Goal: Task Accomplishment & Management: Manage account settings

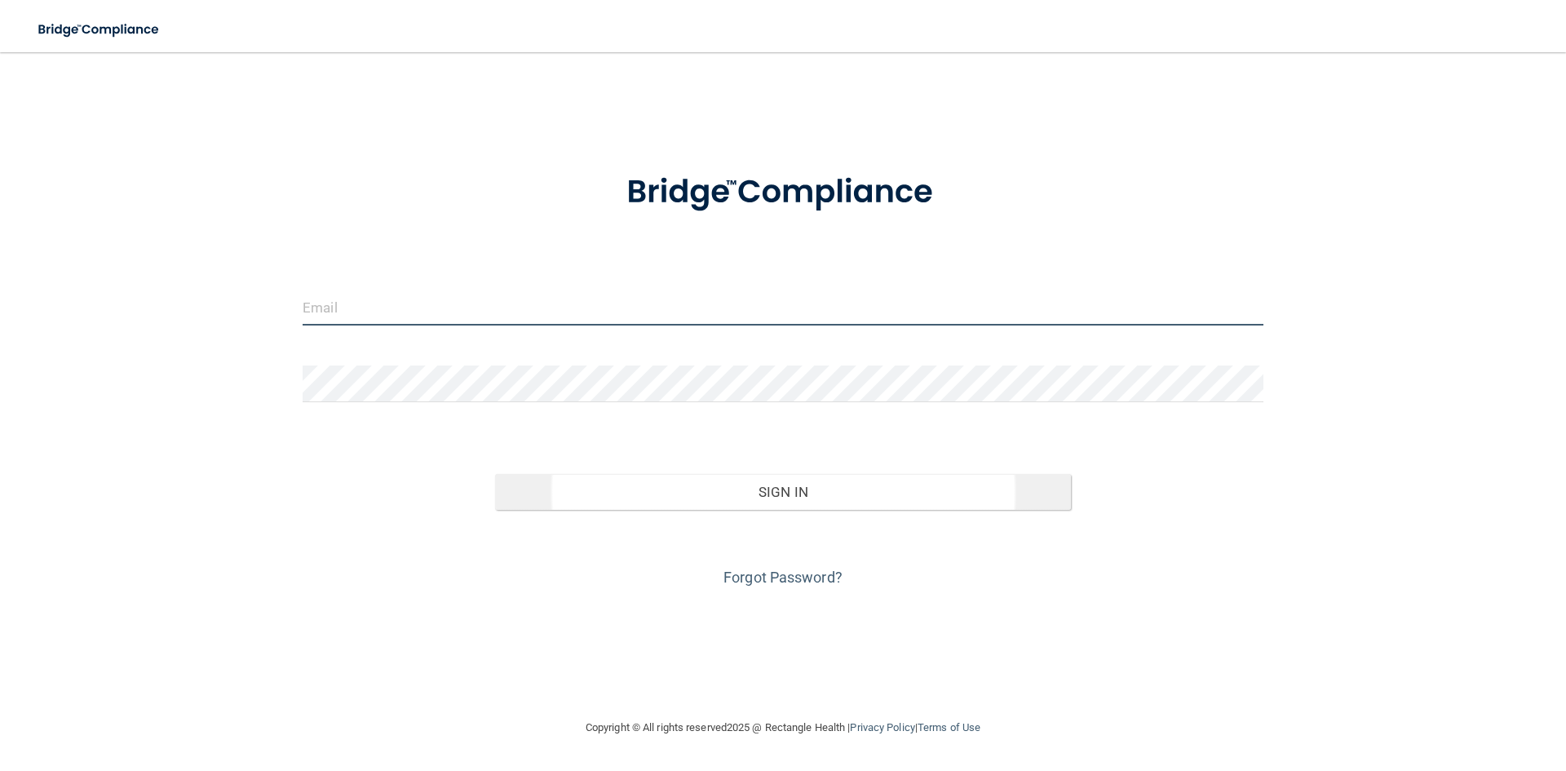
type input "[EMAIL_ADDRESS][DOMAIN_NAME]"
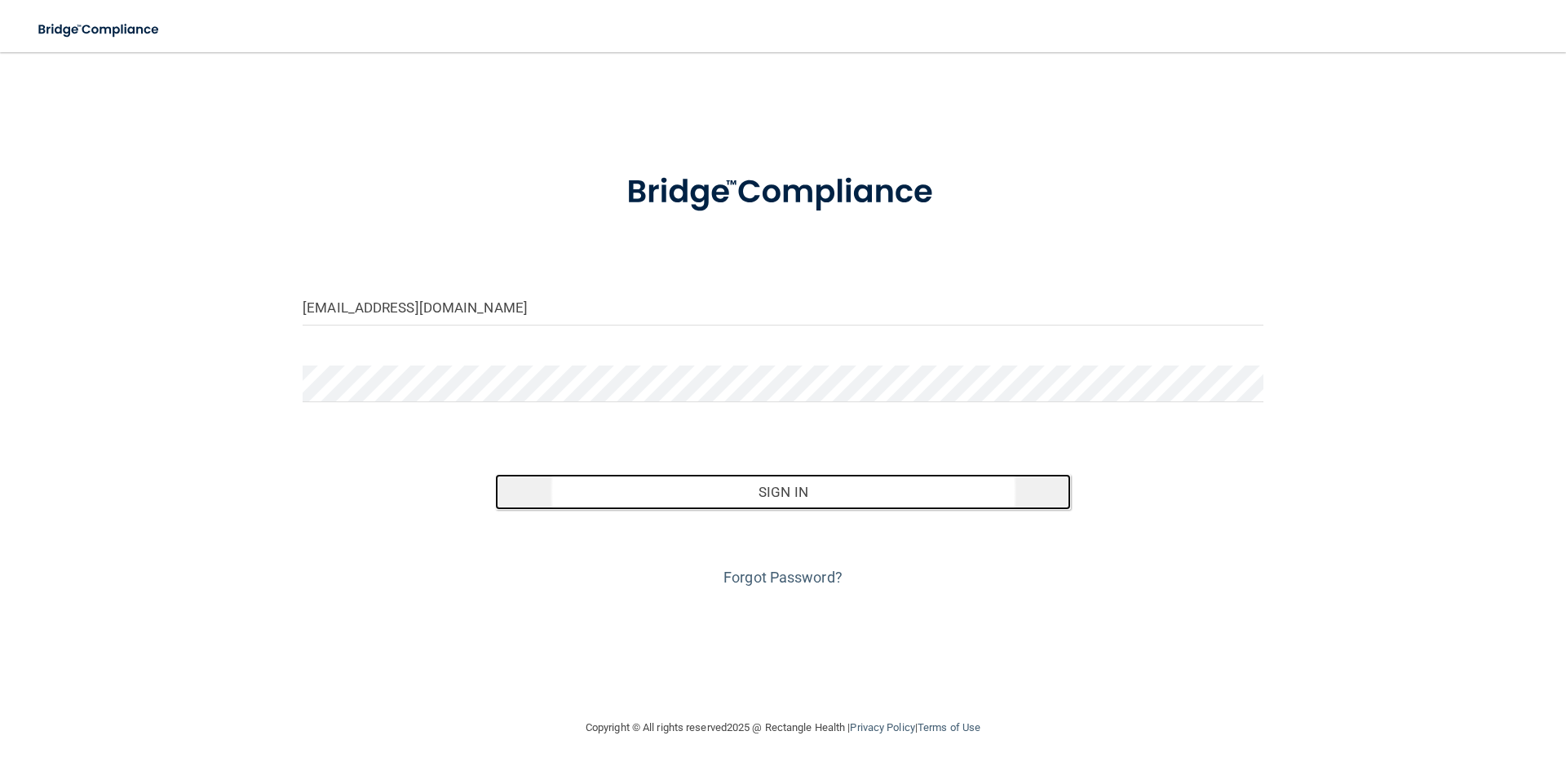
click at [815, 494] on button "Sign In" at bounding box center [783, 492] width 577 height 36
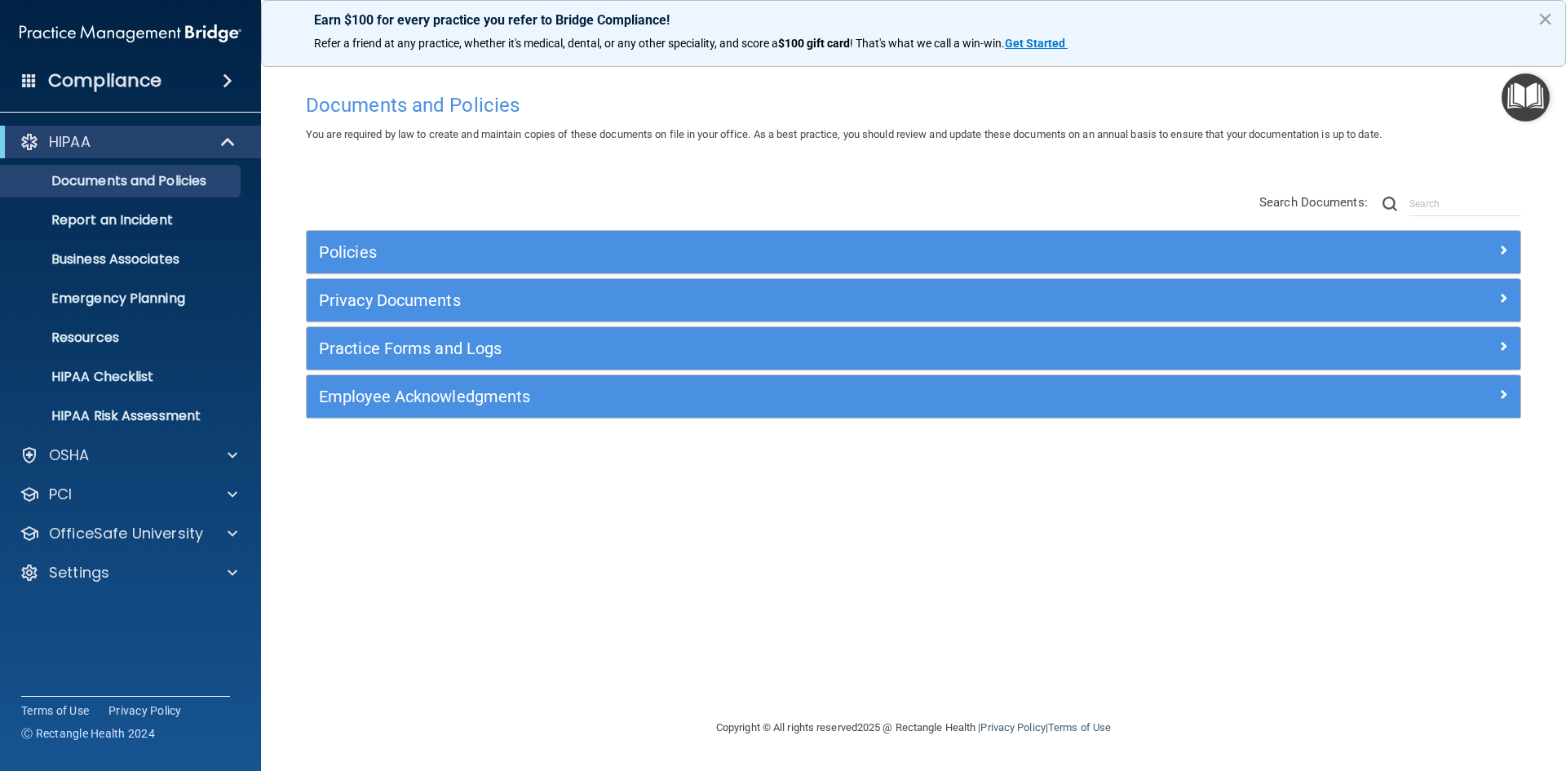
click at [612, 179] on div "Policies Select All (Unselect 0) Unselect All Print Selected (0) Acceptable Use…" at bounding box center [914, 307] width 1240 height 260
click at [91, 135] on p "HIPAA" at bounding box center [70, 142] width 42 height 20
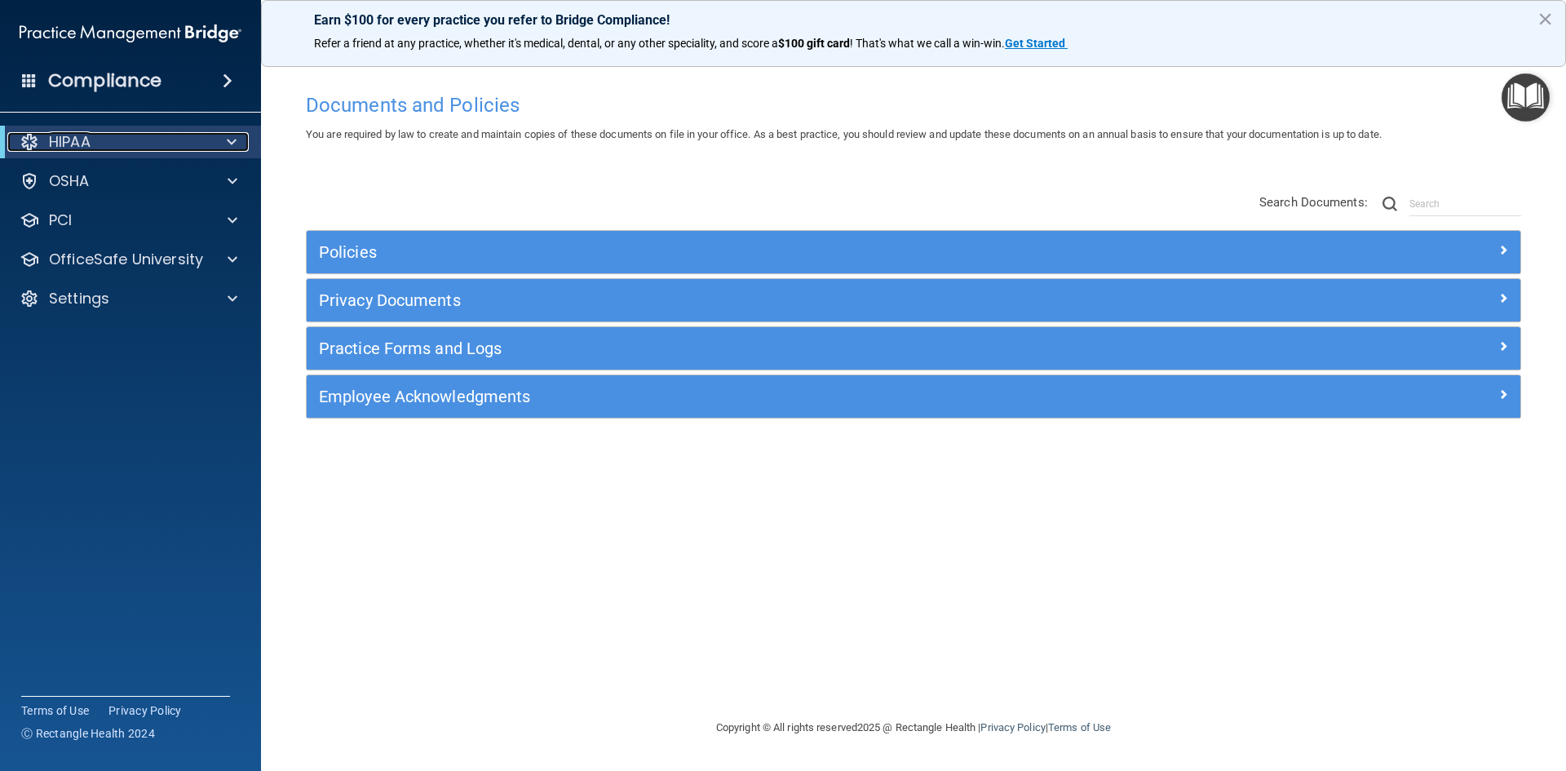
click at [91, 135] on p "HIPAA" at bounding box center [70, 142] width 42 height 20
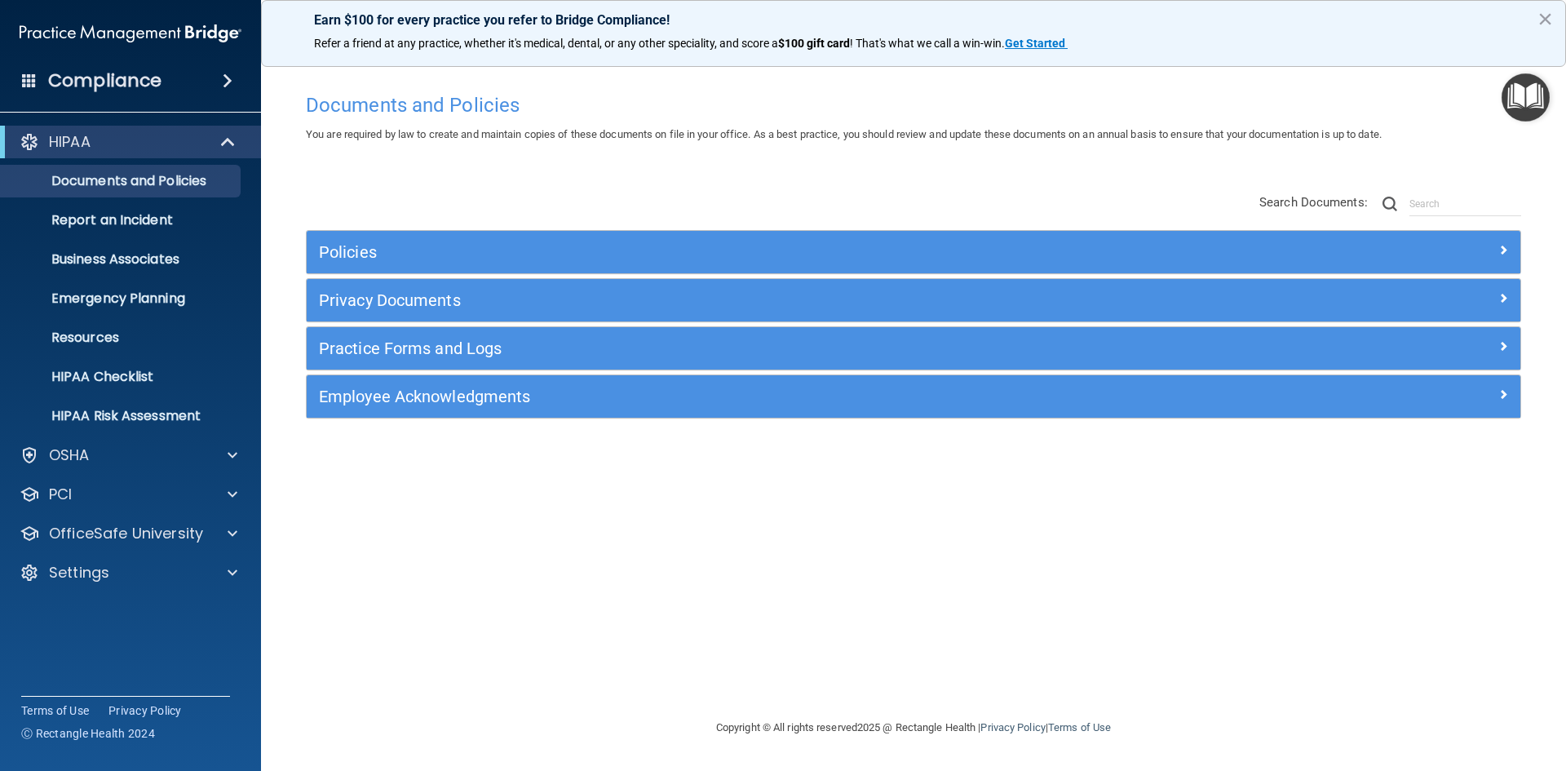
click at [223, 79] on span at bounding box center [228, 81] width 10 height 20
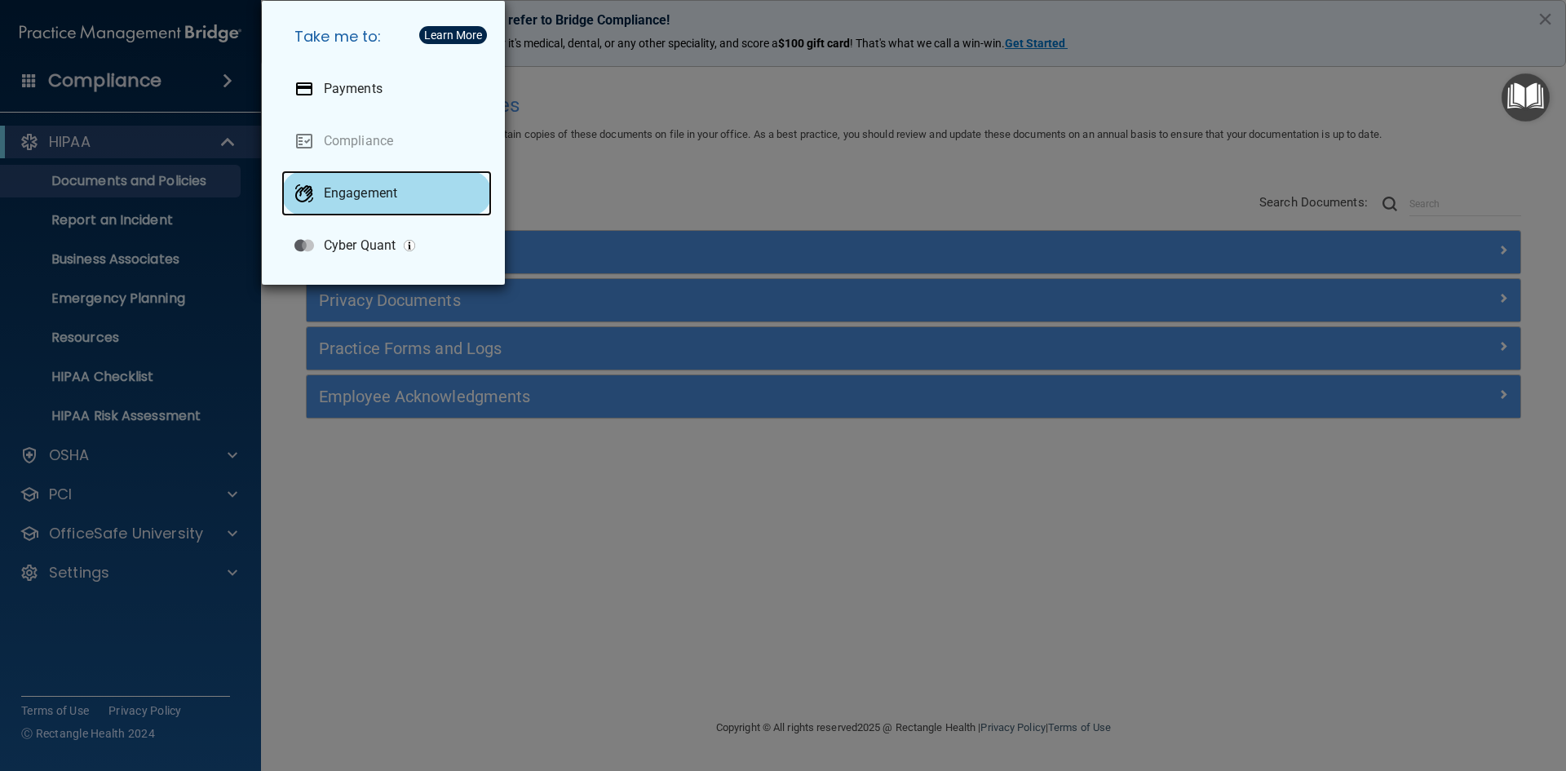
click at [391, 194] on p "Engagement" at bounding box center [360, 193] width 73 height 16
click at [162, 148] on div "Take me to: Payments Compliance Engagement Cyber Quant" at bounding box center [783, 385] width 1566 height 771
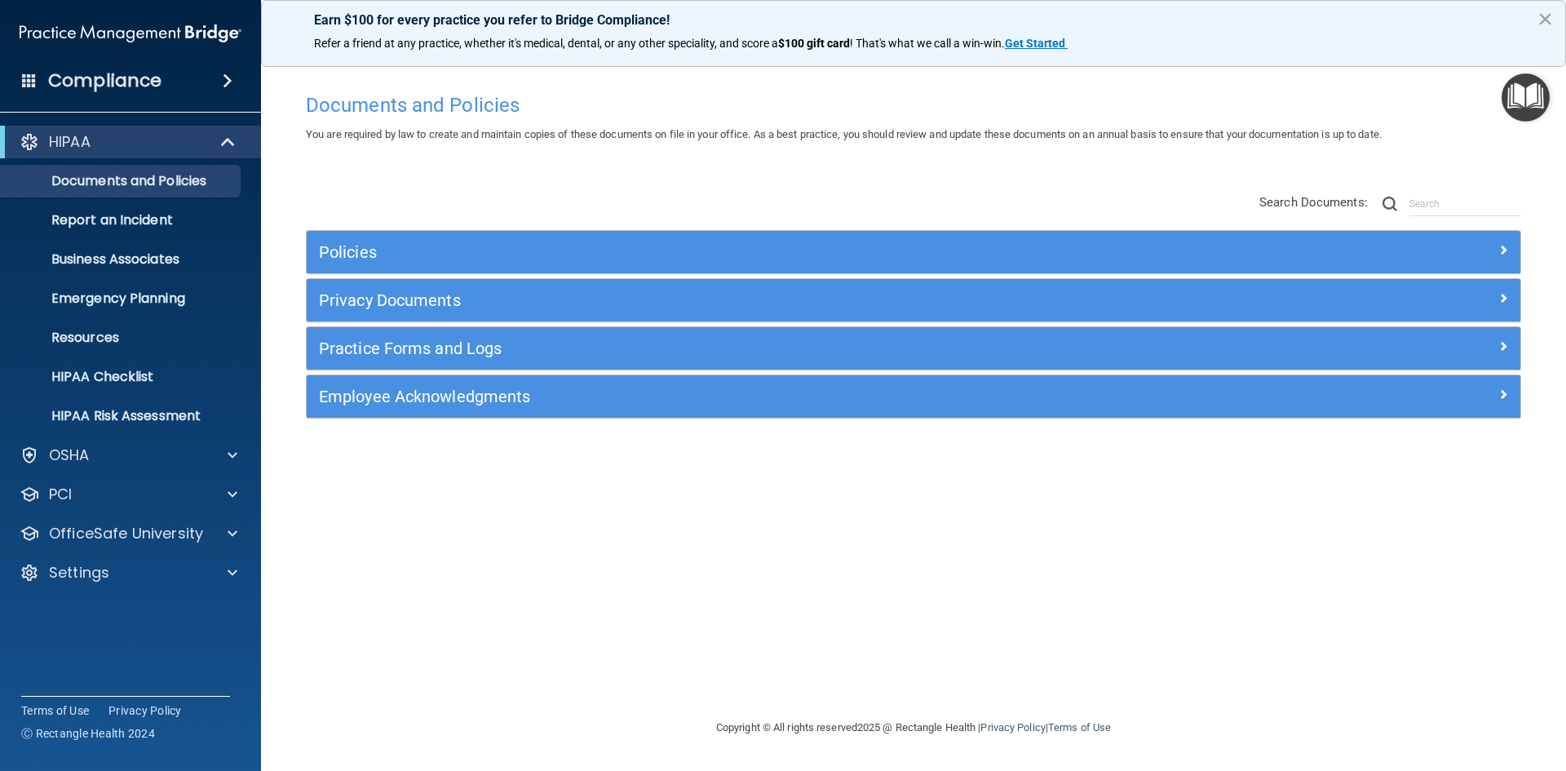
click at [224, 79] on span at bounding box center [228, 81] width 10 height 20
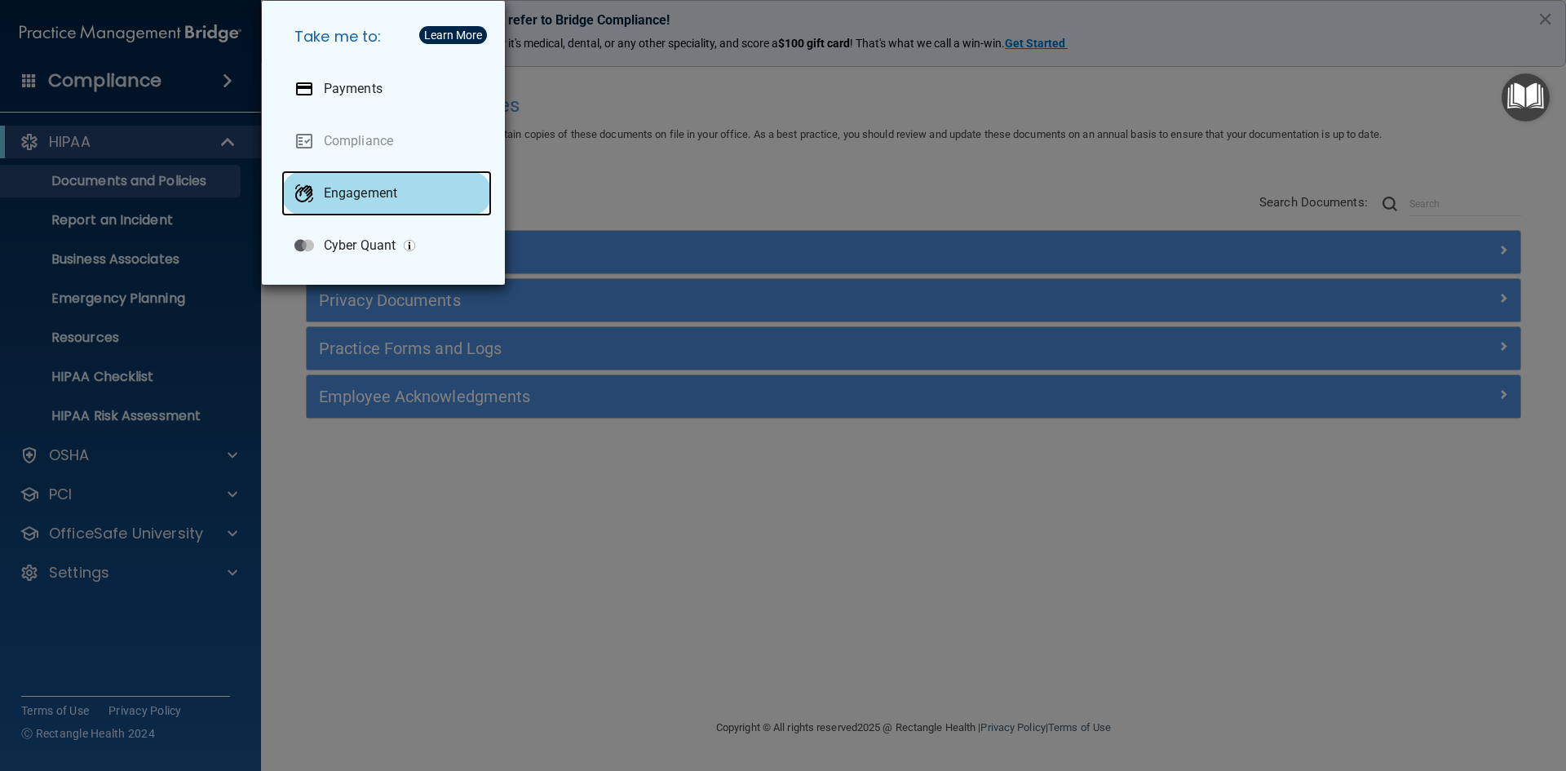
click at [429, 197] on div "Engagement" at bounding box center [386, 193] width 210 height 46
click at [113, 533] on div "Take me to: Payments Compliance Engagement Cyber Quant" at bounding box center [783, 385] width 1566 height 771
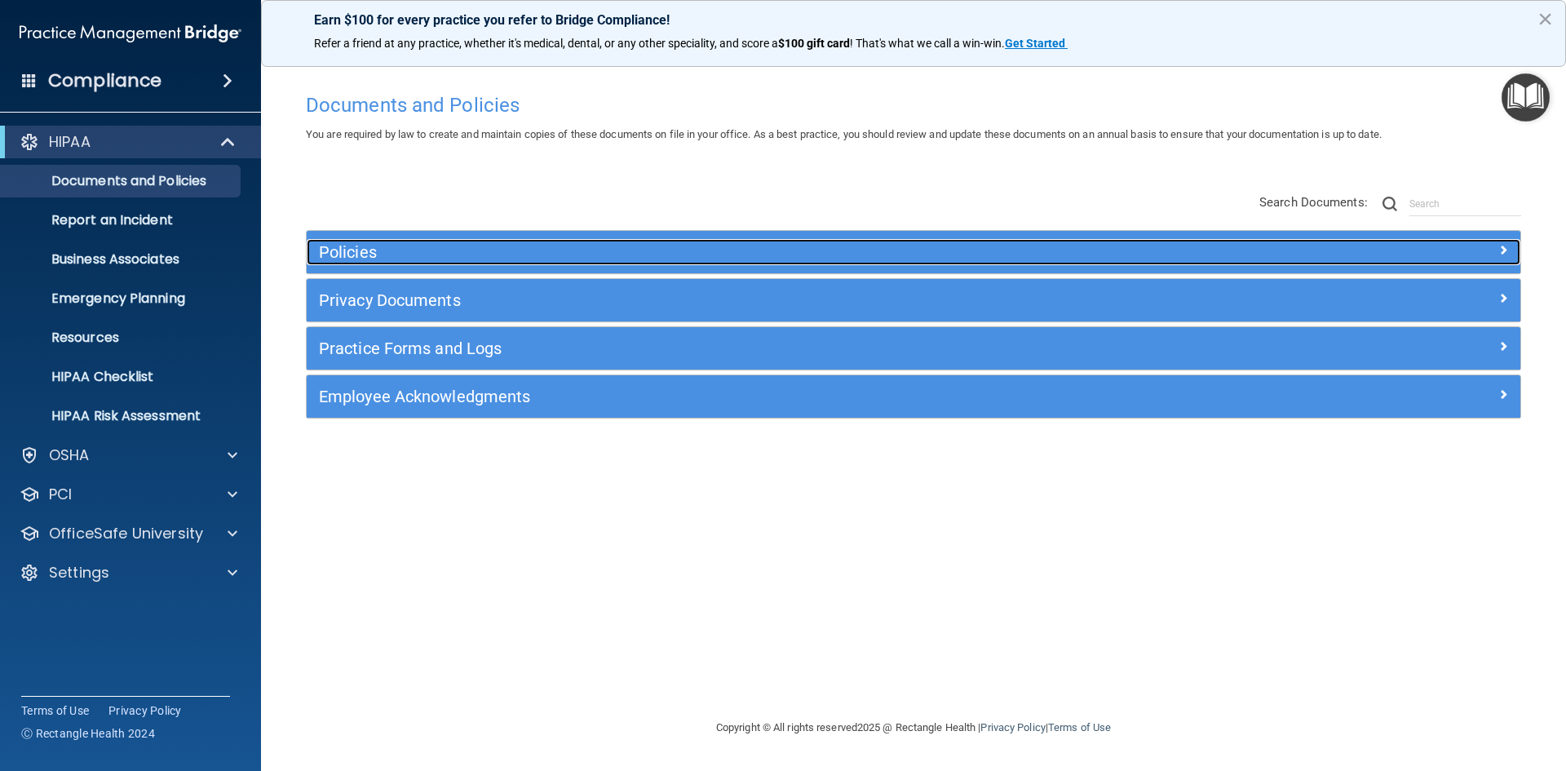
click at [365, 254] on h5 "Policies" at bounding box center [762, 252] width 886 height 18
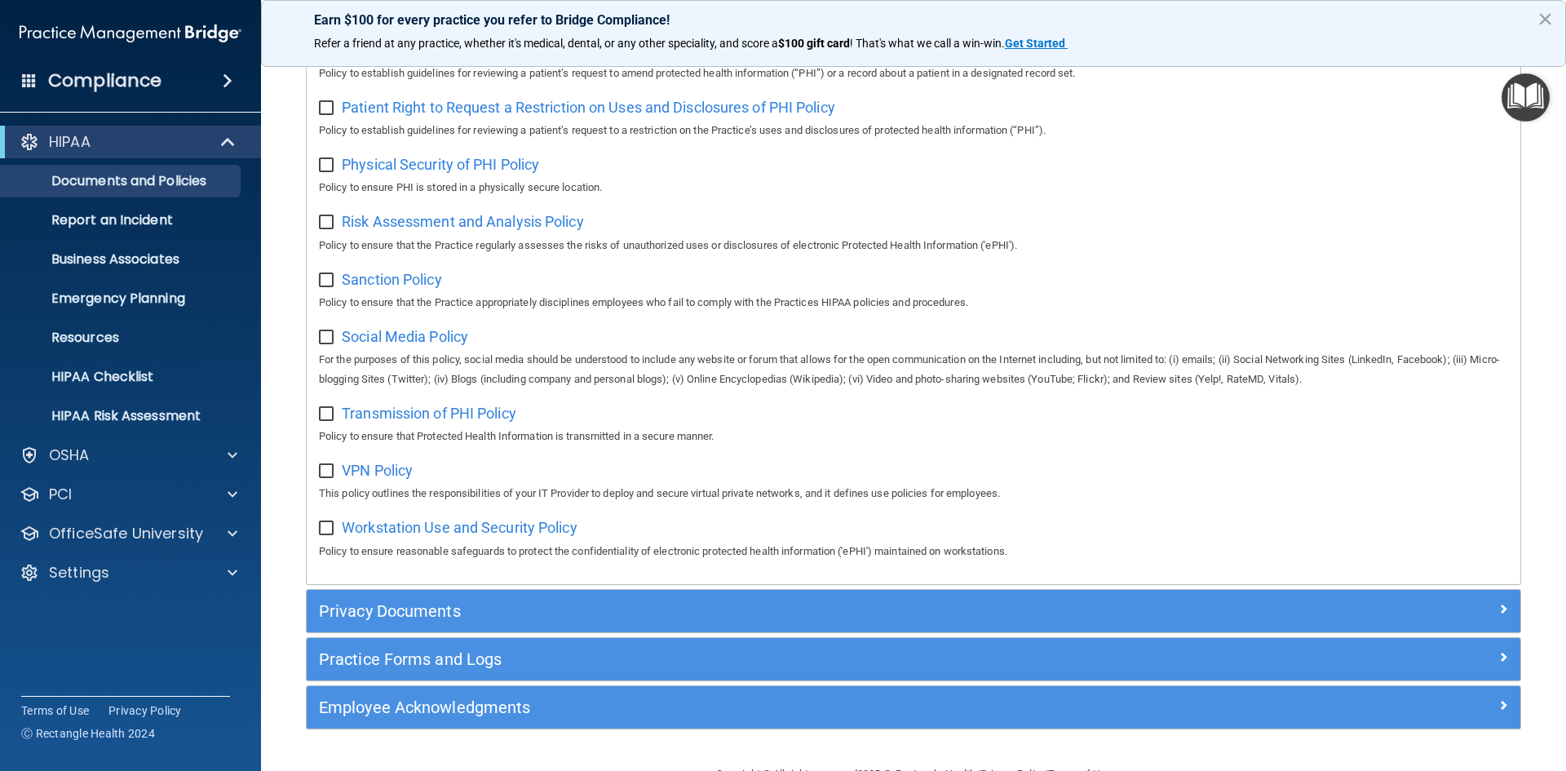
scroll to position [1063, 0]
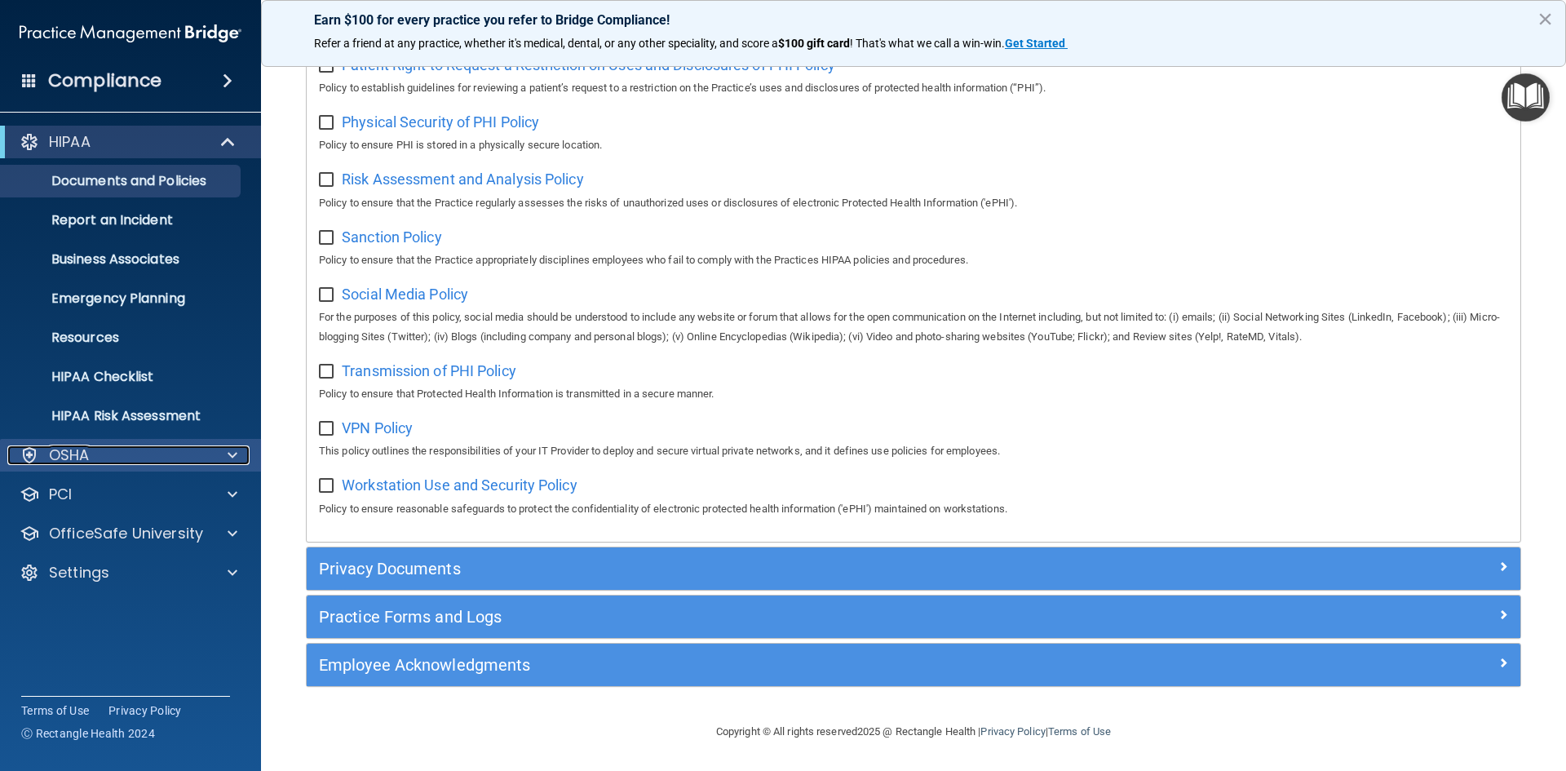
click at [95, 449] on div "OSHA" at bounding box center [108, 455] width 202 height 20
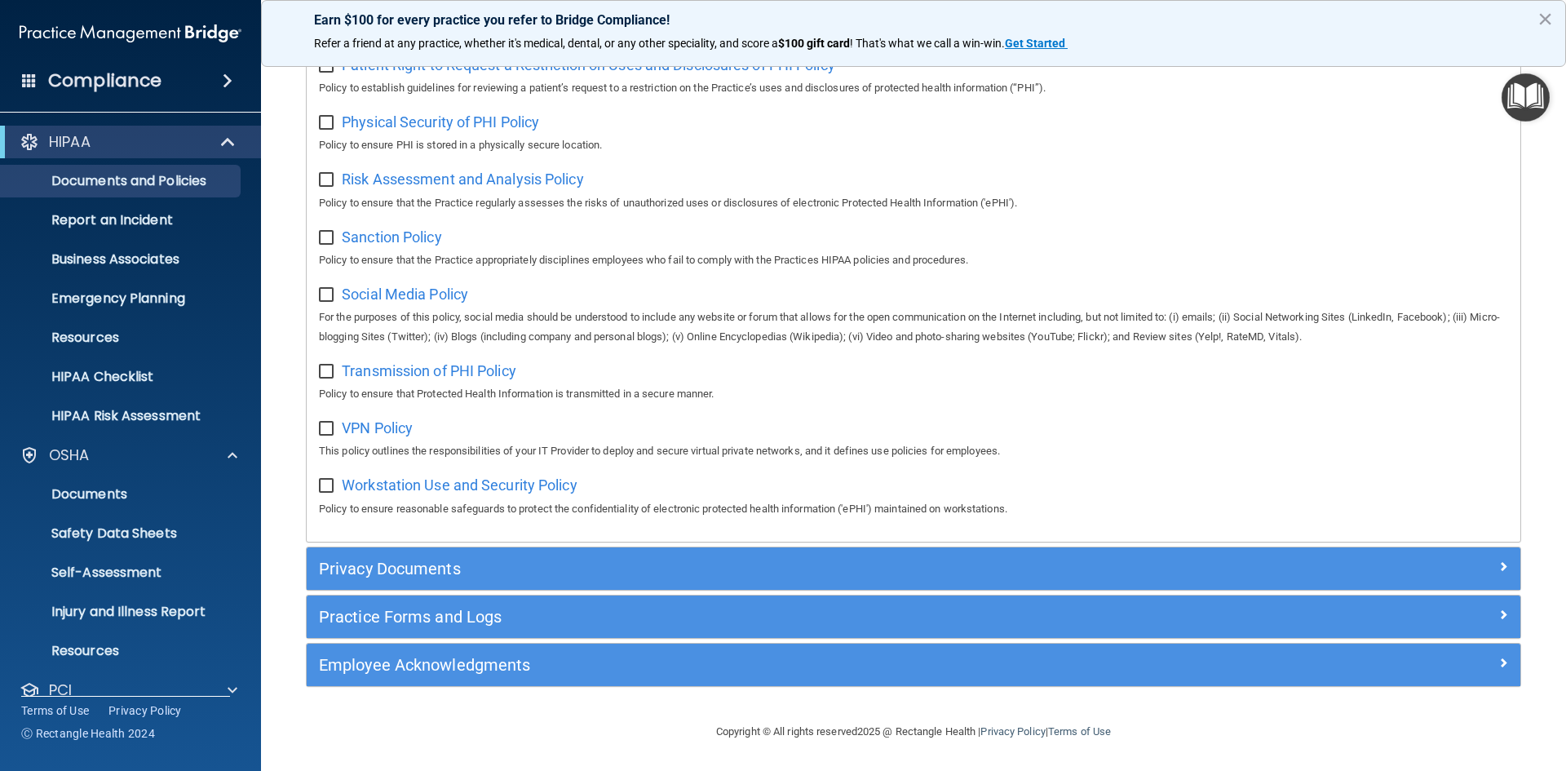
click at [25, 74] on span at bounding box center [29, 80] width 15 height 15
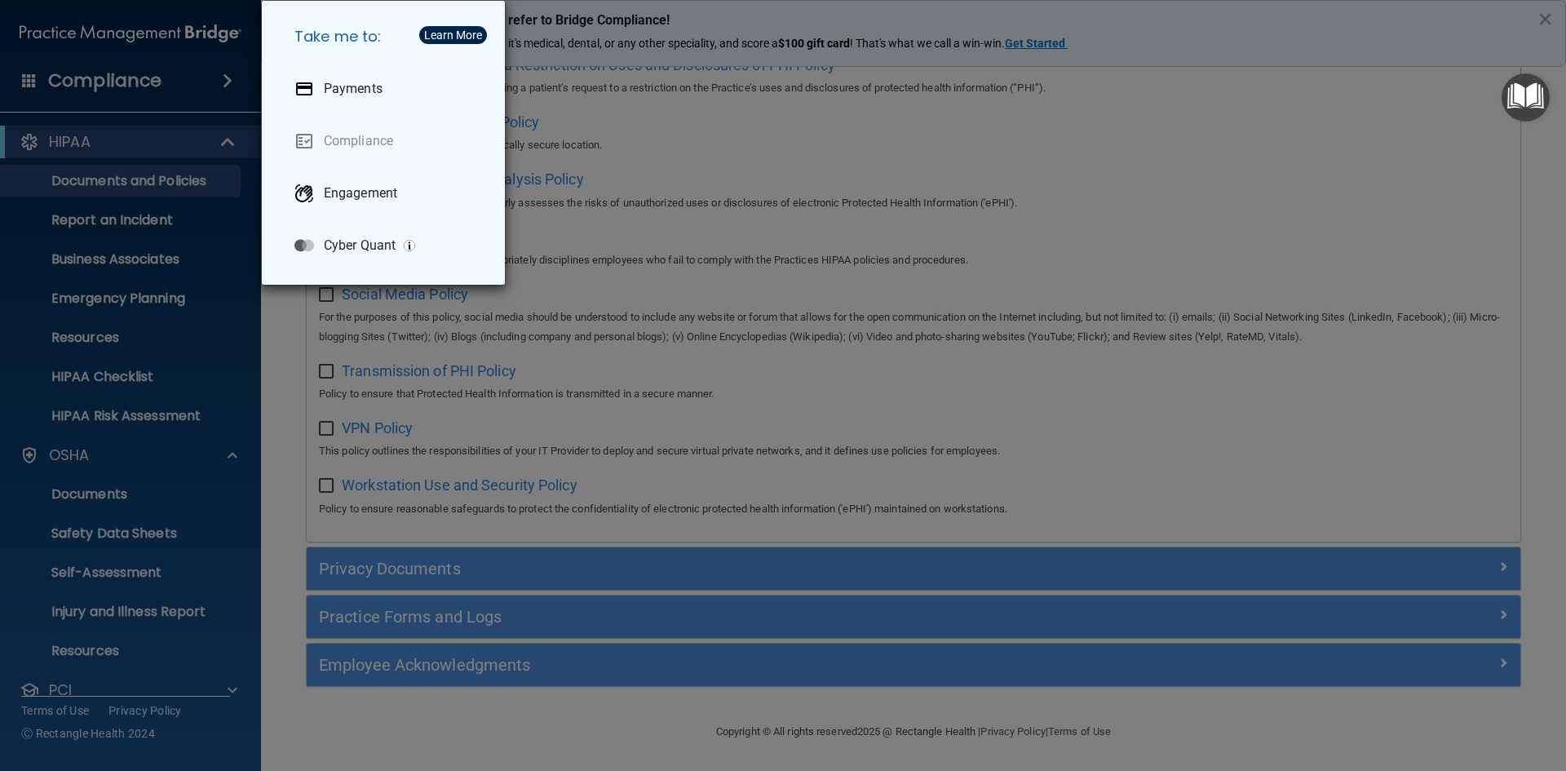
click at [25, 74] on div "Take me to: Payments Compliance Engagement Cyber Quant" at bounding box center [783, 385] width 1566 height 771
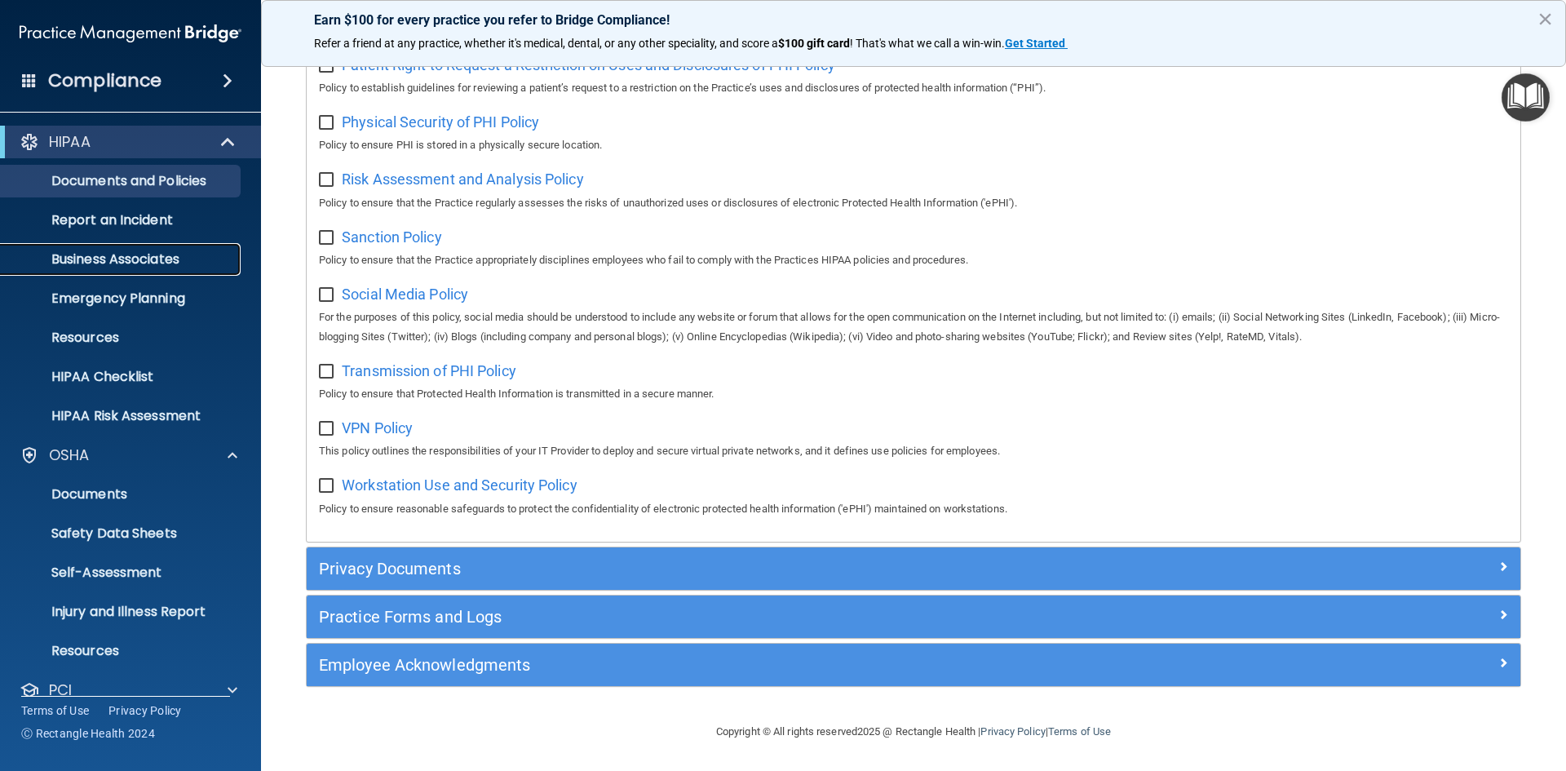
click at [133, 261] on p "Business Associates" at bounding box center [122, 259] width 223 height 16
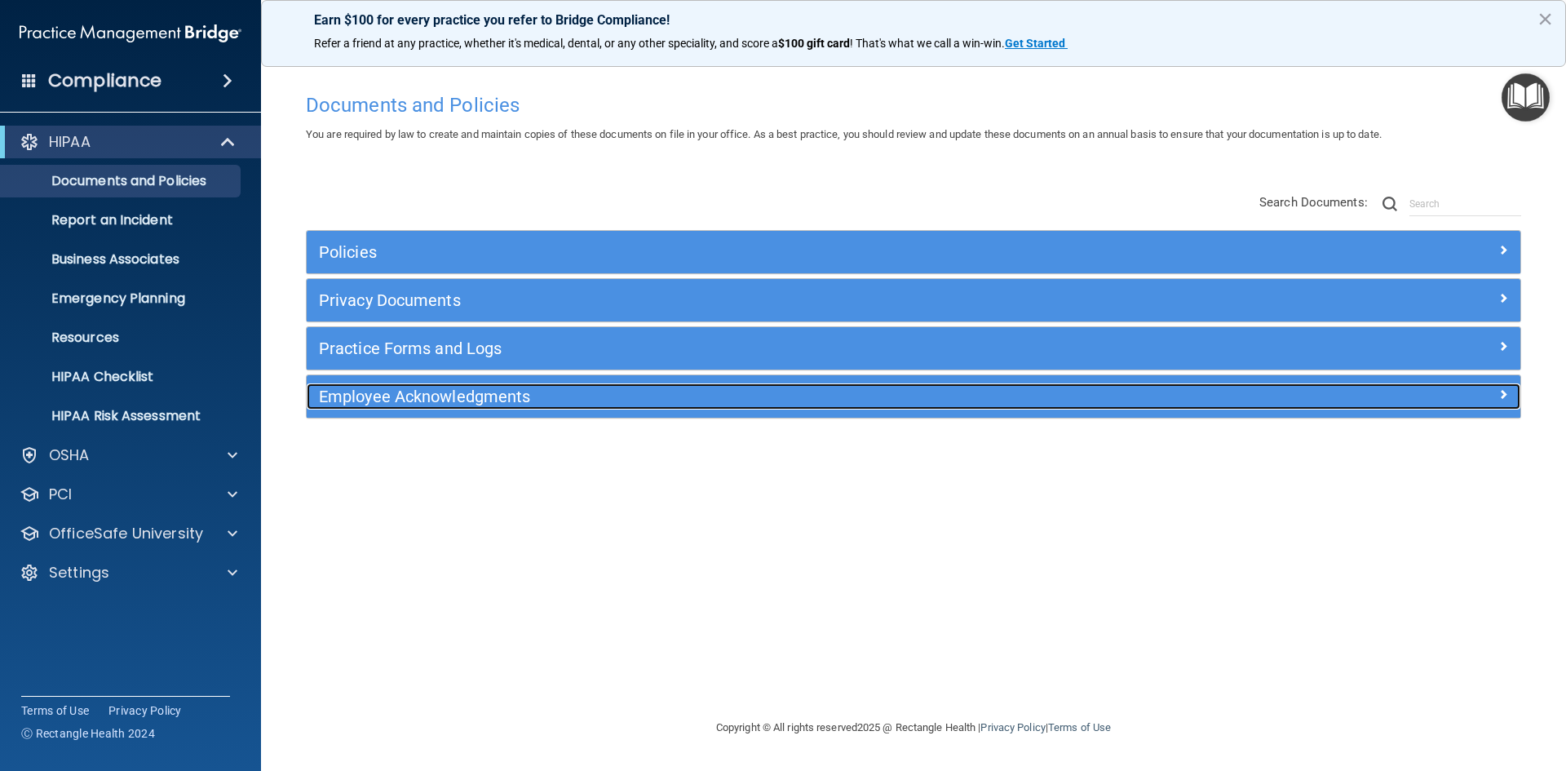
click at [369, 403] on h5 "Employee Acknowledgments" at bounding box center [762, 396] width 886 height 18
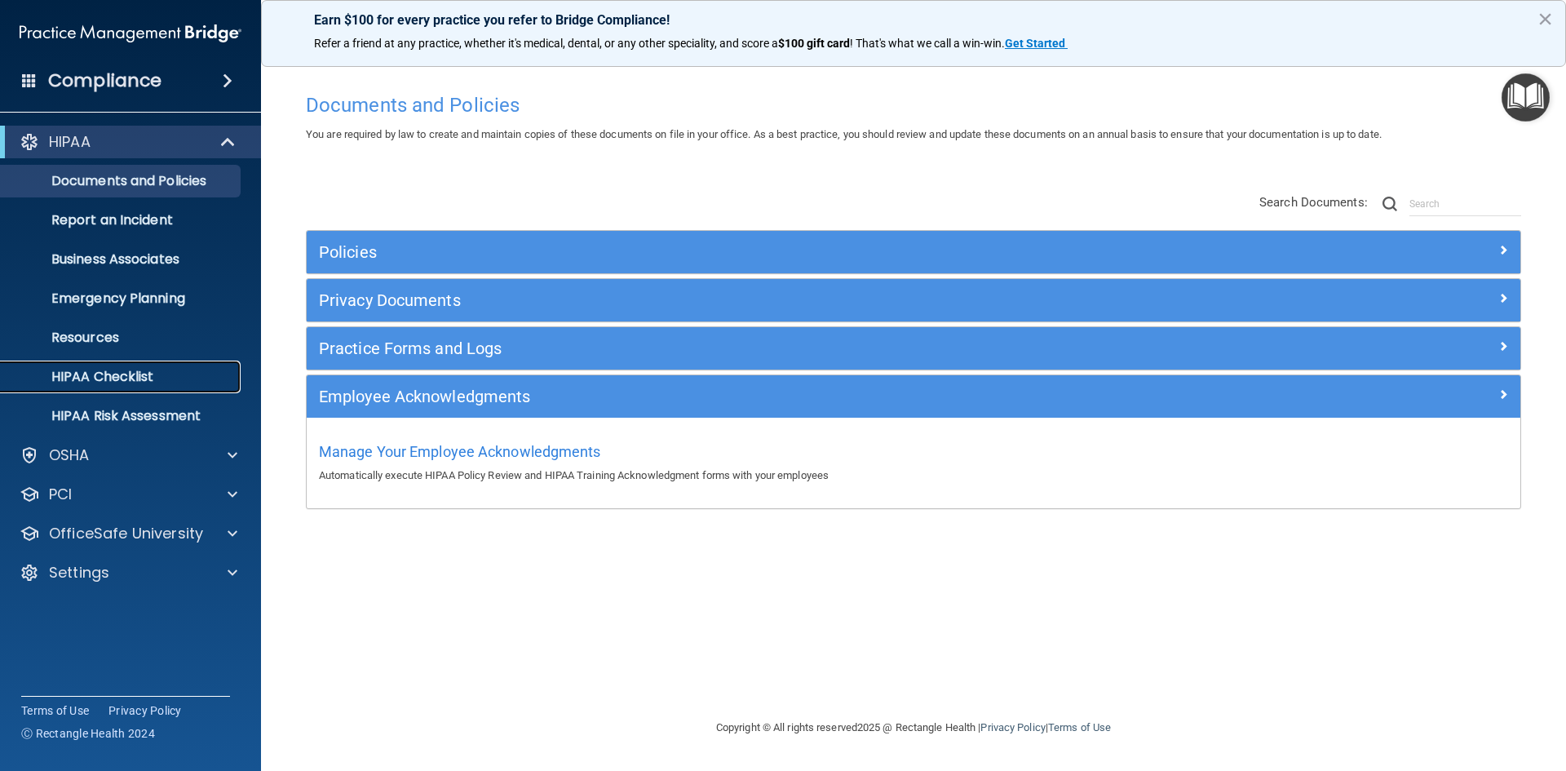
click at [131, 369] on p "HIPAA Checklist" at bounding box center [122, 377] width 223 height 16
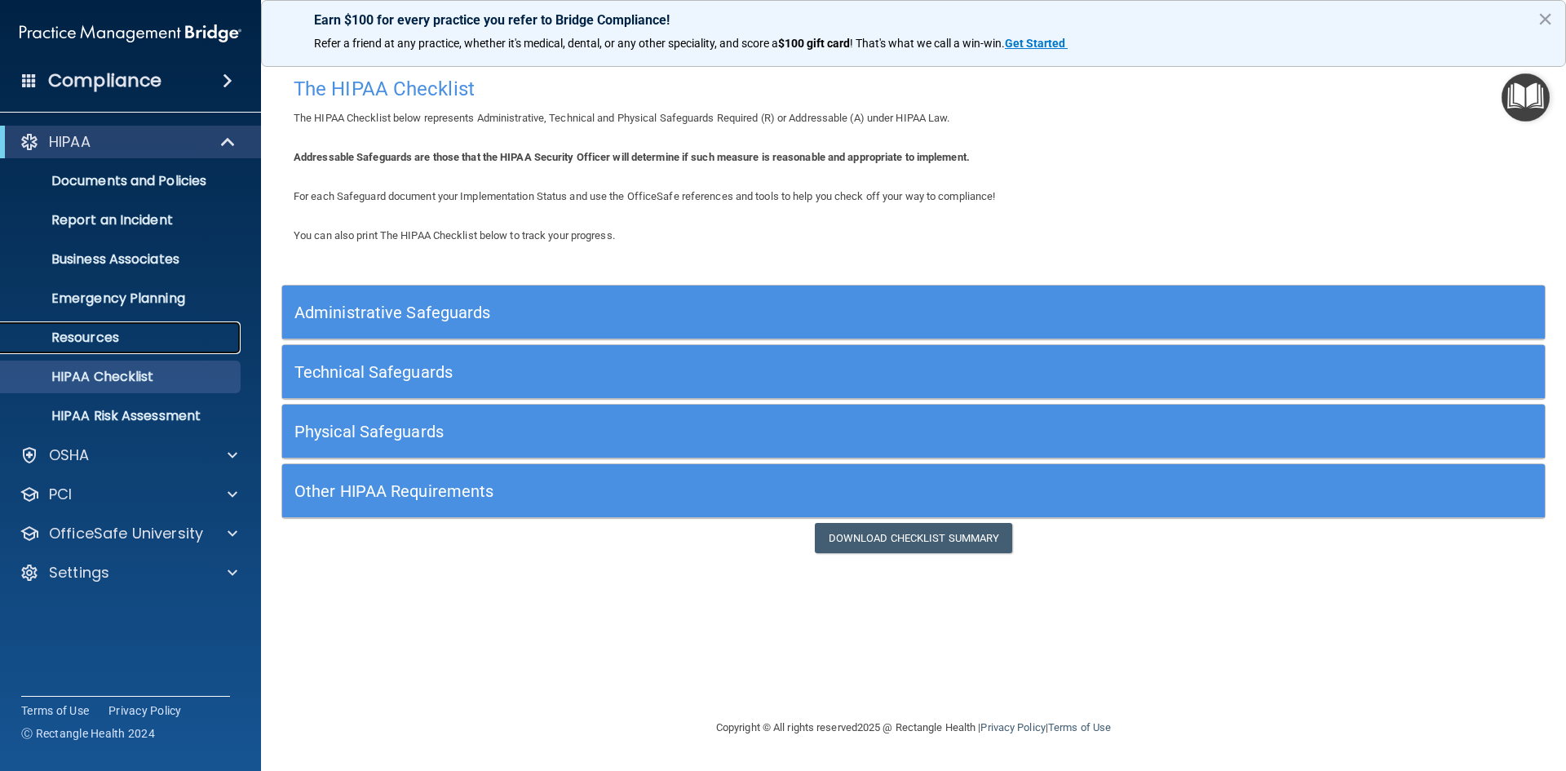
click at [95, 332] on p "Resources" at bounding box center [122, 338] width 223 height 16
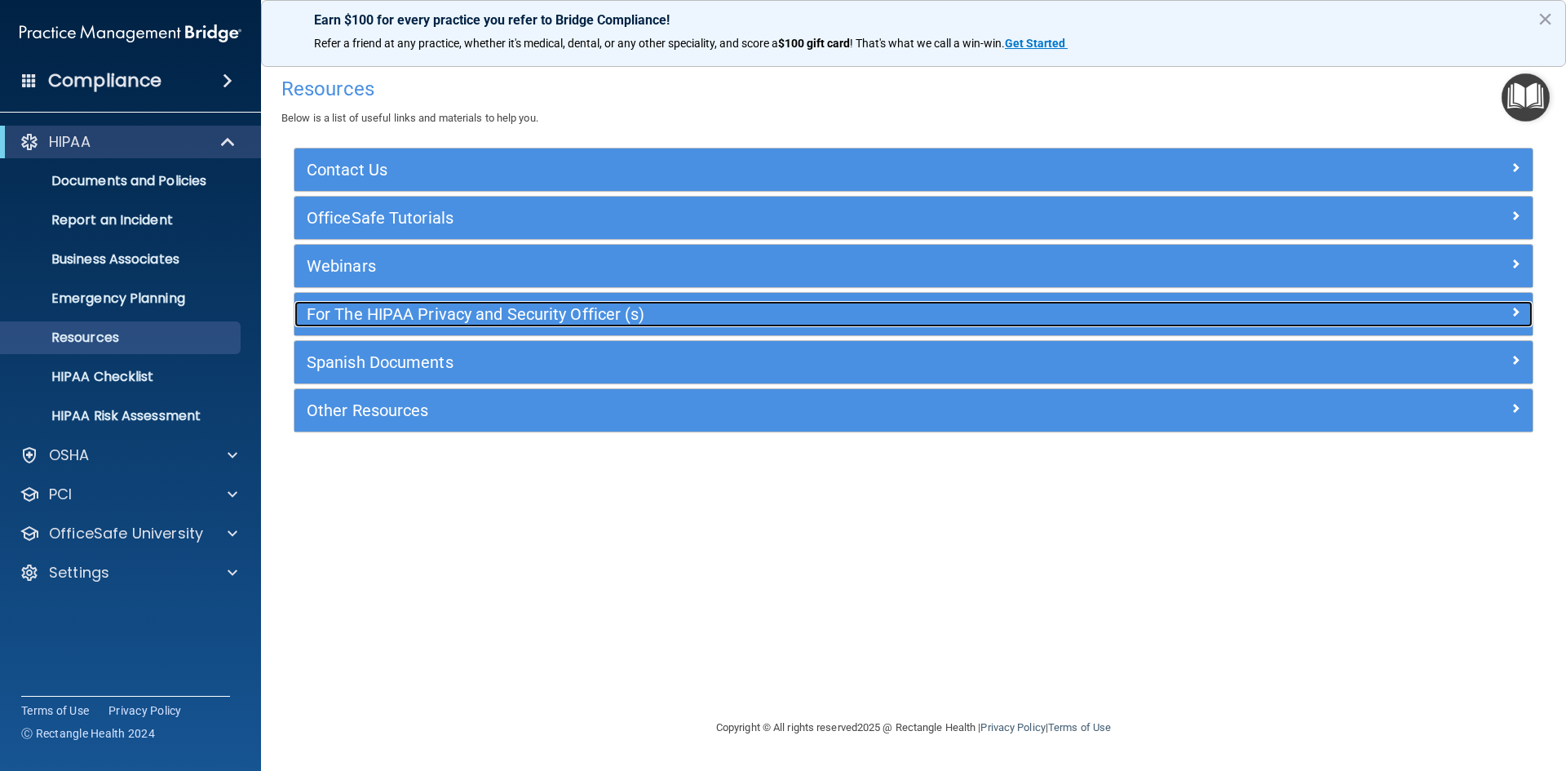
click at [546, 316] on h5 "For The HIPAA Privacy and Security Officer (s)" at bounding box center [759, 314] width 905 height 18
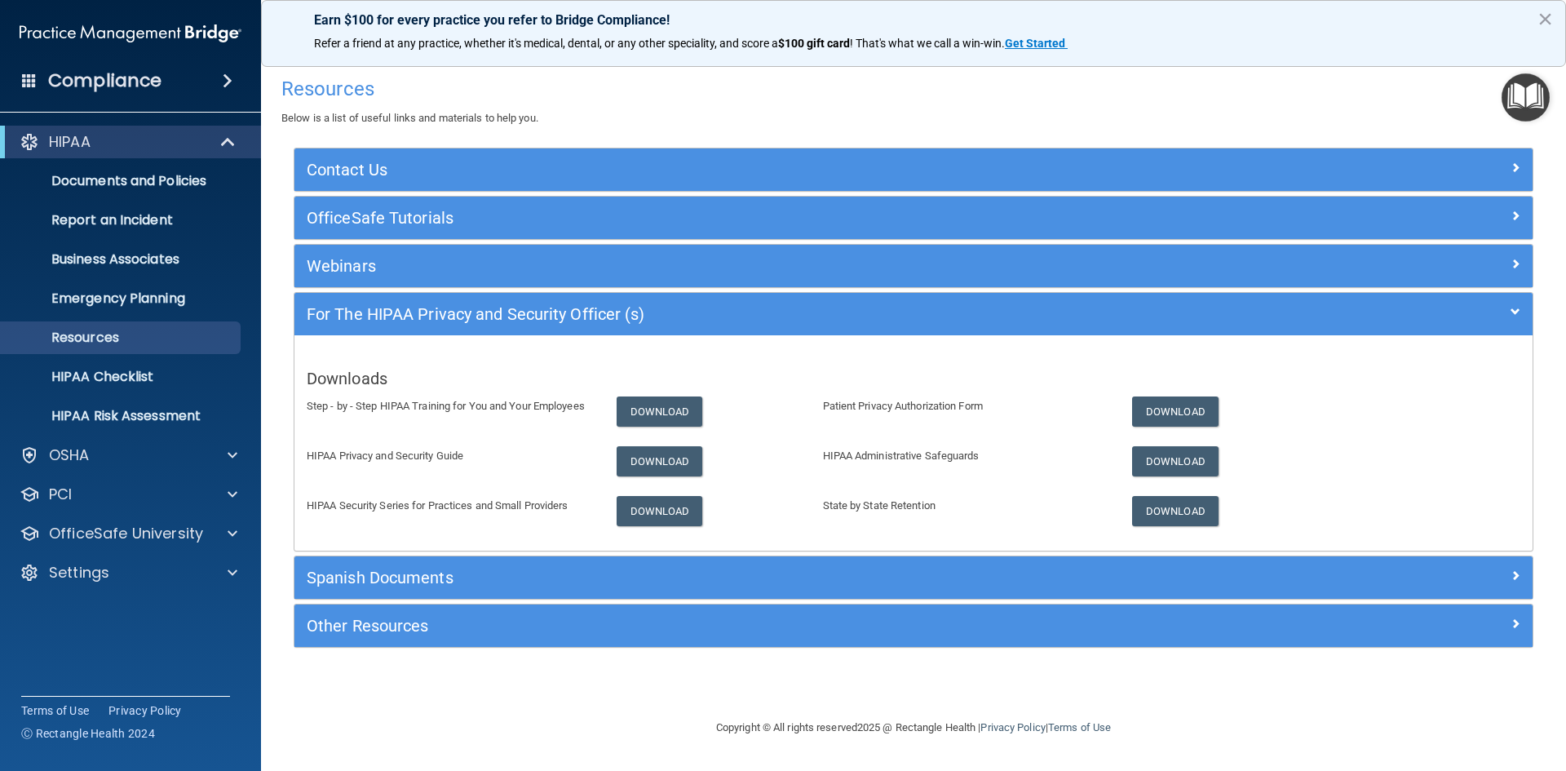
click at [656, 718] on div "Copyright © All rights reserved 2025 @ Rectangle Health | Privacy Policy | Term…" at bounding box center [913, 727] width 595 height 52
click at [1206, 697] on div "Resources Below is a list of useful links and materials to help you. Contact Us…" at bounding box center [914, 385] width 1240 height 633
click at [1514, 82] on img "Open Resource Center" at bounding box center [1526, 97] width 48 height 48
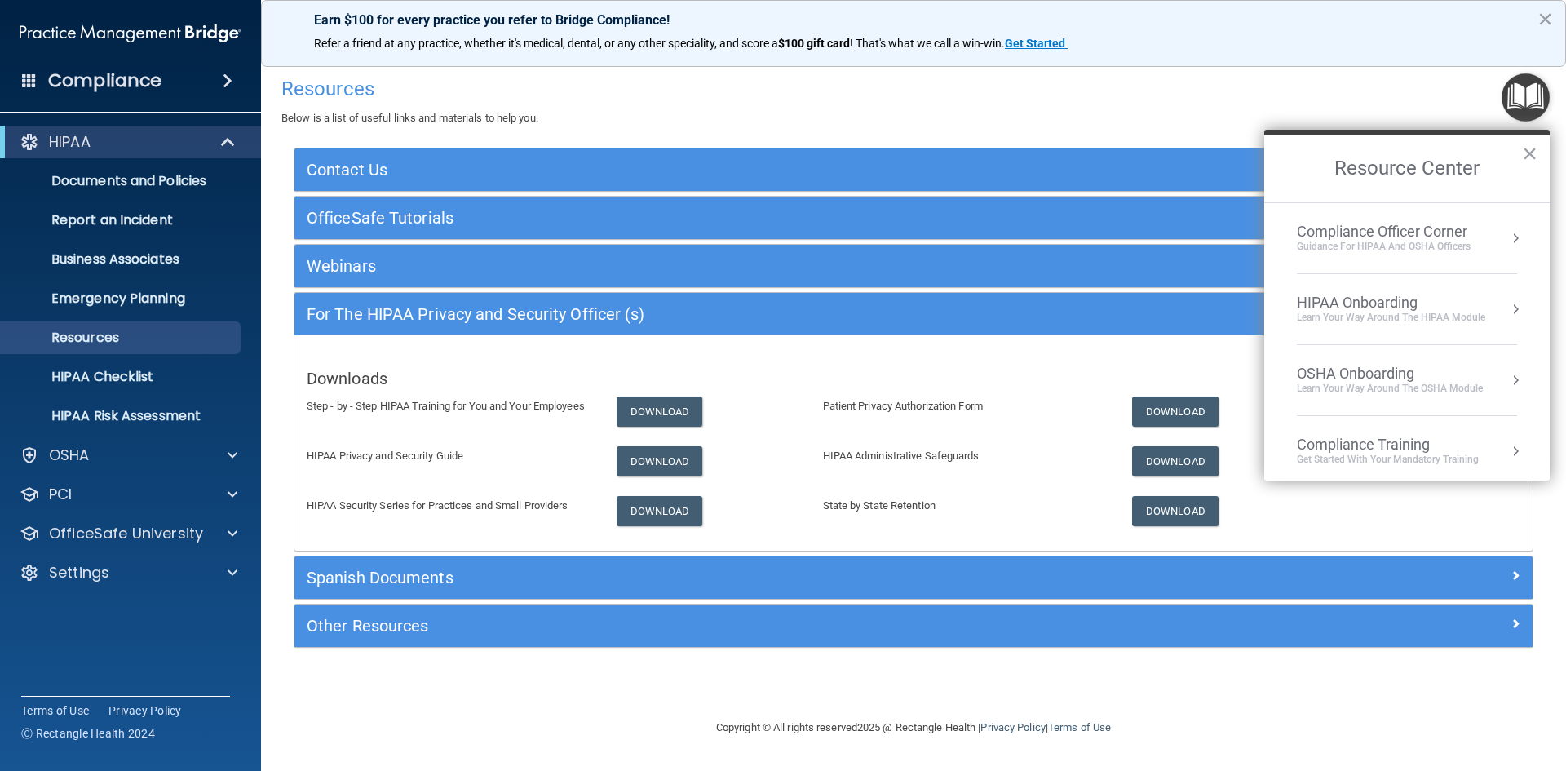
click at [1380, 257] on li "Compliance Officer Corner Guidance for HIPAA and OSHA Officers" at bounding box center [1407, 238] width 220 height 71
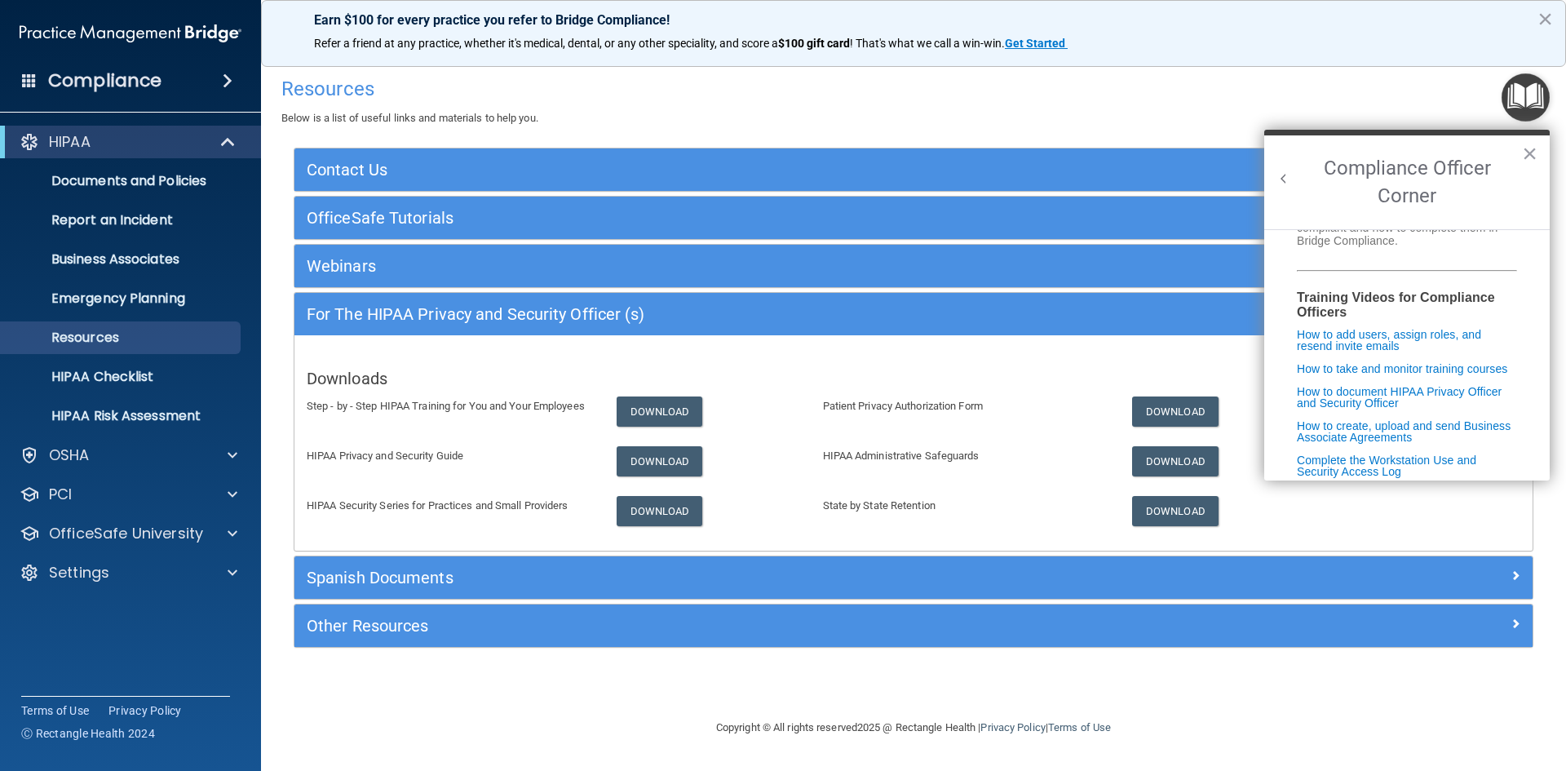
scroll to position [245, 0]
click at [1335, 345] on link "How to add users, assign roles, and resend invite emails" at bounding box center [1399, 339] width 204 height 24
click at [77, 578] on p "Settings" at bounding box center [79, 573] width 60 height 20
click at [75, 647] on p "My Users" at bounding box center [122, 651] width 223 height 16
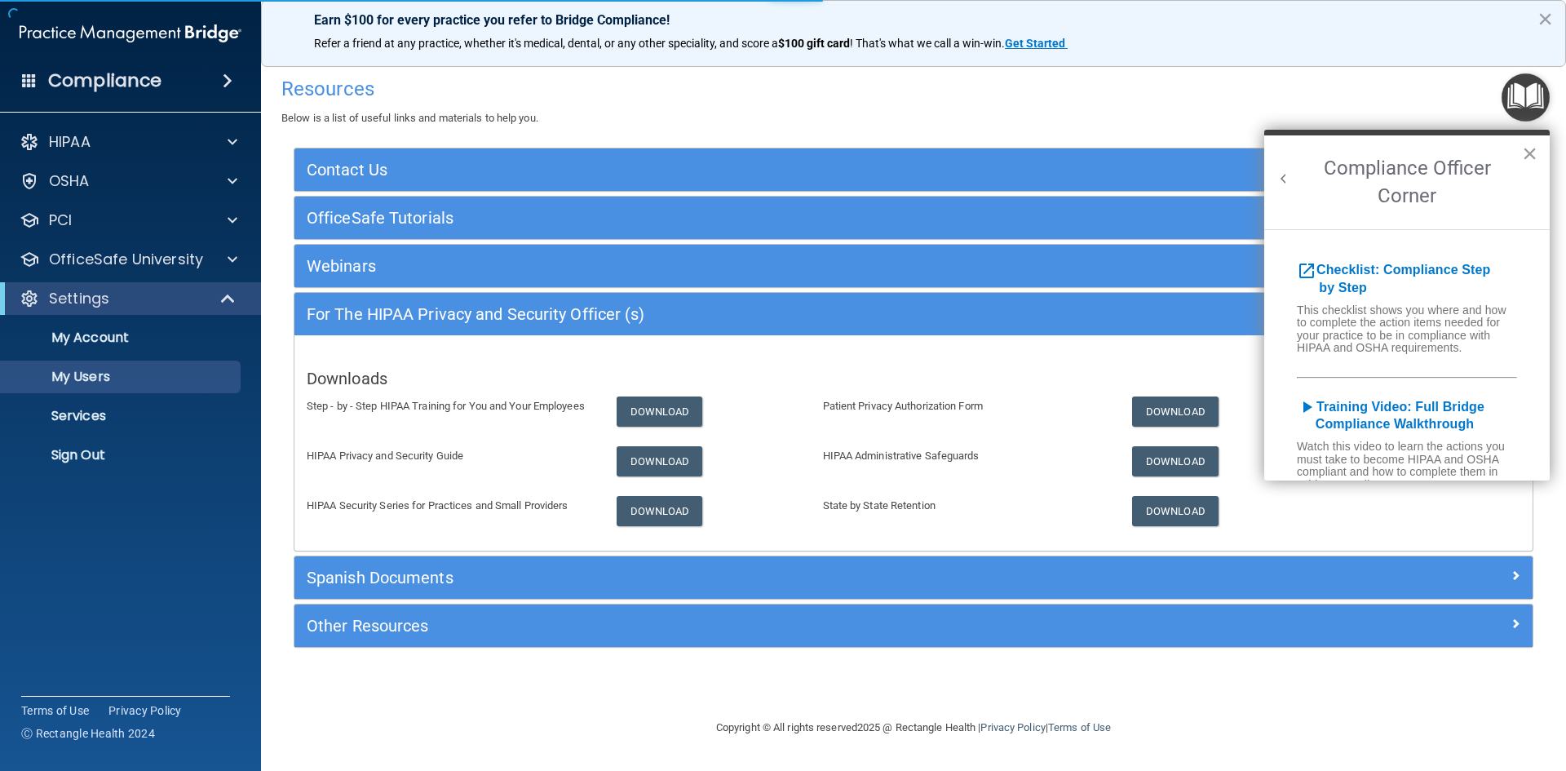
select select "20"
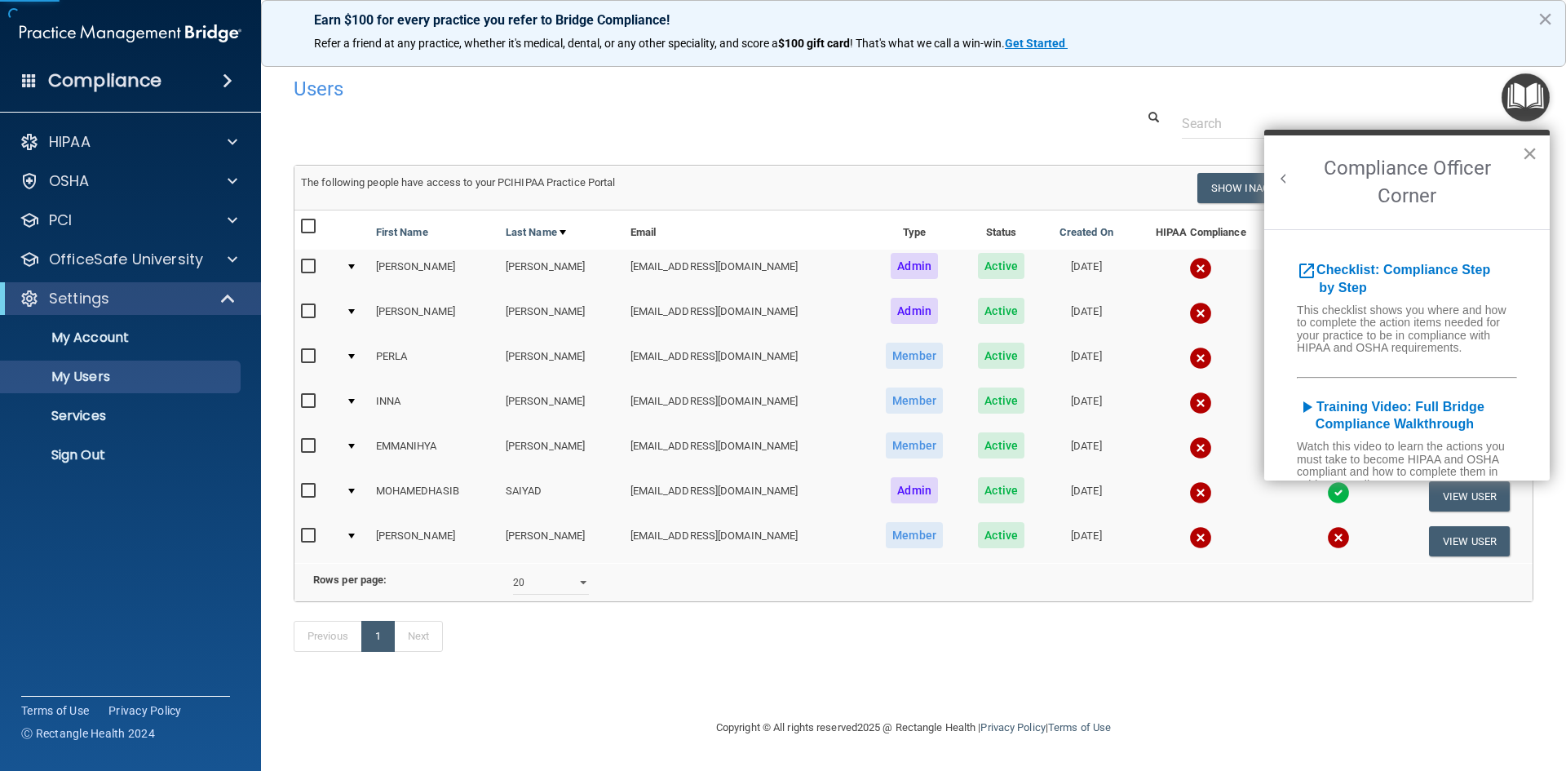
click at [1526, 155] on button "×" at bounding box center [1529, 153] width 15 height 26
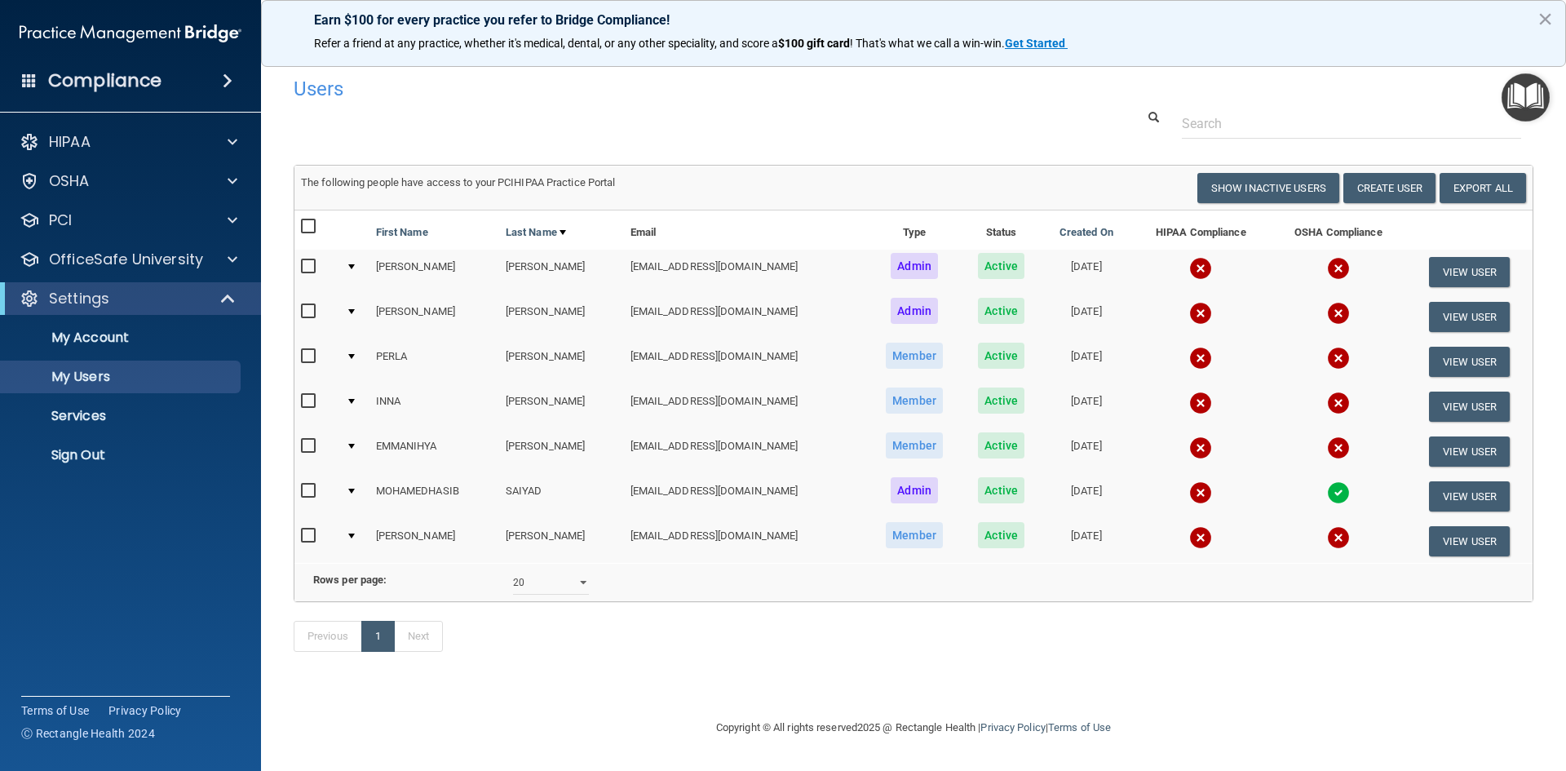
click at [941, 135] on div at bounding box center [913, 123] width 1264 height 30
click at [311, 264] on input "checkbox" at bounding box center [310, 266] width 19 height 13
checkbox input "true"
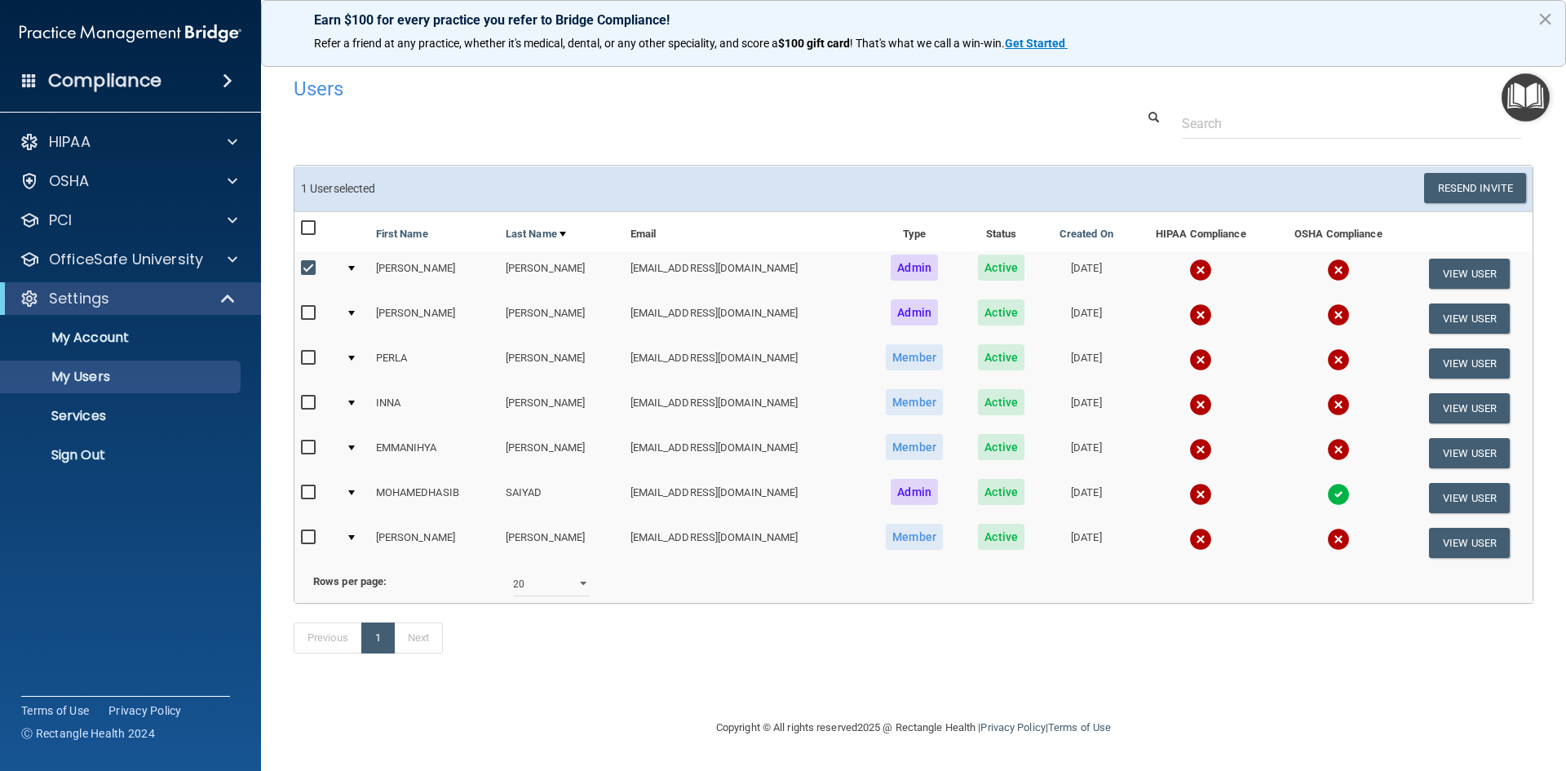
click at [309, 318] on input "checkbox" at bounding box center [310, 313] width 19 height 13
checkbox input "true"
click at [309, 403] on input "checkbox" at bounding box center [310, 402] width 19 height 13
checkbox input "true"
click at [308, 538] on input "checkbox" at bounding box center [310, 537] width 19 height 13
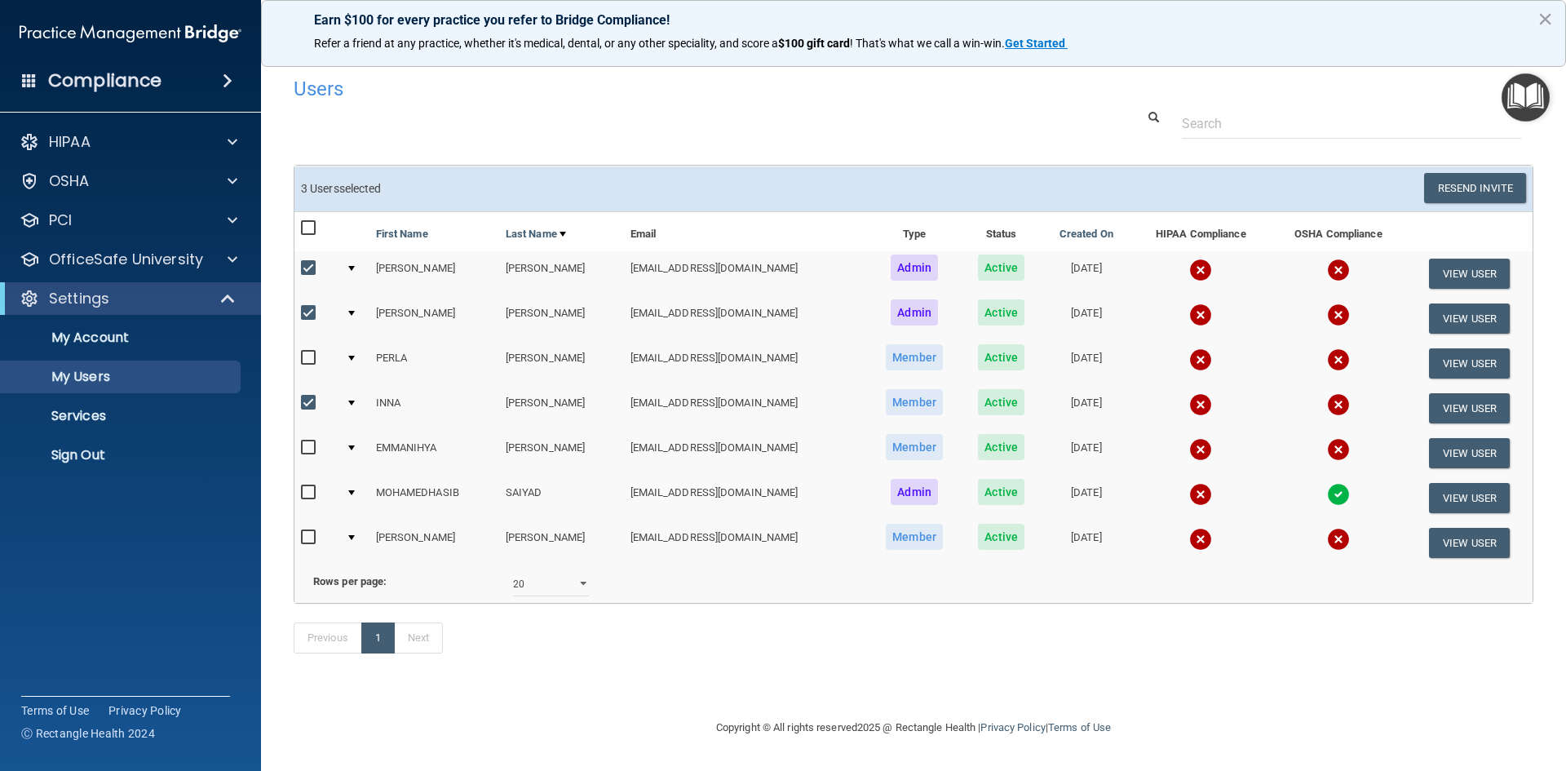
checkbox input "true"
click at [1489, 191] on button "Resend Invite" at bounding box center [1475, 188] width 102 height 30
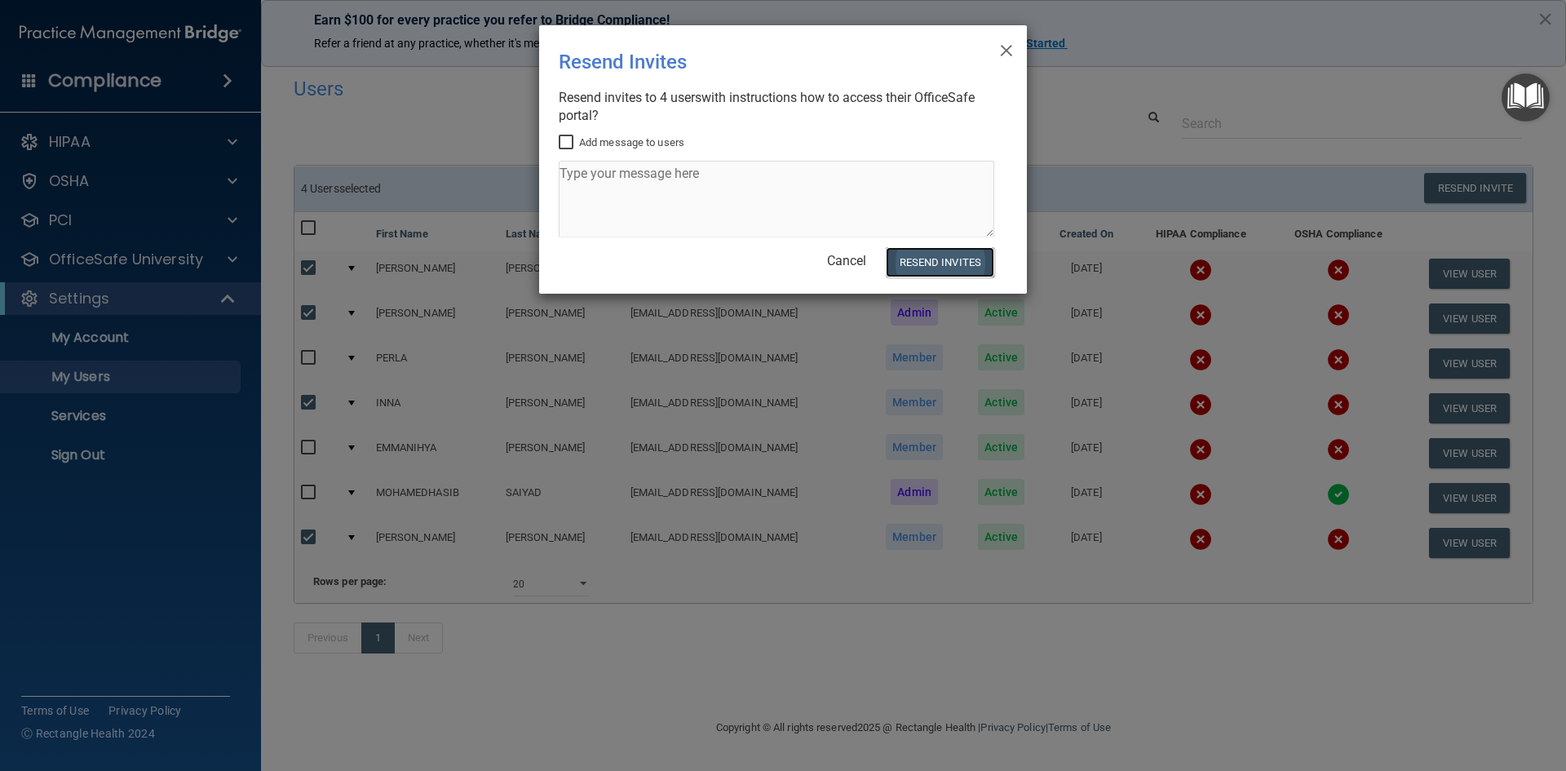
click at [950, 263] on button "Resend Invites" at bounding box center [940, 262] width 108 height 30
click at [562, 138] on input "Add message to users" at bounding box center [568, 142] width 19 height 13
checkbox input "true"
click at [663, 210] on textarea at bounding box center [777, 199] width 436 height 77
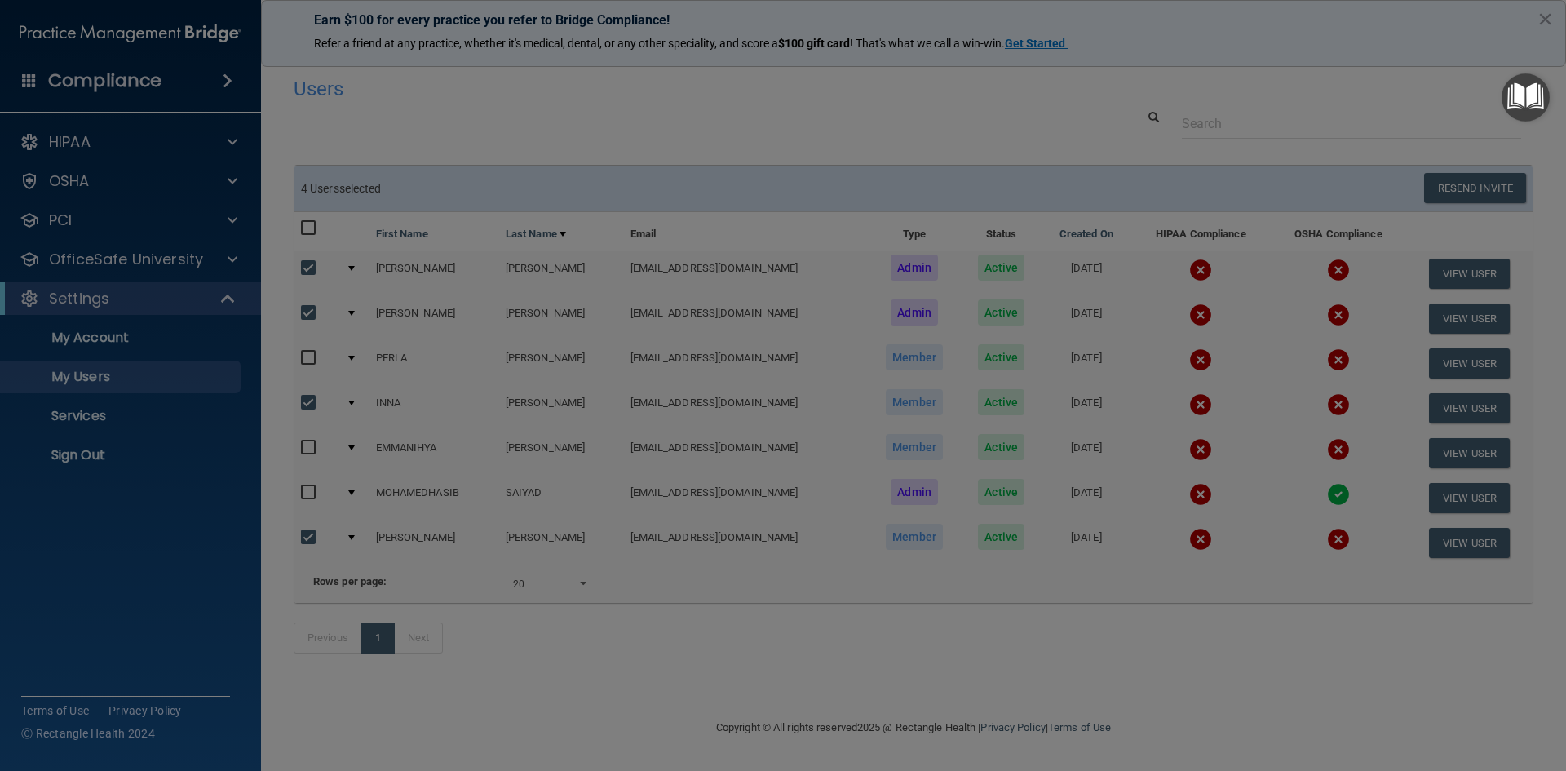
type textarea "please finis"
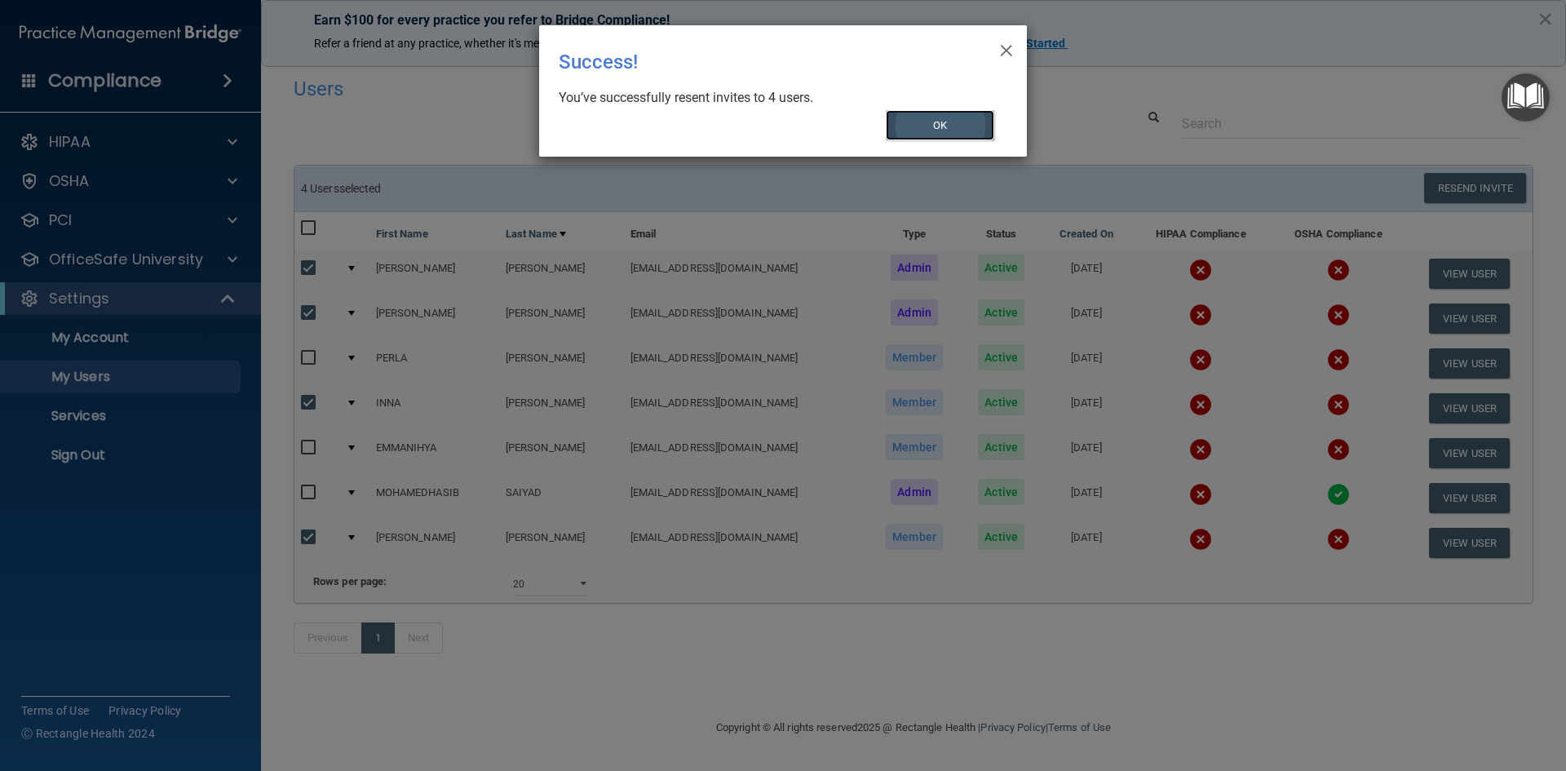
click at [964, 110] on button "OK" at bounding box center [940, 125] width 109 height 30
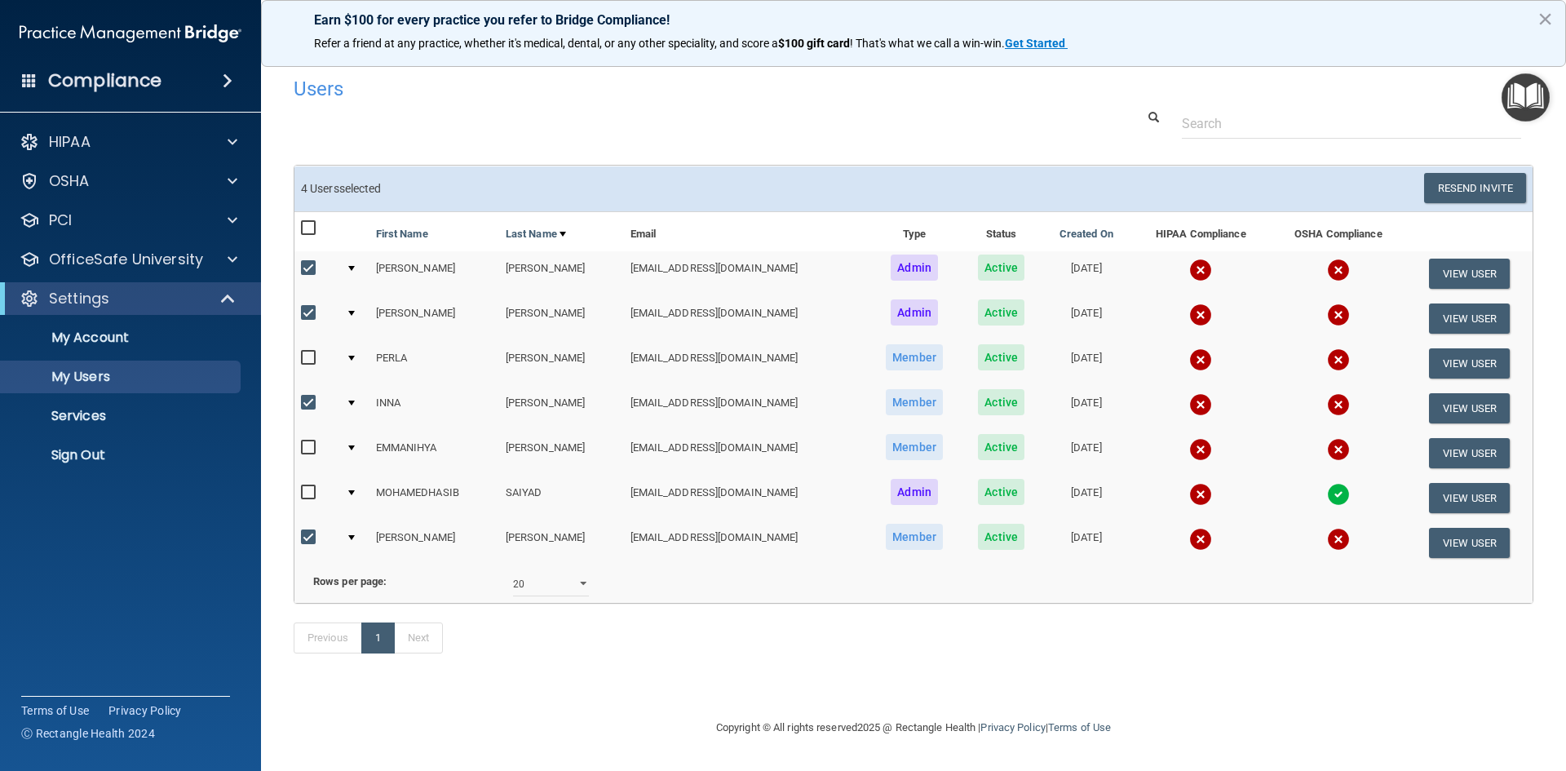
scroll to position [0, 6]
click at [383, 104] on div "Users" at bounding box center [649, 89] width 737 height 40
click at [847, 640] on div "Previous 1 Next" at bounding box center [913, 641] width 1264 height 75
click at [335, 193] on span "s" at bounding box center [337, 188] width 6 height 13
click at [301, 191] on h6 "4 User s selected" at bounding box center [601, 189] width 600 height 12
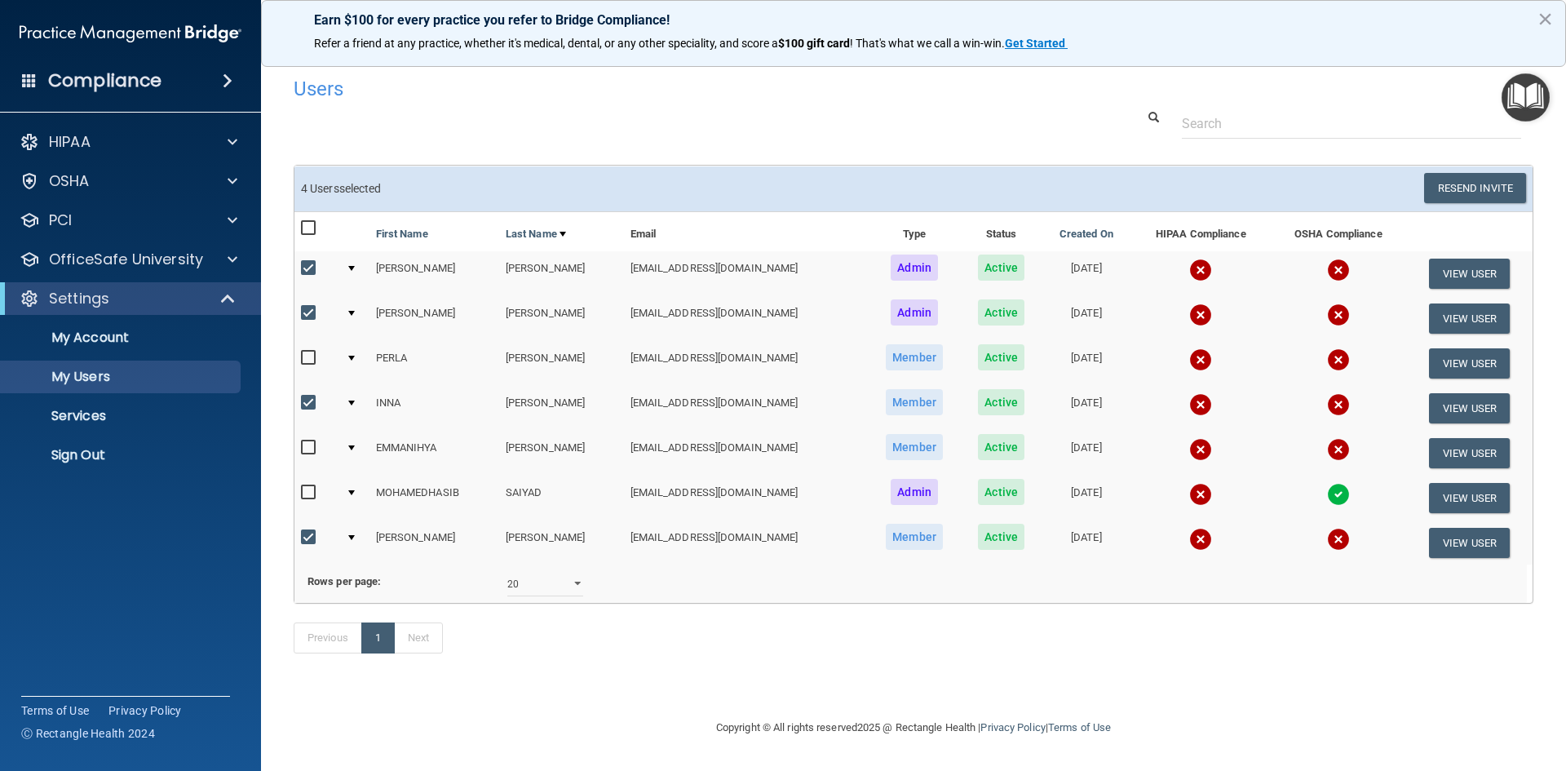
click at [331, 591] on div "Rows per page:" at bounding box center [395, 582] width 200 height 20
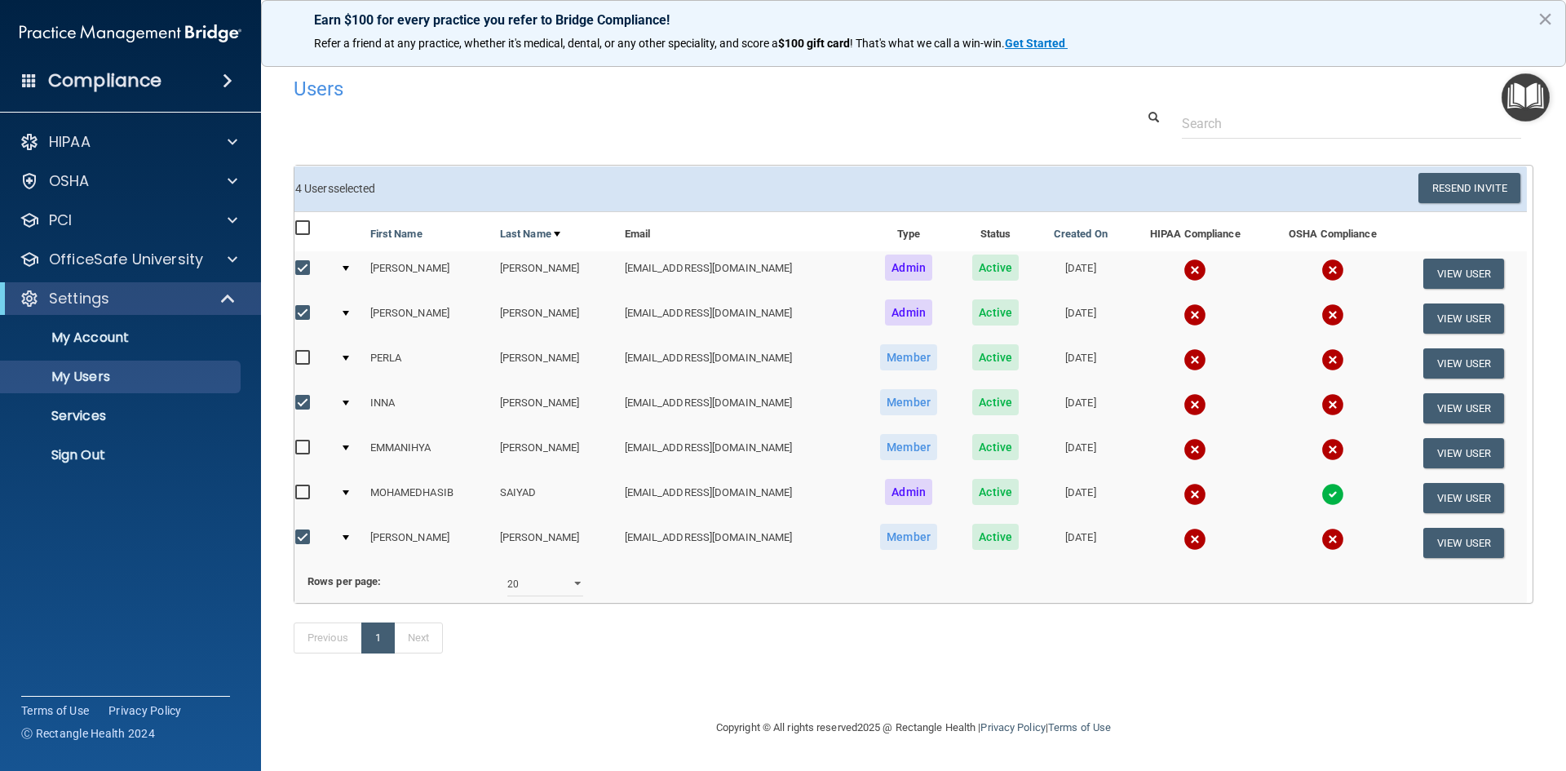
scroll to position [0, 0]
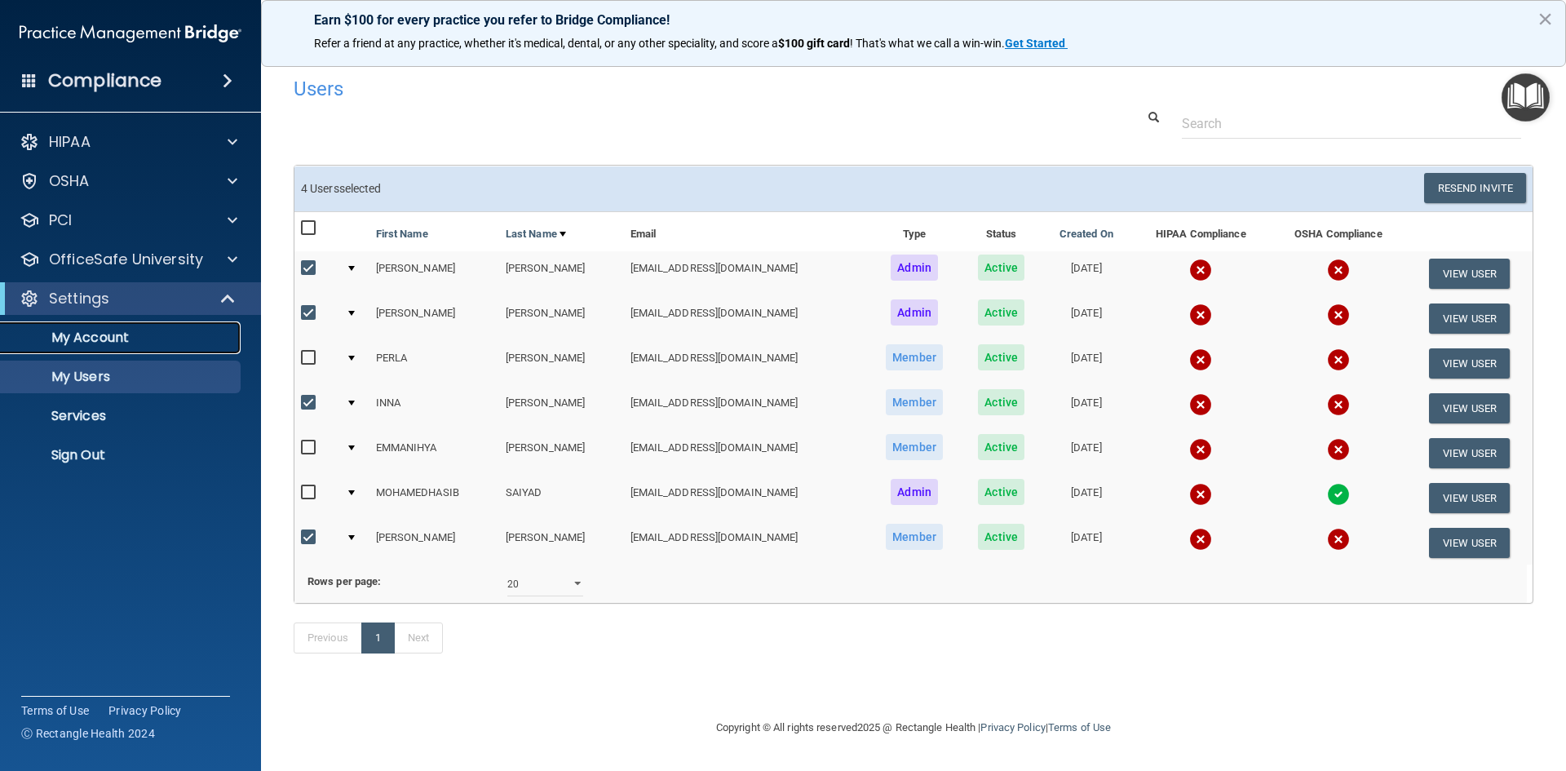
click at [86, 348] on link "My Account" at bounding box center [112, 337] width 257 height 33
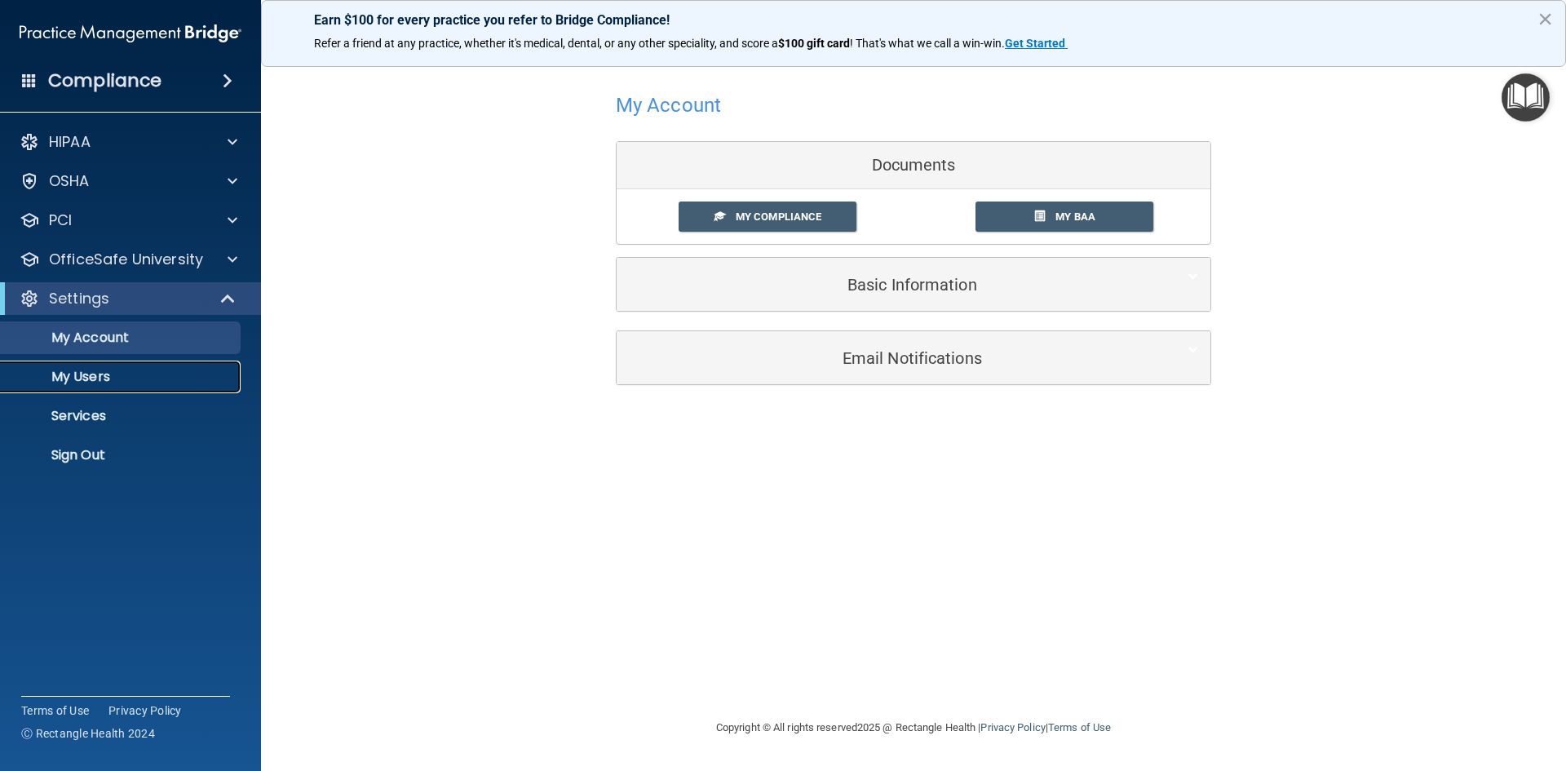
click at [67, 383] on p "My Users" at bounding box center [122, 377] width 223 height 16
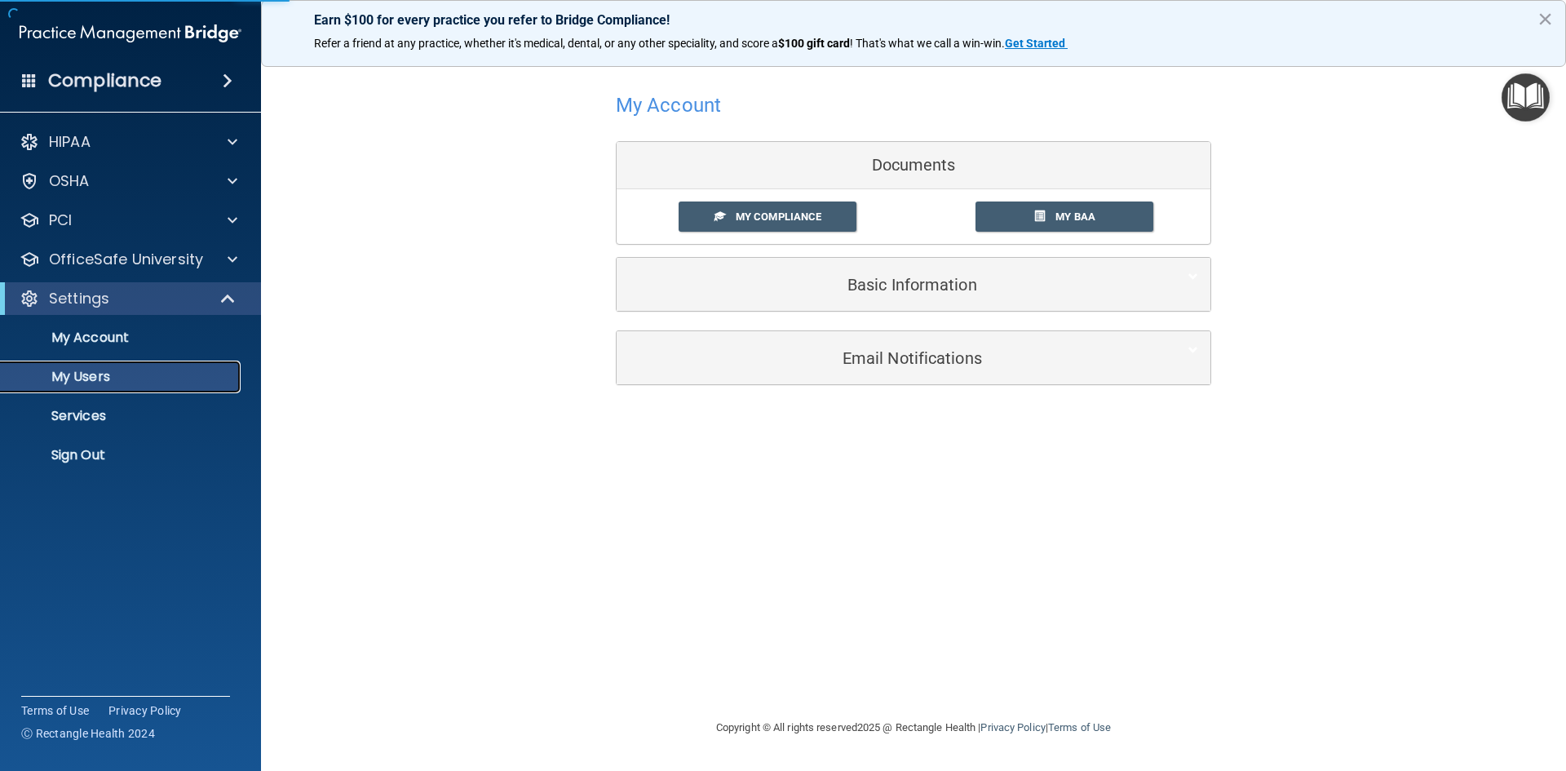
select select "20"
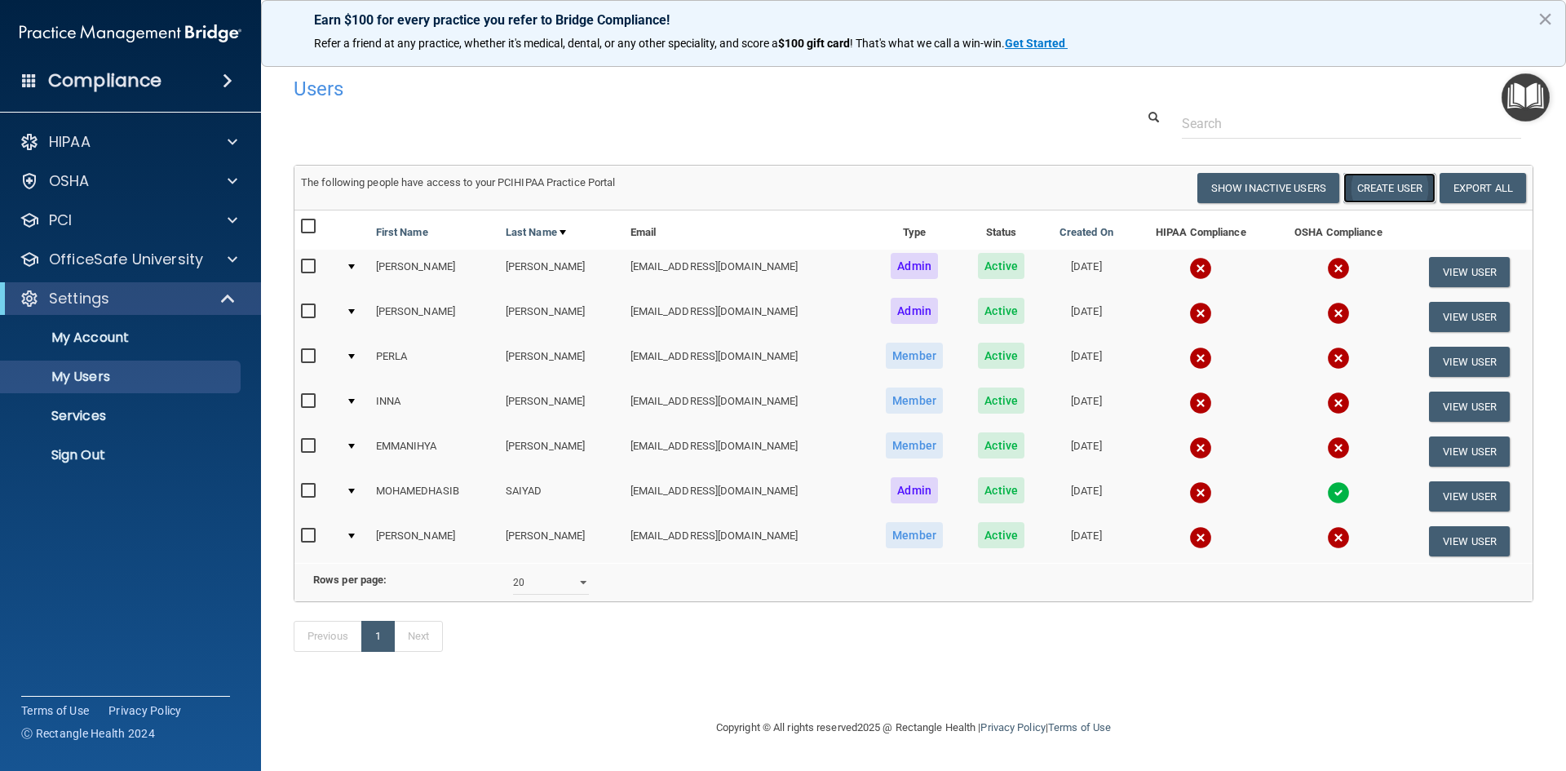
click at [1400, 191] on button "Create User" at bounding box center [1389, 188] width 92 height 30
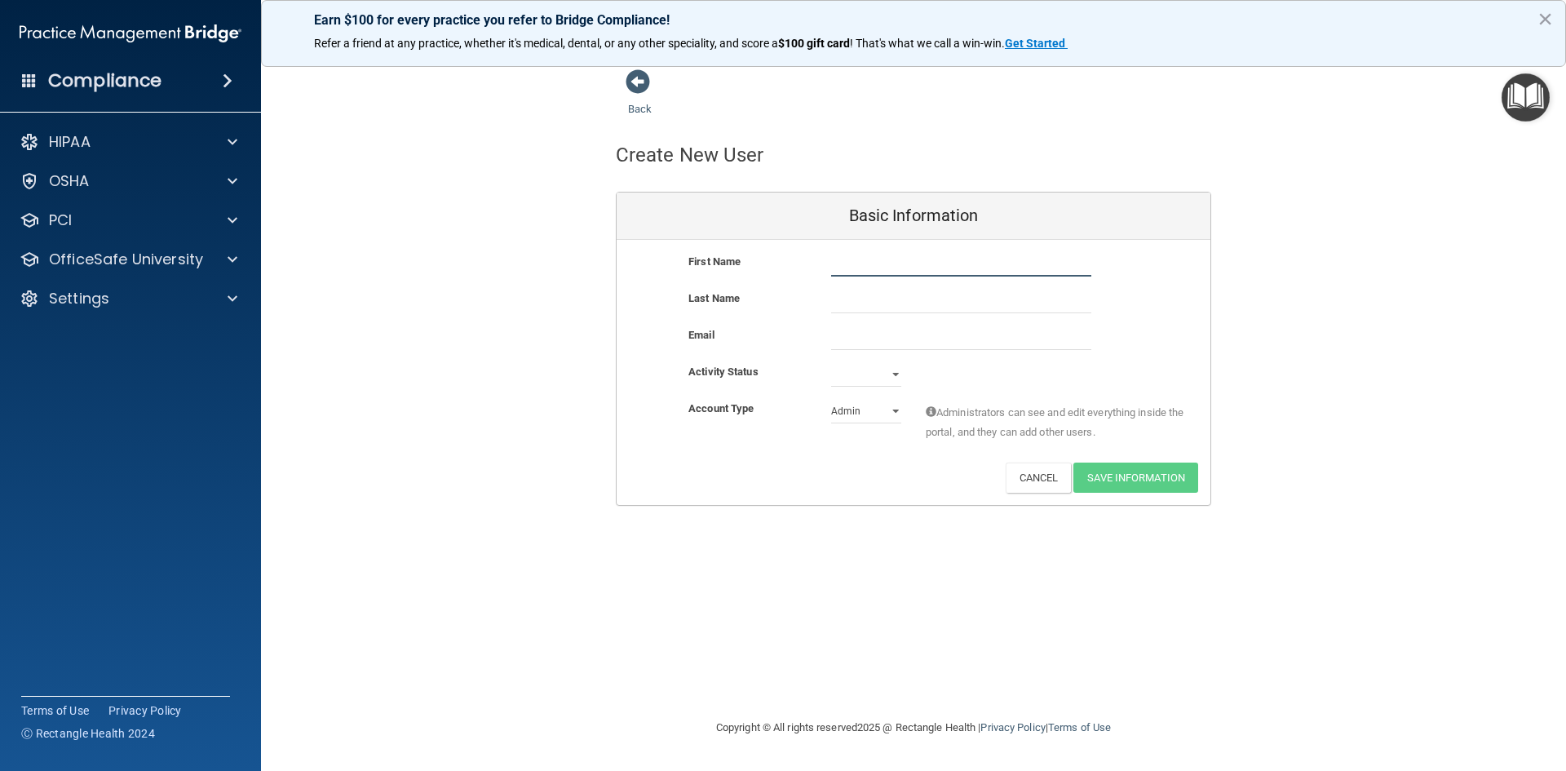
click at [883, 269] on input "text" at bounding box center [961, 264] width 260 height 24
type input "v"
type input "VERONICA"
type input "ANTONIETY"
click at [891, 418] on select "Admin Member" at bounding box center [866, 411] width 70 height 24
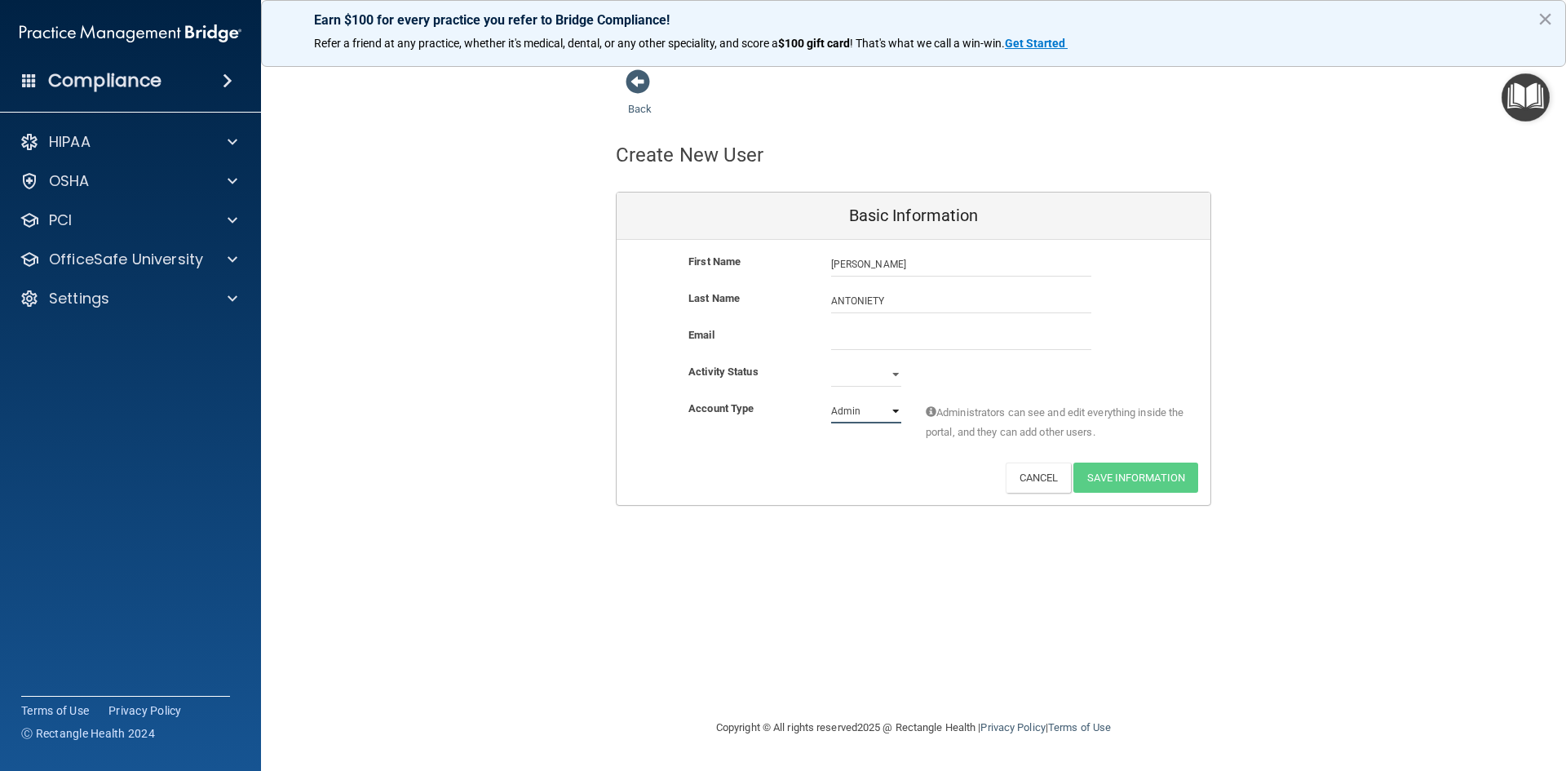
select select "practice_member"
click at [831, 399] on select "Admin Member" at bounding box center [866, 411] width 70 height 24
click at [869, 336] on input "email" at bounding box center [961, 337] width 260 height 24
click at [73, 155] on div "HIPAA" at bounding box center [131, 142] width 262 height 33
click at [85, 126] on div "HIPAA" at bounding box center [131, 142] width 262 height 33
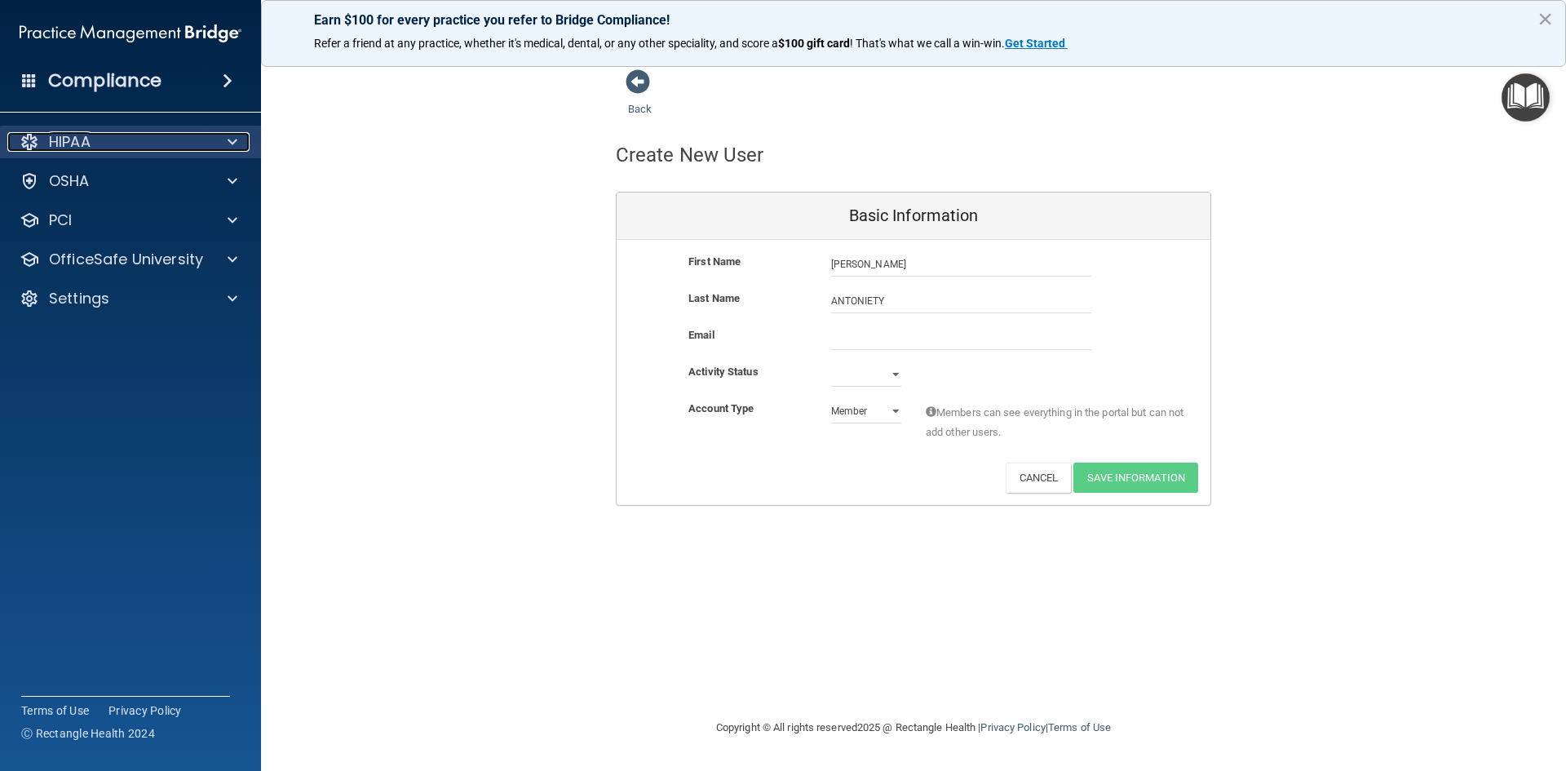
click at [232, 144] on span at bounding box center [233, 142] width 10 height 20
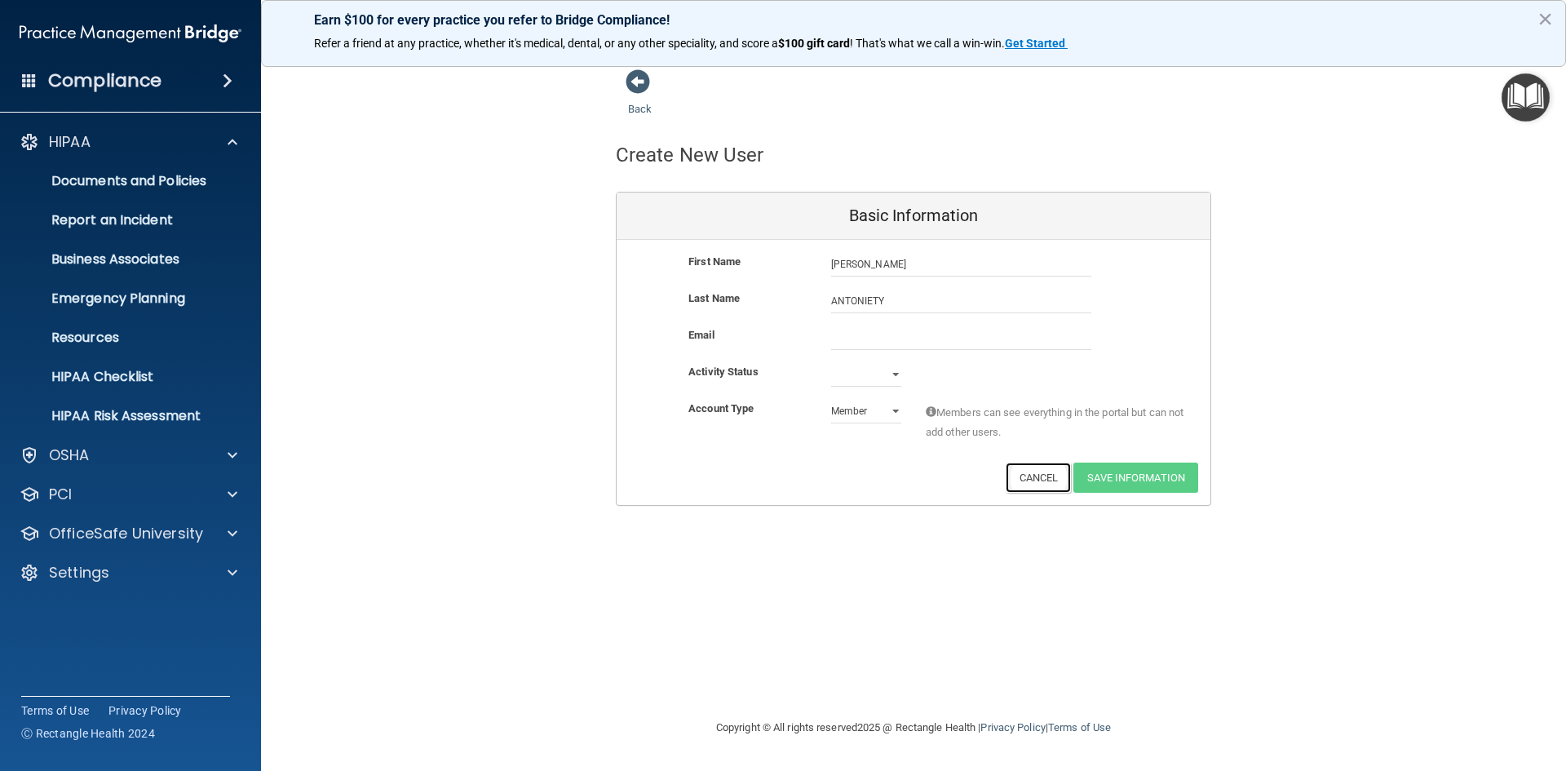
click at [1037, 479] on button "Cancel" at bounding box center [1039, 477] width 66 height 30
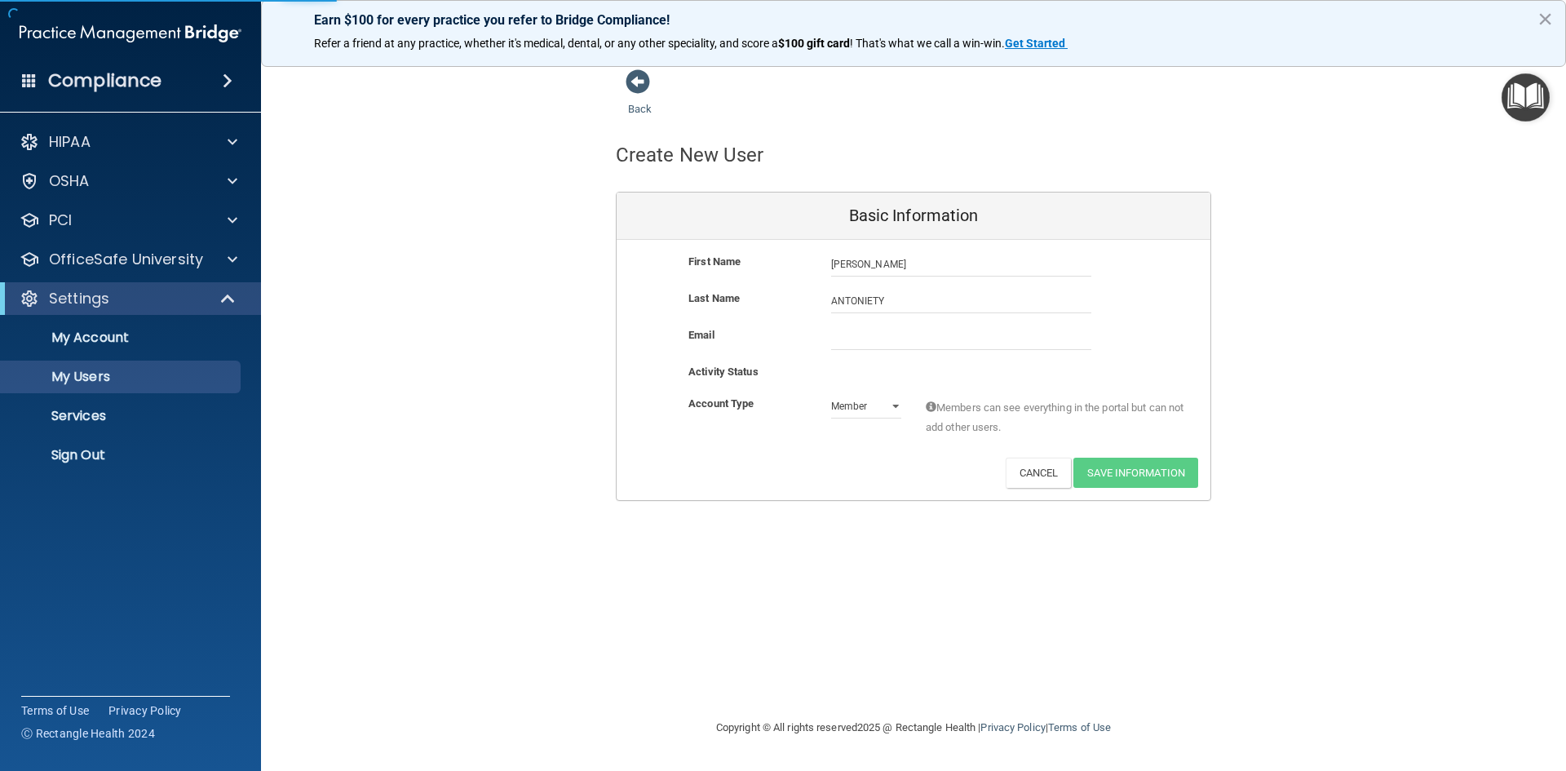
select select "20"
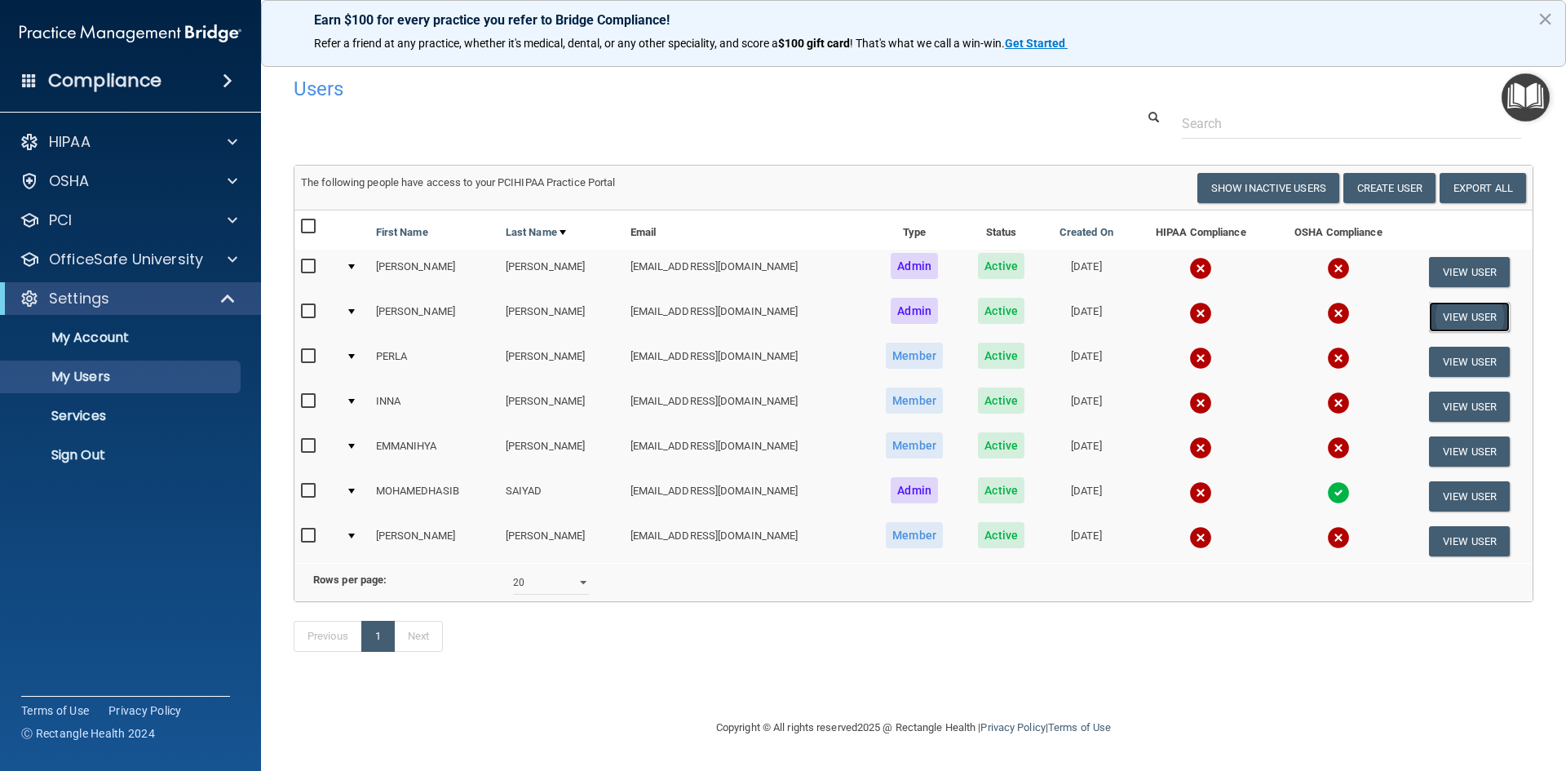
click at [1481, 321] on button "View User" at bounding box center [1469, 317] width 81 height 30
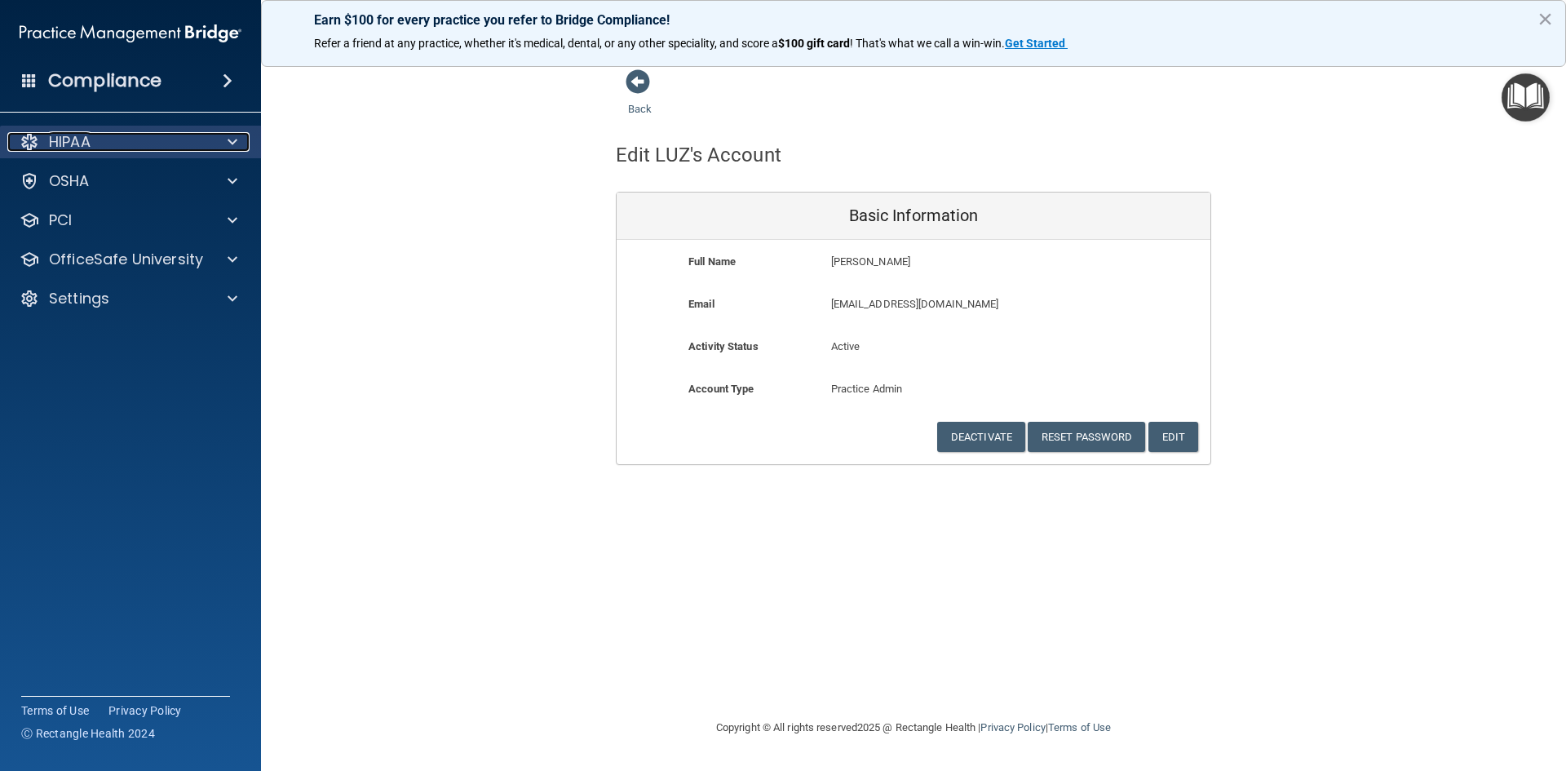
click at [51, 143] on p "HIPAA" at bounding box center [70, 142] width 42 height 20
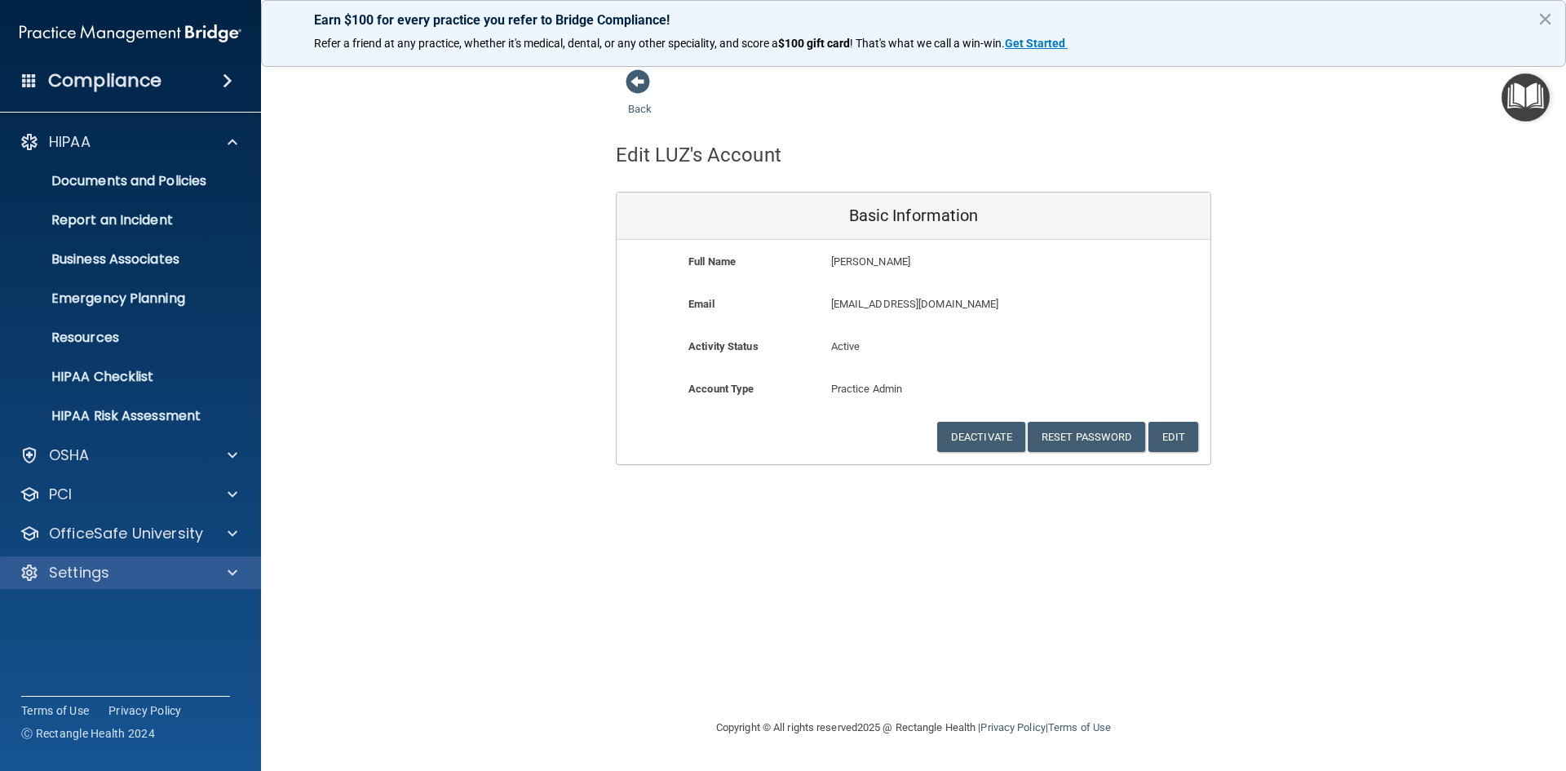
click at [113, 562] on div "Settings" at bounding box center [131, 572] width 262 height 33
click at [228, 572] on span at bounding box center [233, 573] width 10 height 20
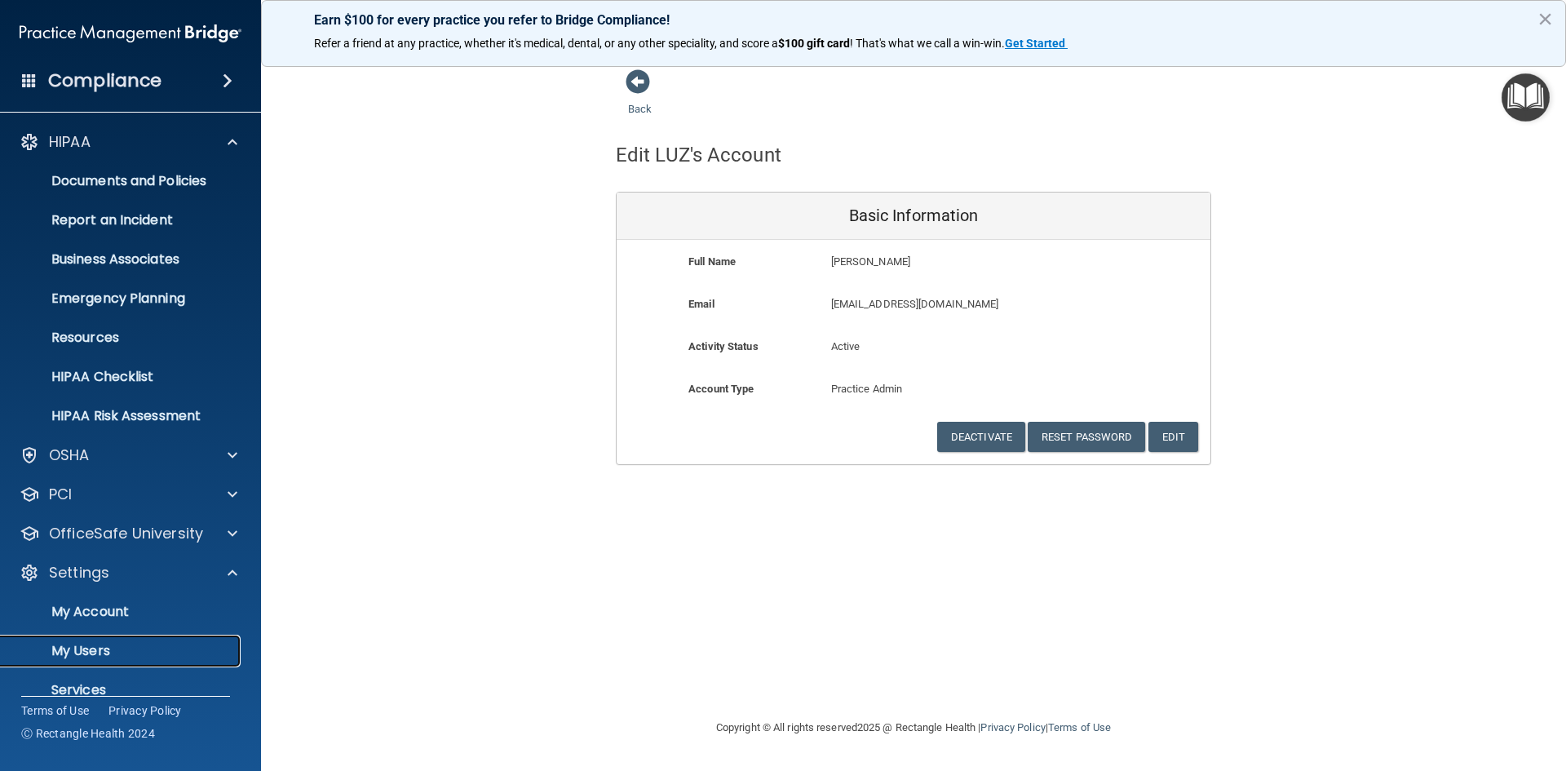
click at [73, 648] on p "My Users" at bounding box center [122, 651] width 223 height 16
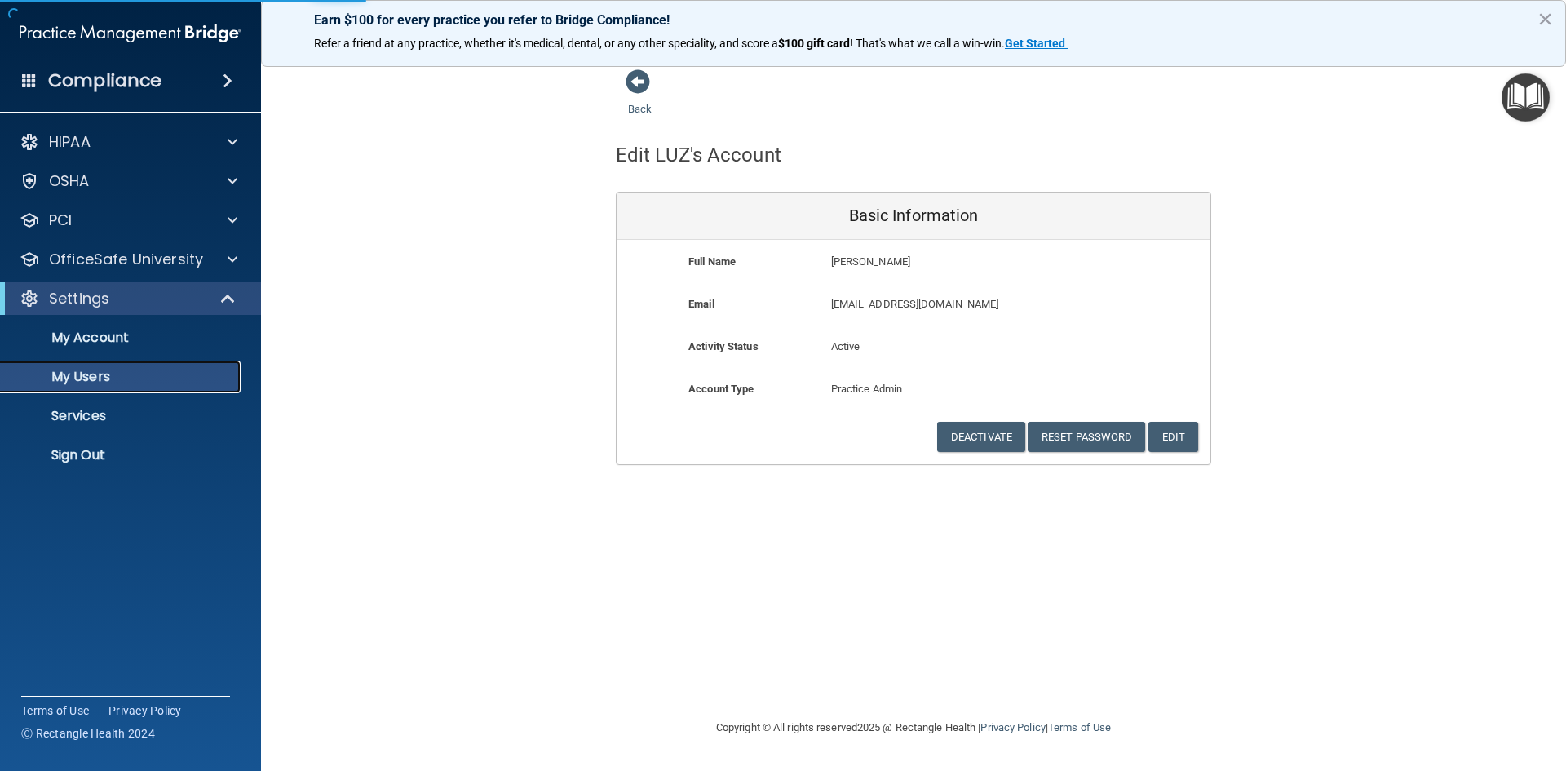
select select "20"
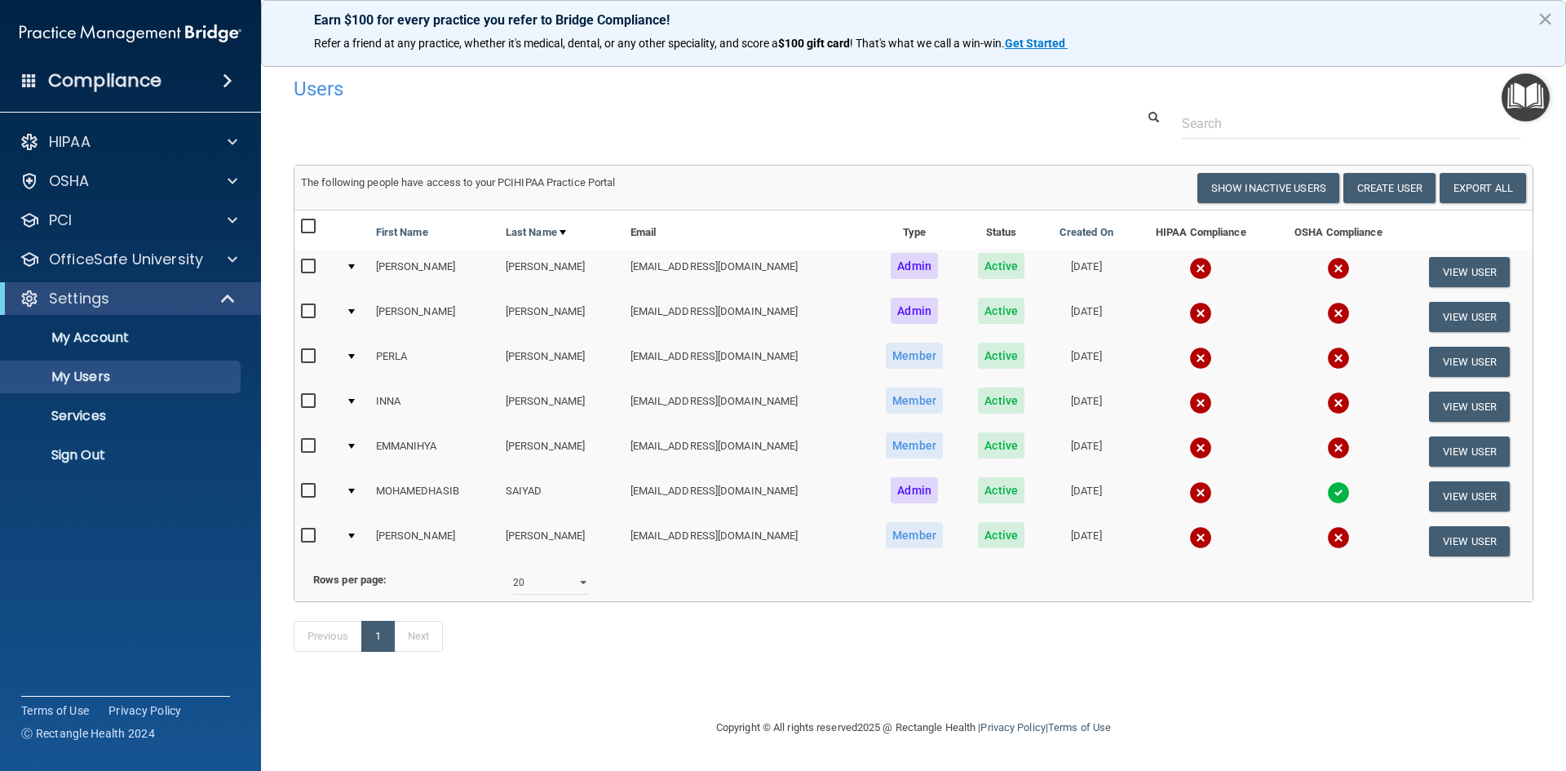
click at [316, 356] on input "checkbox" at bounding box center [310, 356] width 19 height 13
checkbox input "true"
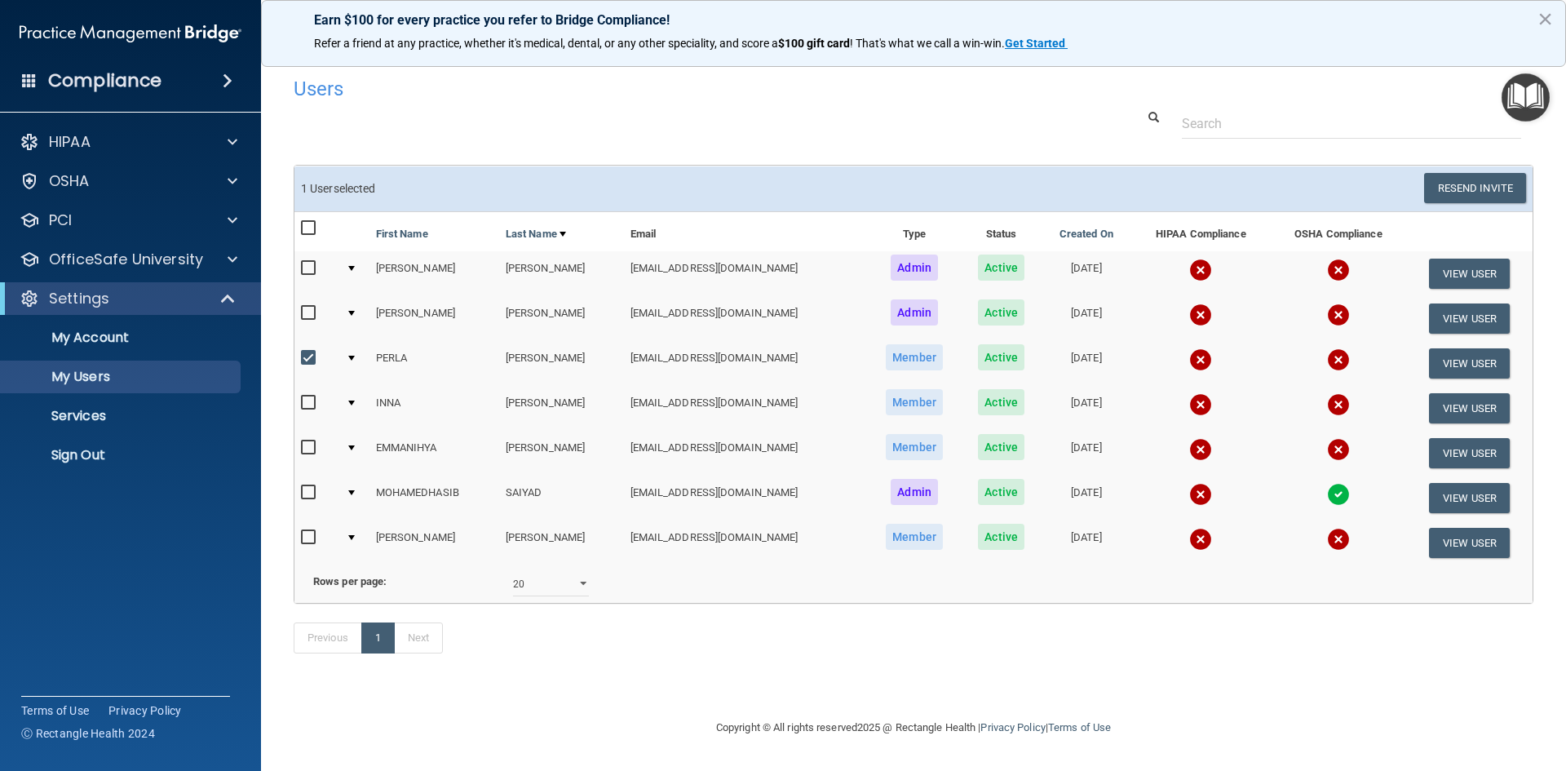
click at [311, 445] on input "checkbox" at bounding box center [310, 447] width 19 height 13
checkbox input "true"
click at [1446, 327] on button "View User" at bounding box center [1469, 318] width 81 height 30
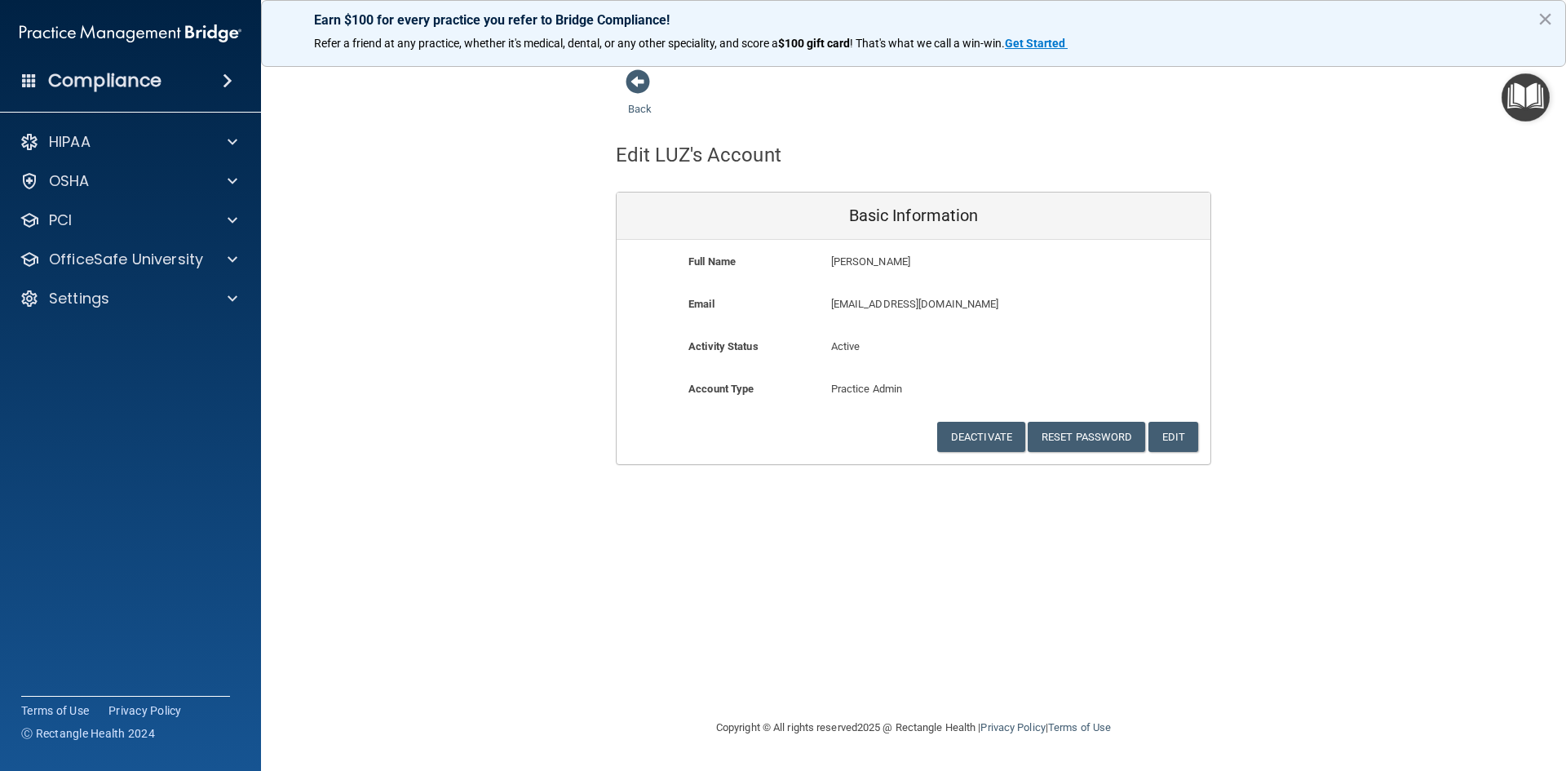
click at [1348, 188] on div "Back Edit LUZ's Account Basic Information Full Name LUZ GONZALEZ LUZ Last Name …" at bounding box center [914, 267] width 1240 height 396
click at [628, 80] on span at bounding box center [638, 81] width 24 height 24
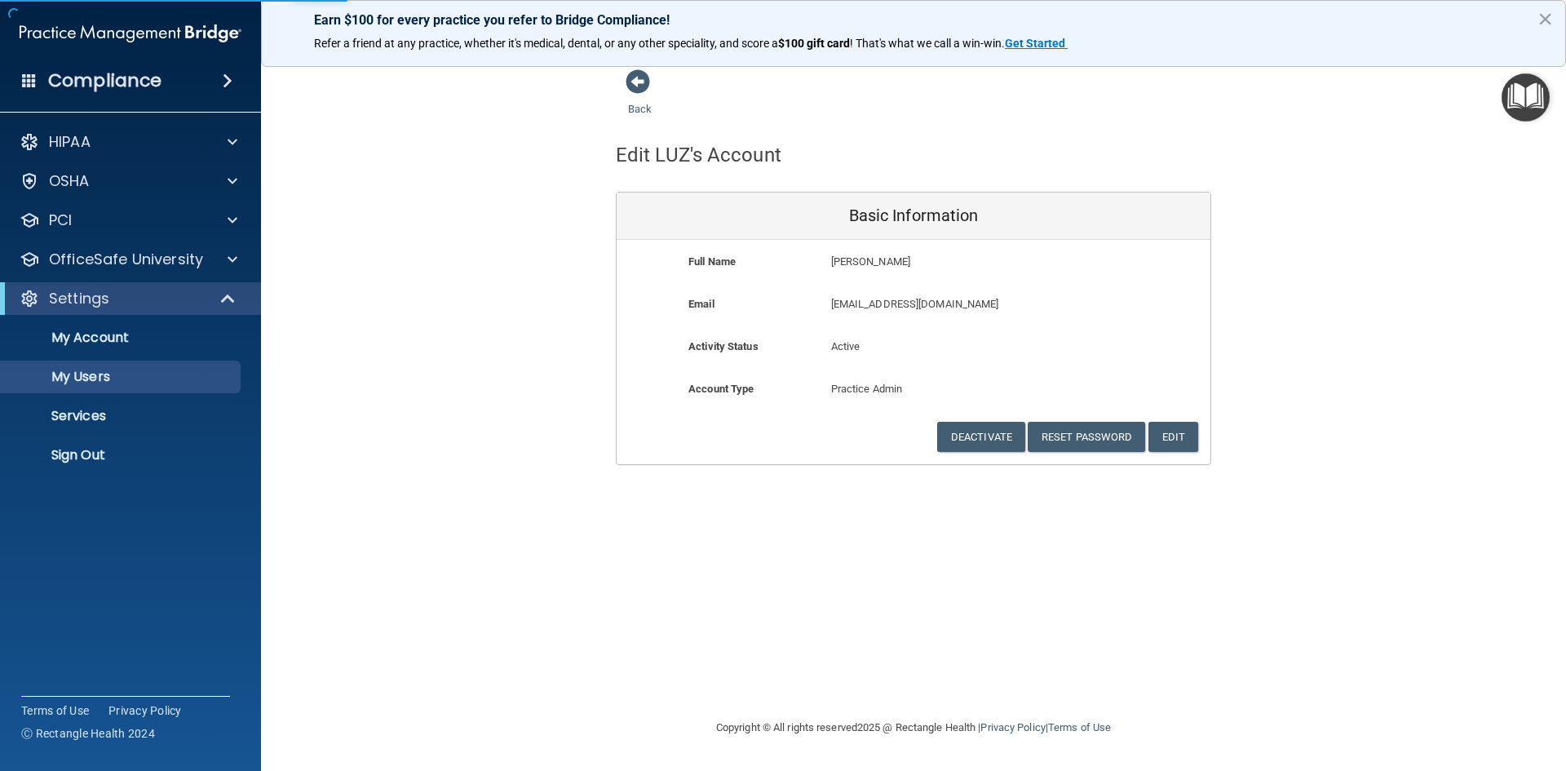
select select "20"
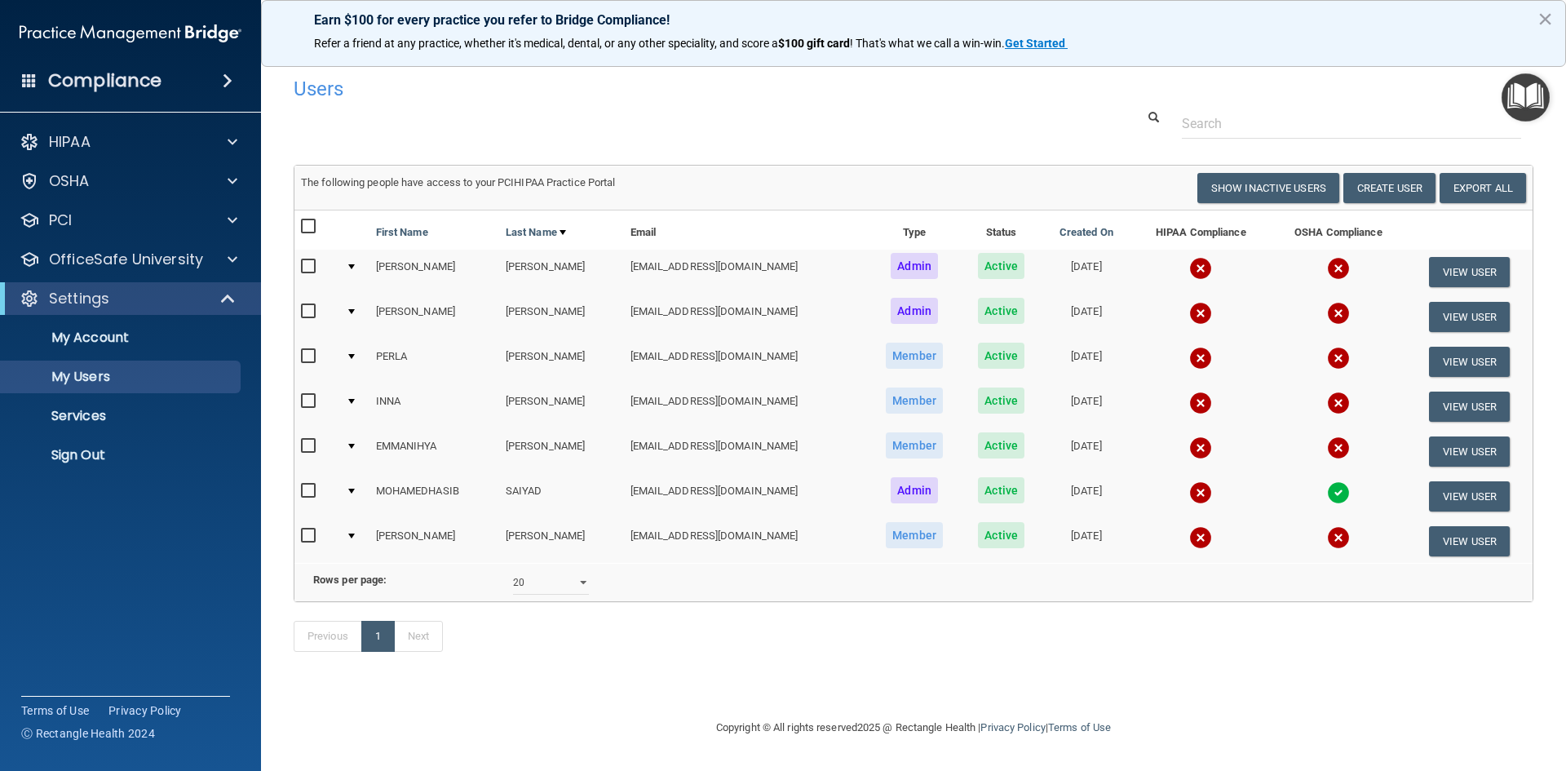
click at [307, 352] on input "checkbox" at bounding box center [310, 356] width 19 height 13
checkbox input "true"
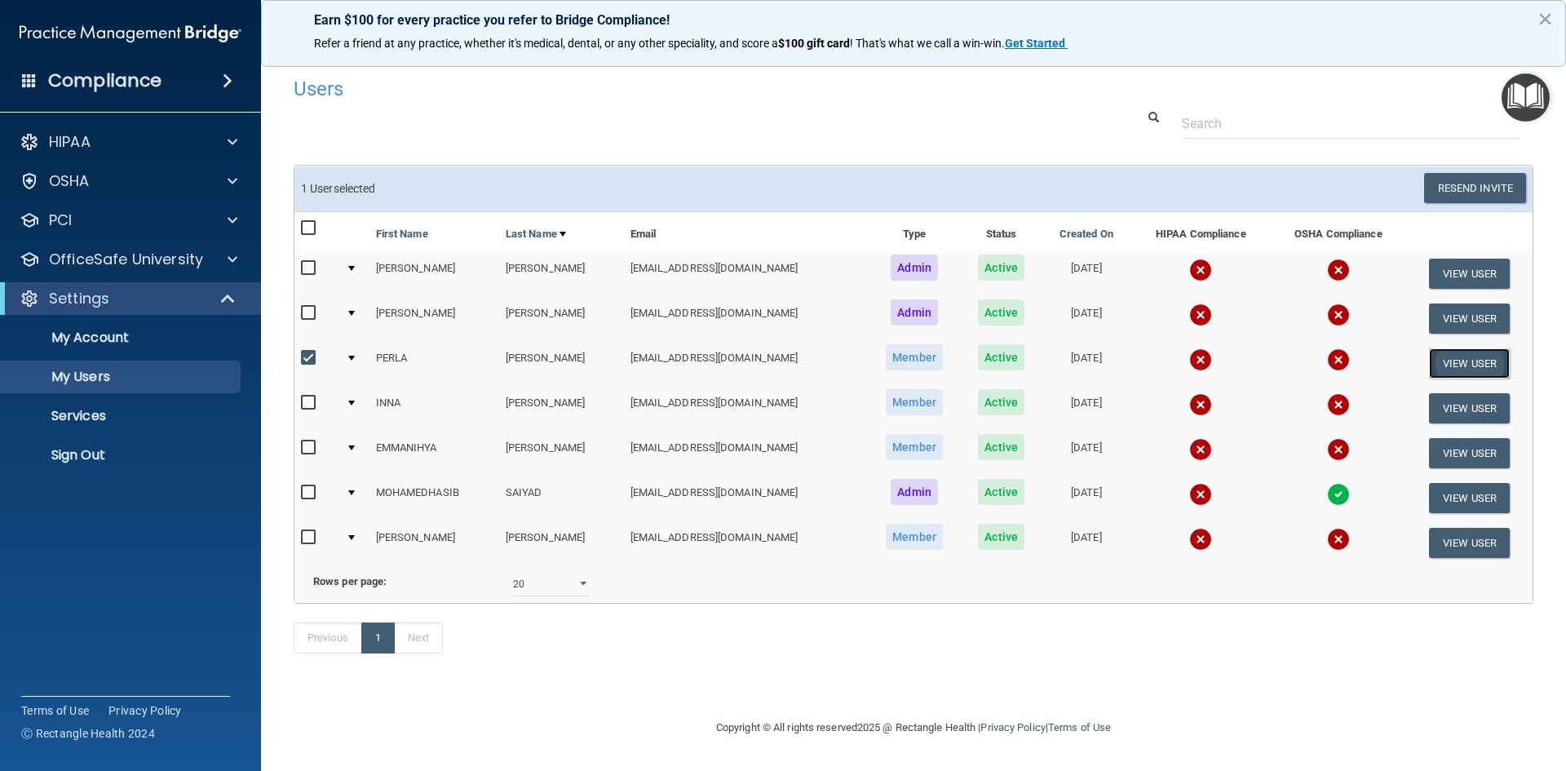
click at [1465, 361] on button "View User" at bounding box center [1469, 363] width 81 height 30
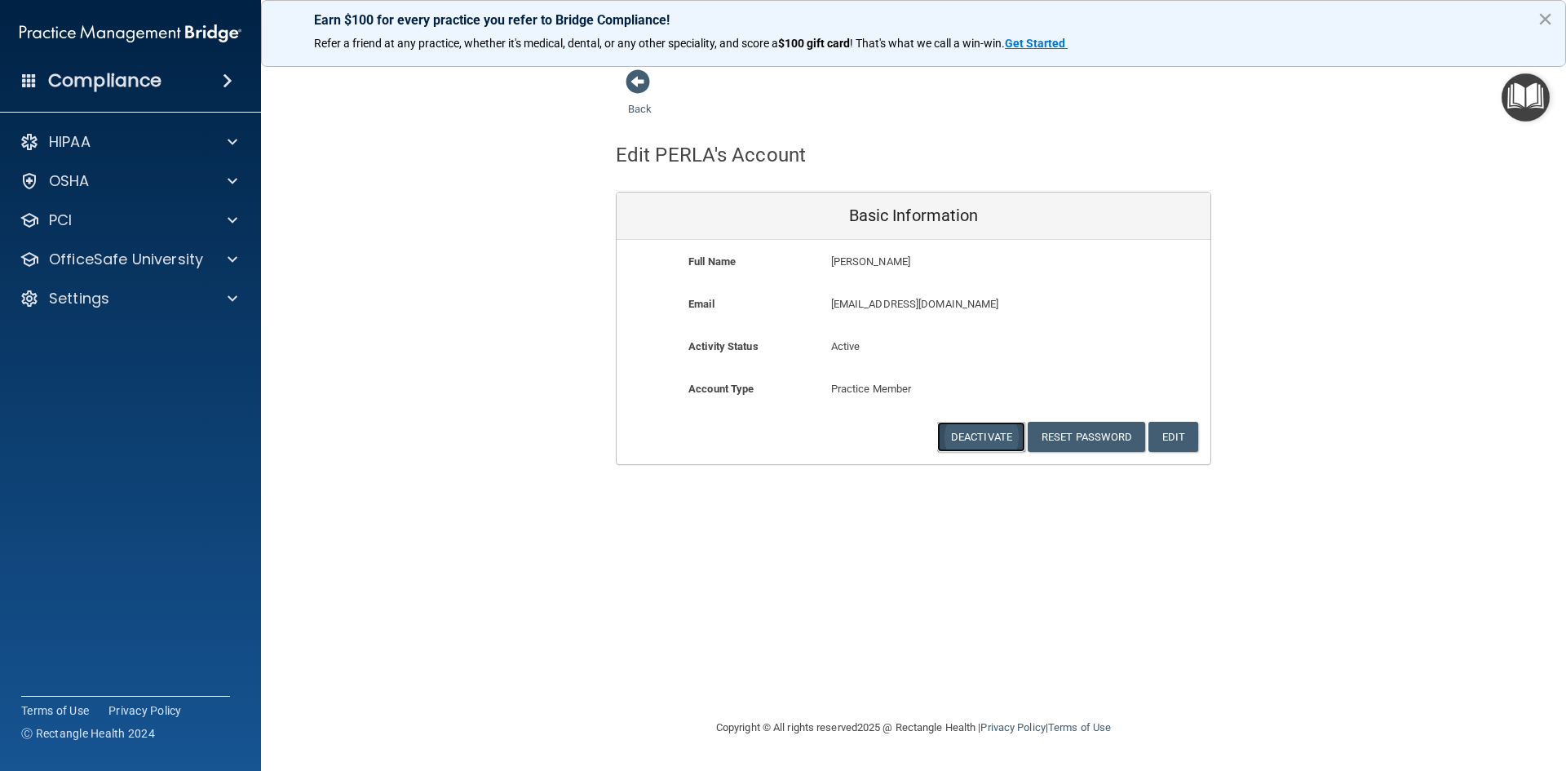
click at [975, 431] on button "Deactivate" at bounding box center [981, 437] width 88 height 30
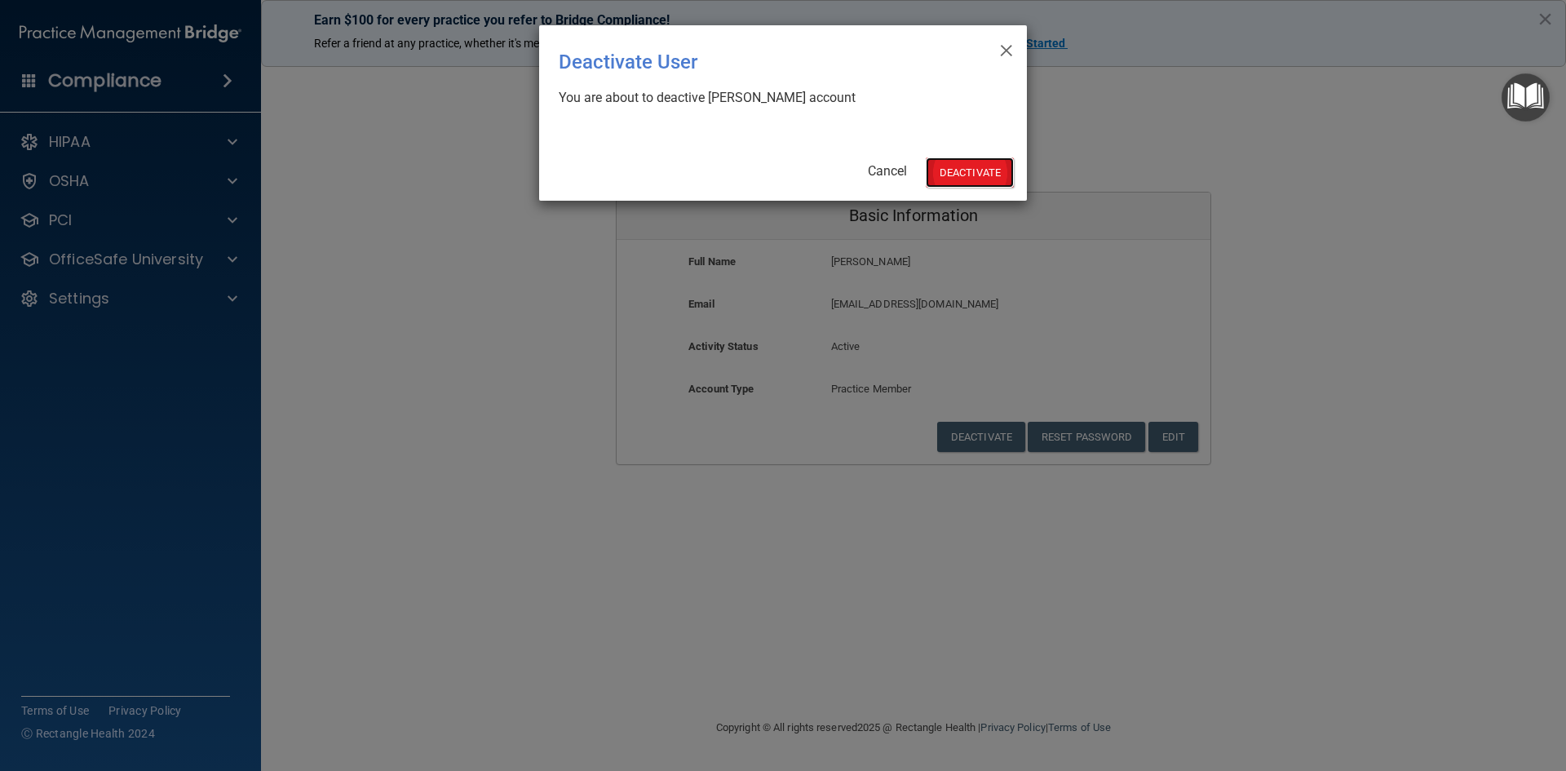
click at [962, 172] on button "Deactivate" at bounding box center [970, 172] width 88 height 30
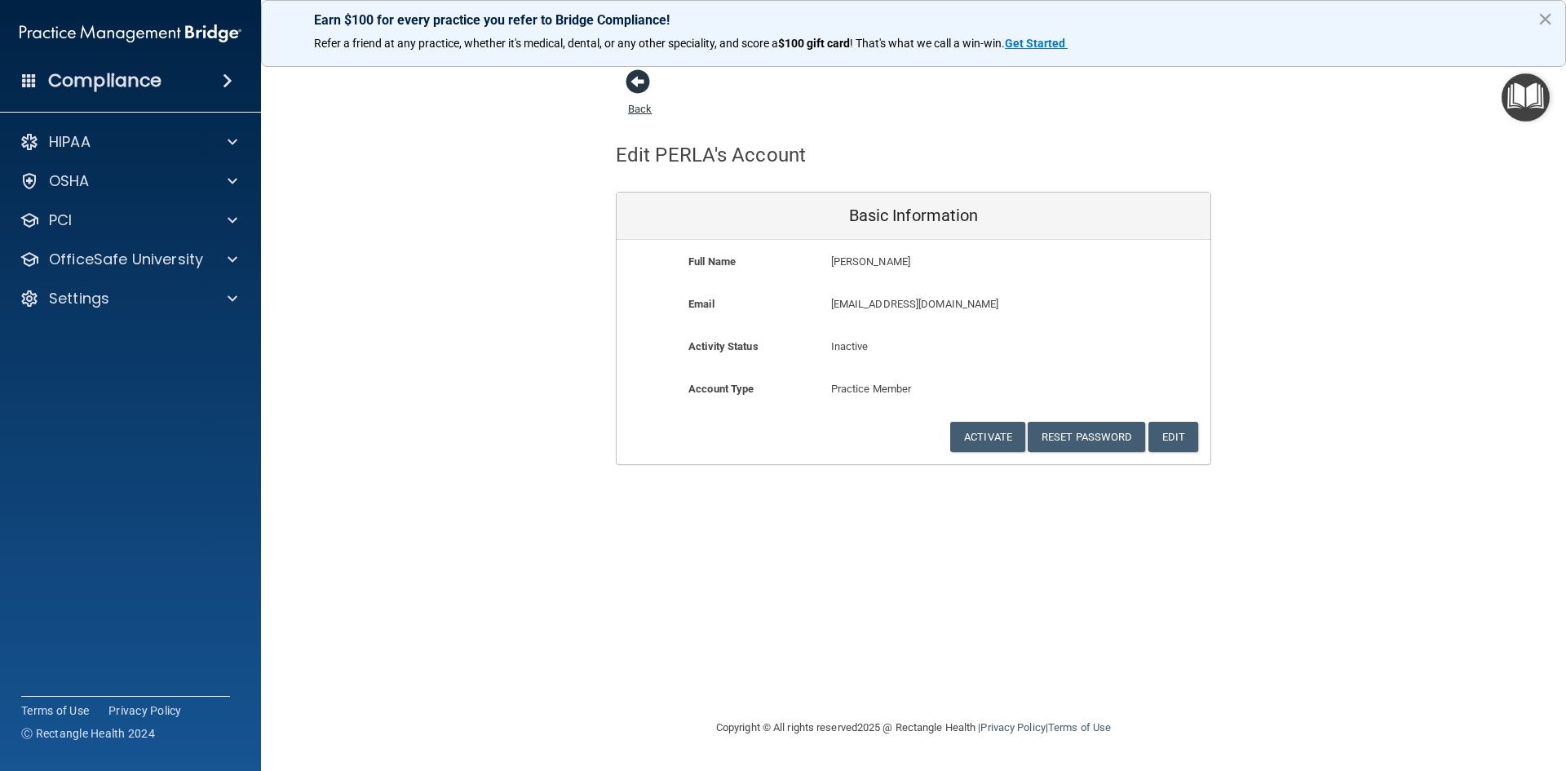
click at [630, 86] on span at bounding box center [638, 81] width 24 height 24
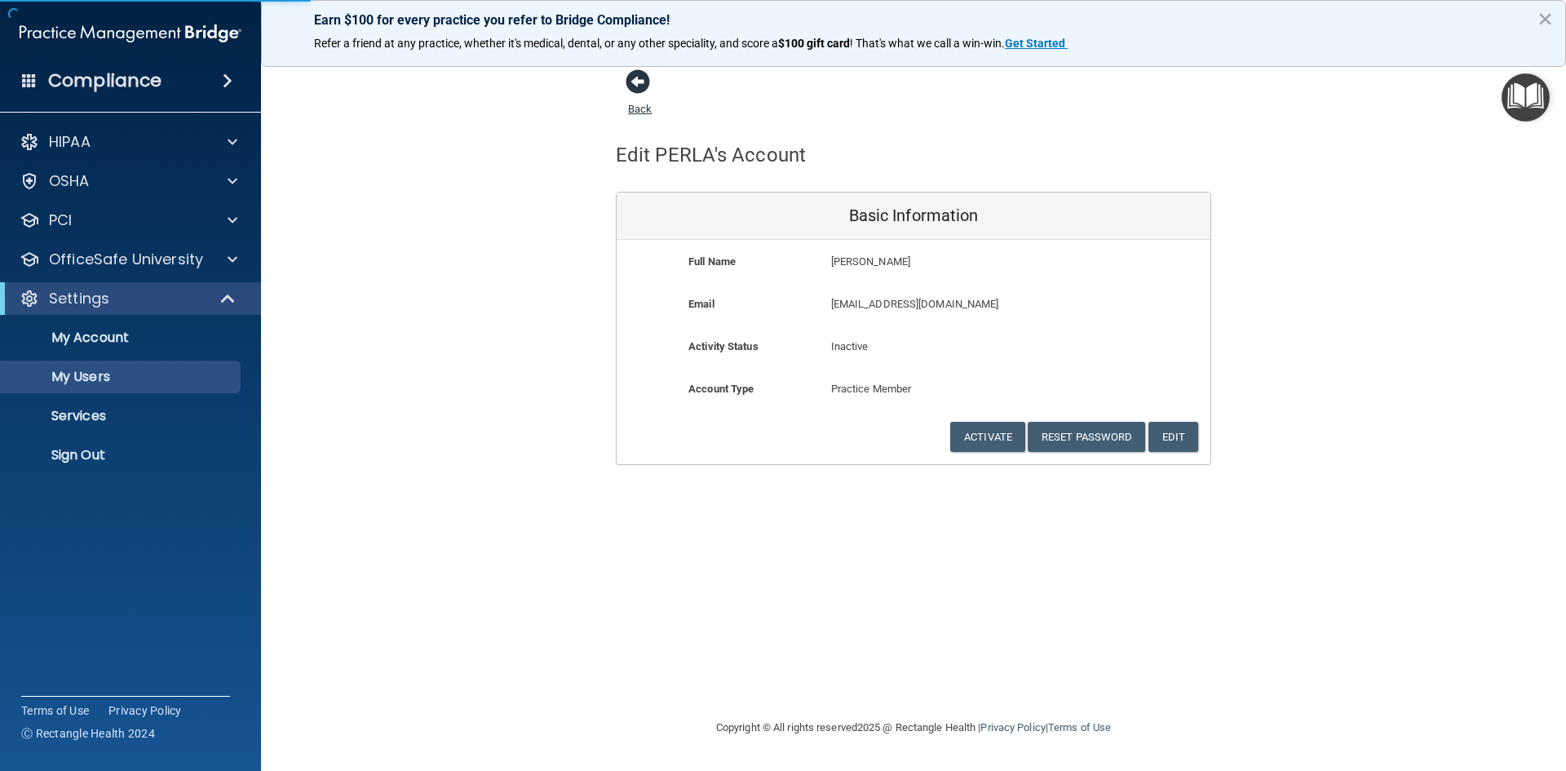
select select "20"
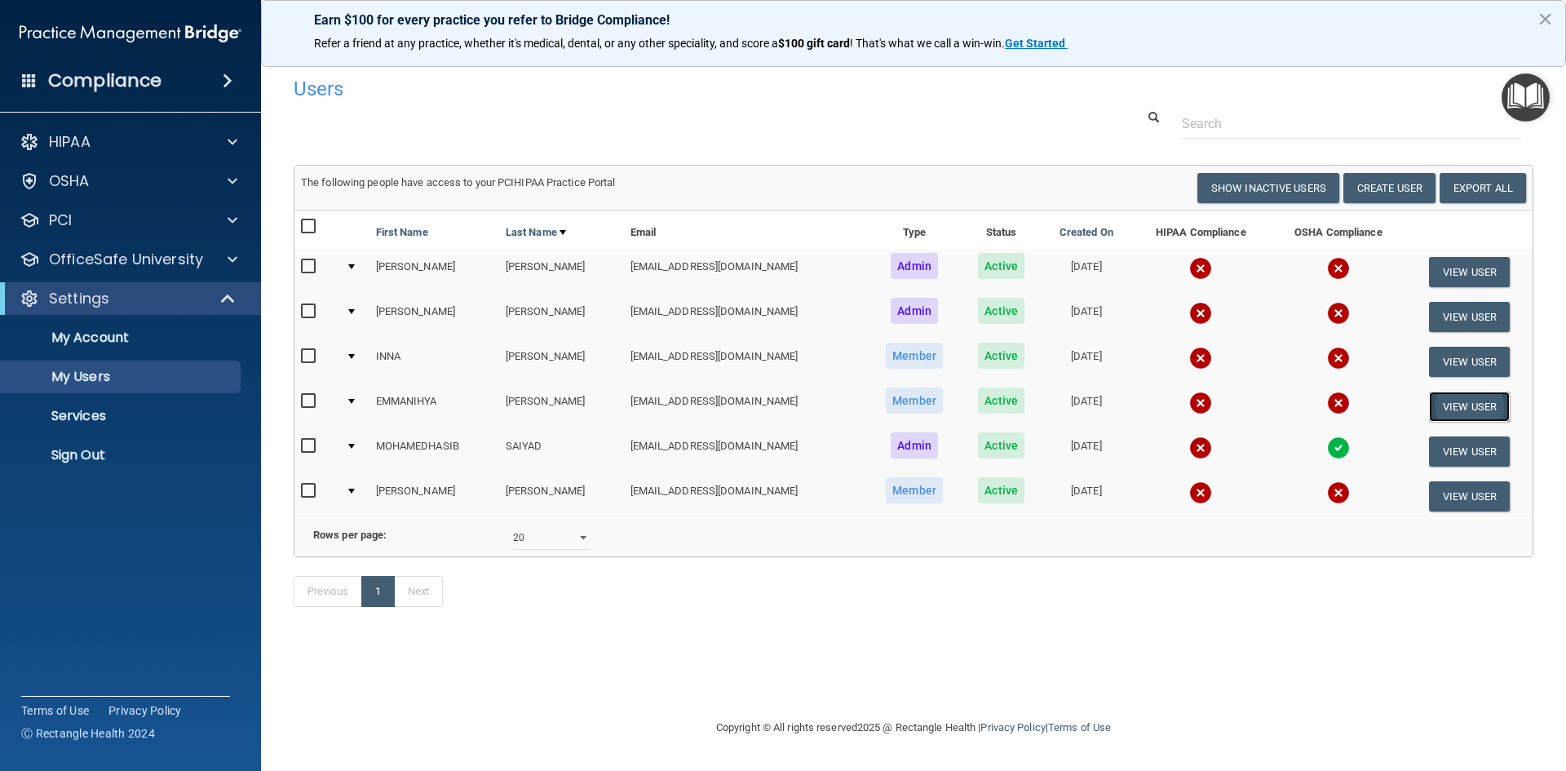
click at [1441, 407] on button "View User" at bounding box center [1469, 406] width 81 height 30
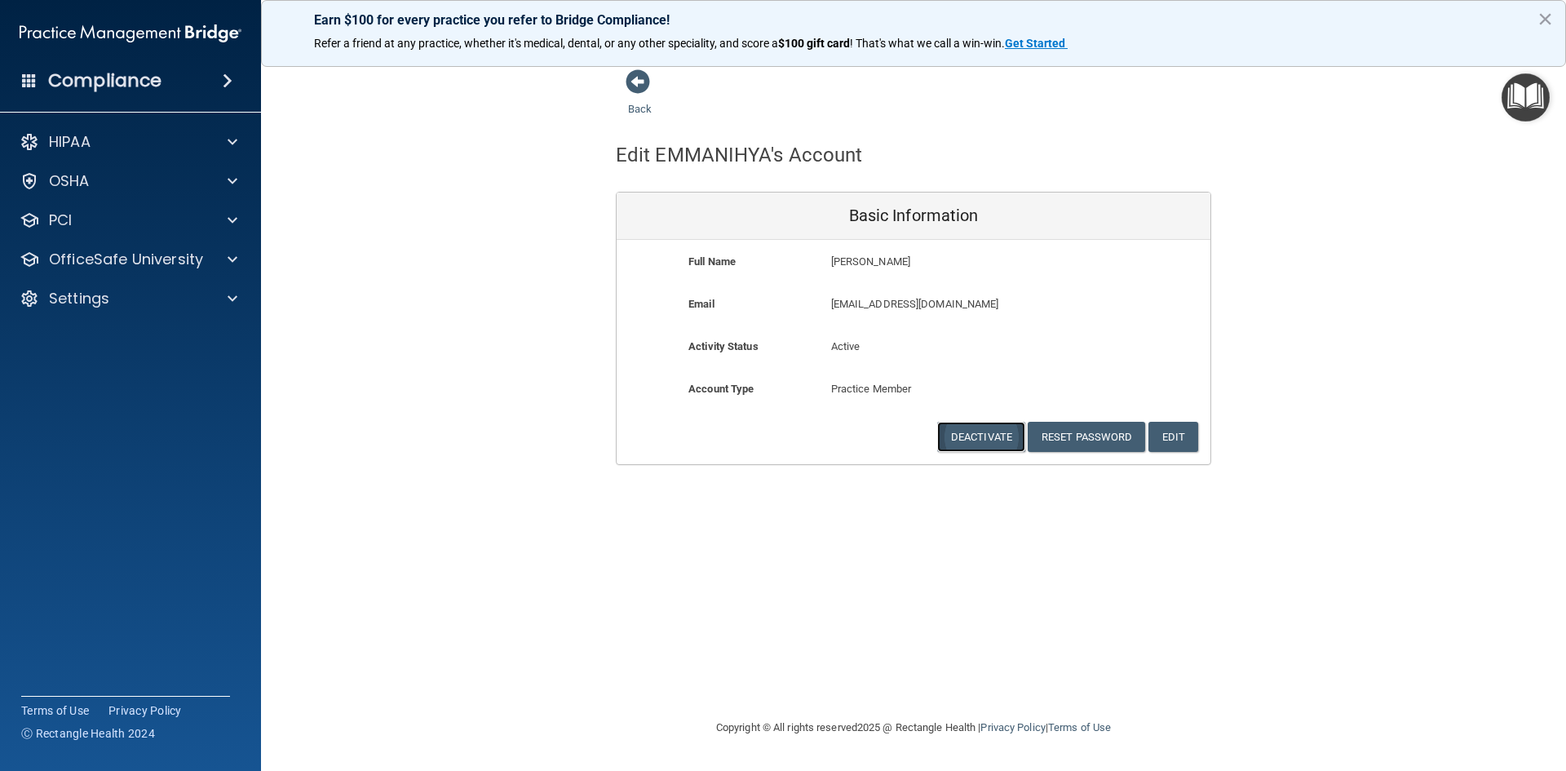
click at [981, 438] on button "Deactivate" at bounding box center [981, 437] width 88 height 30
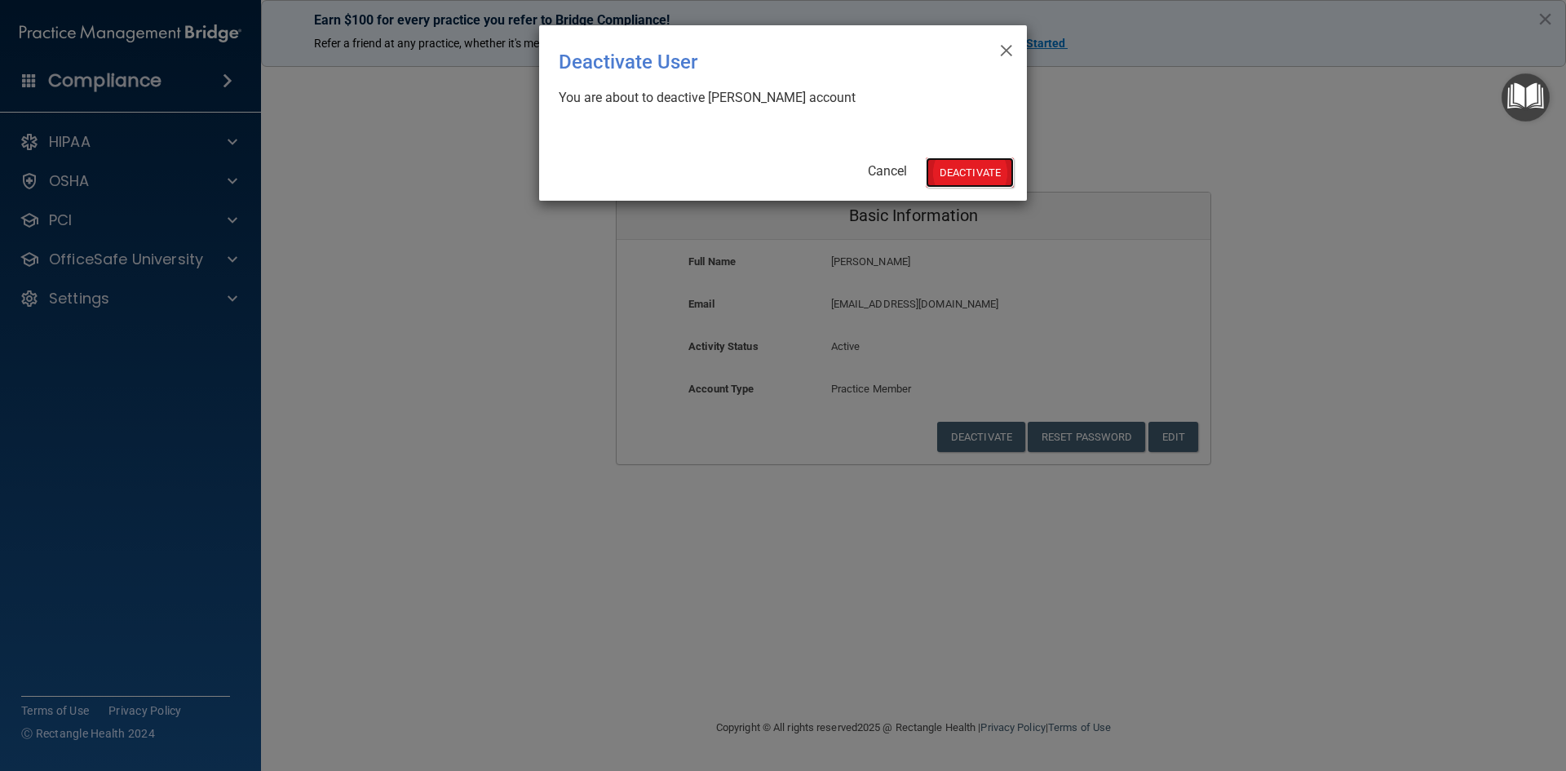
click at [935, 170] on button "Deactivate" at bounding box center [970, 172] width 88 height 30
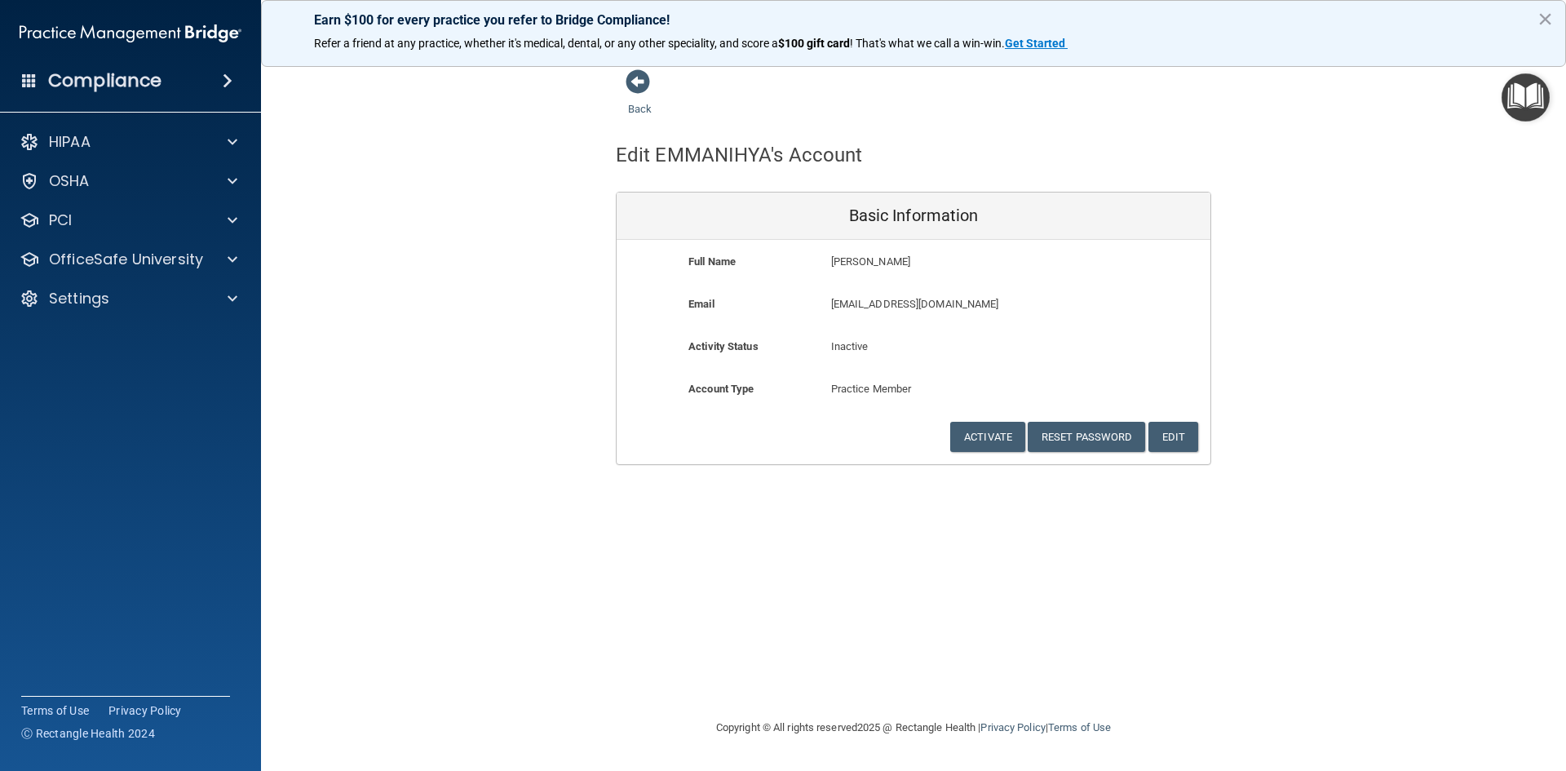
click at [862, 491] on div "Back Edit EMMANIHYA's Account Basic Information Full Name EMMANIHYA RODRIGUEZ E…" at bounding box center [914, 385] width 1240 height 633
click at [633, 111] on link "Back" at bounding box center [640, 99] width 24 height 32
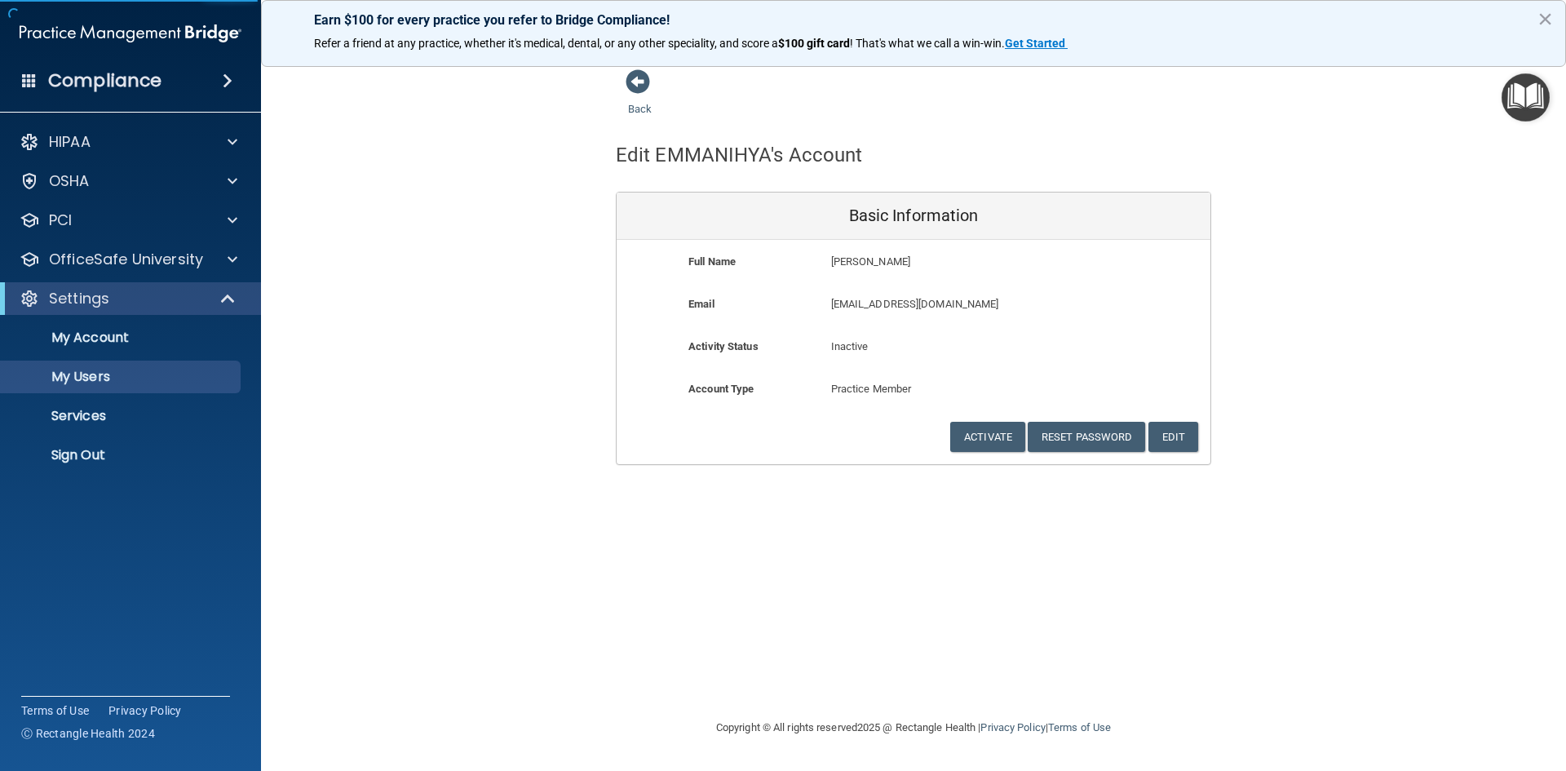
select select "20"
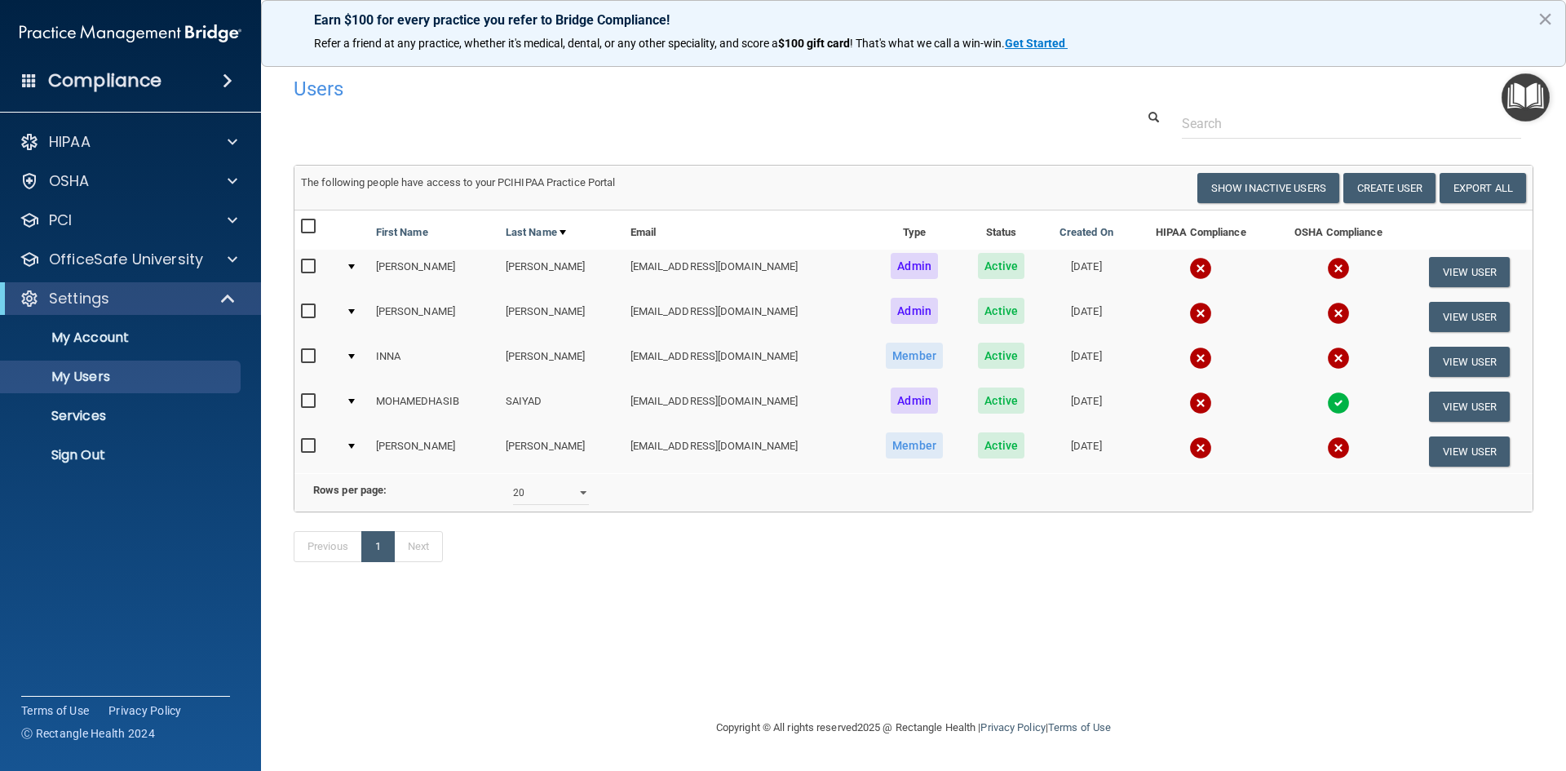
click at [349, 312] on td at bounding box center [353, 316] width 29 height 45
click at [352, 312] on div at bounding box center [351, 311] width 7 height 5
click at [656, 319] on td "[EMAIL_ADDRESS][DOMAIN_NAME]" at bounding box center [746, 316] width 244 height 45
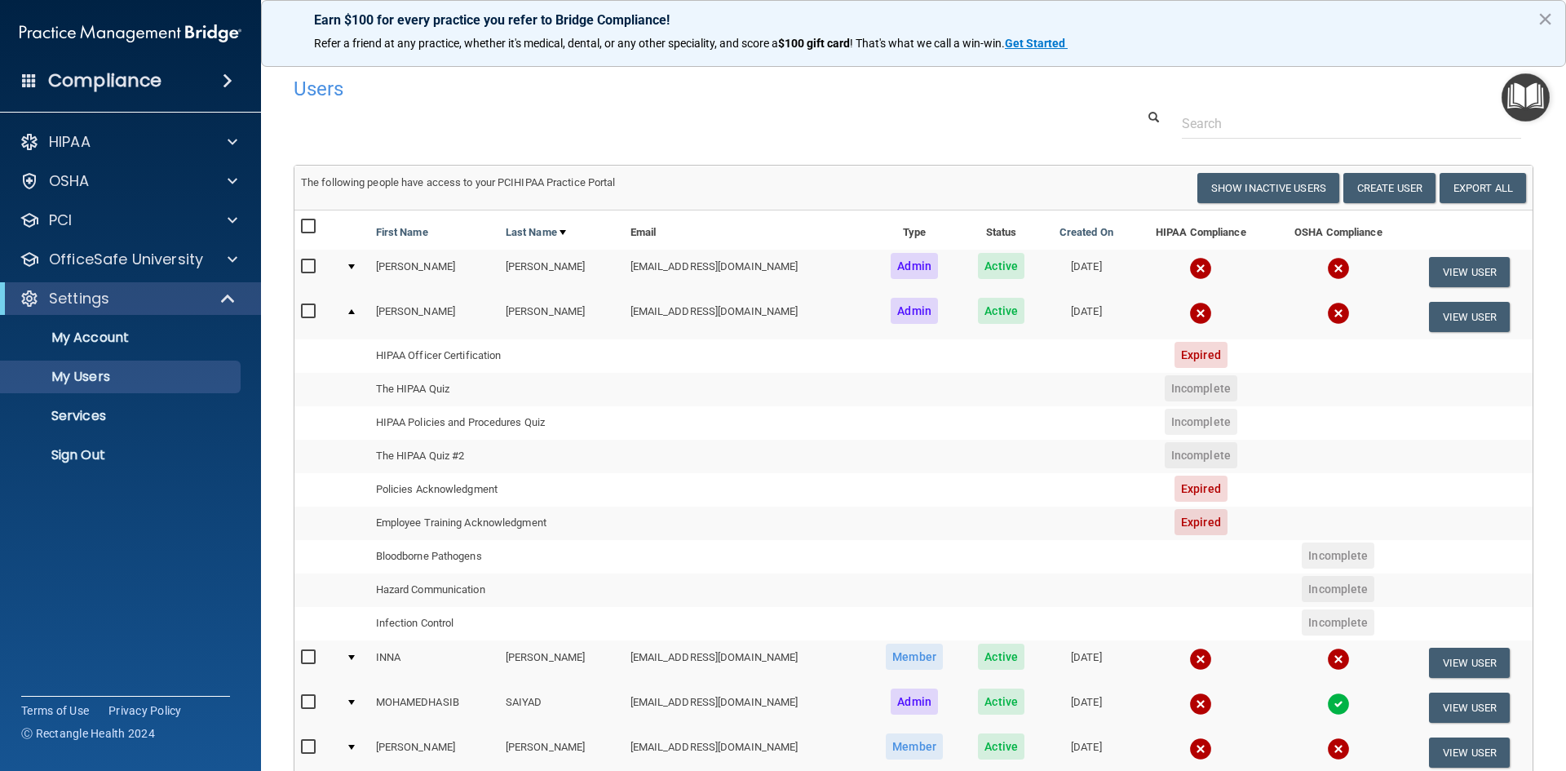
click at [1182, 355] on span "Expired" at bounding box center [1200, 355] width 53 height 26
click at [412, 361] on td "HIPAA Officer Certification" at bounding box center [496, 355] width 254 height 33
click at [426, 394] on td "The HIPAA Quiz" at bounding box center [496, 389] width 254 height 33
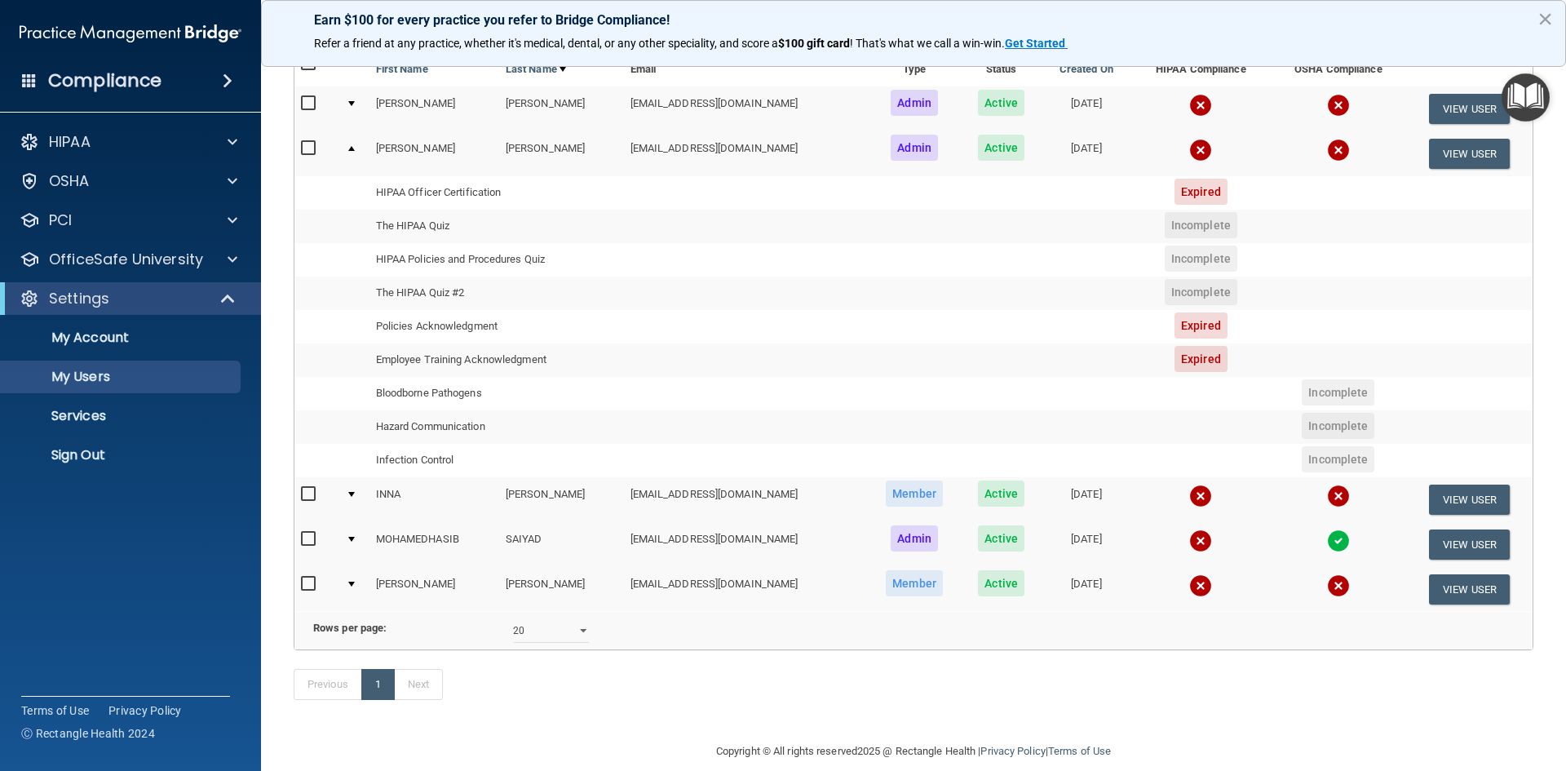
click at [418, 461] on td "Infection Control" at bounding box center [496, 460] width 254 height 33
click at [409, 414] on td "Hazard Communication" at bounding box center [496, 426] width 254 height 33
click at [411, 398] on td "Bloodborne Pathogens" at bounding box center [496, 393] width 254 height 33
click at [417, 358] on td "Employee Training Acknowledgment" at bounding box center [496, 359] width 254 height 33
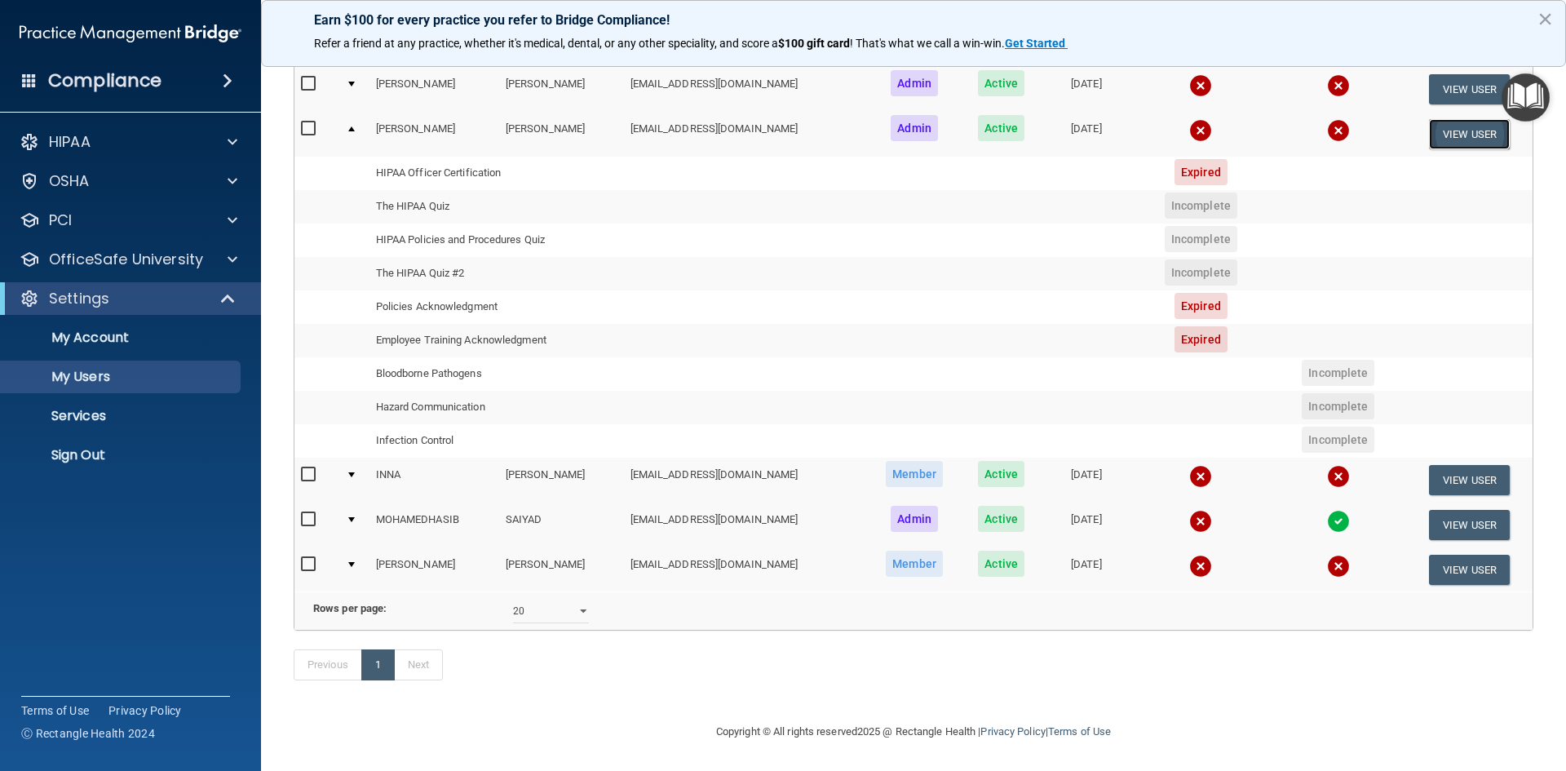
click at [1444, 119] on button "View User" at bounding box center [1469, 134] width 81 height 30
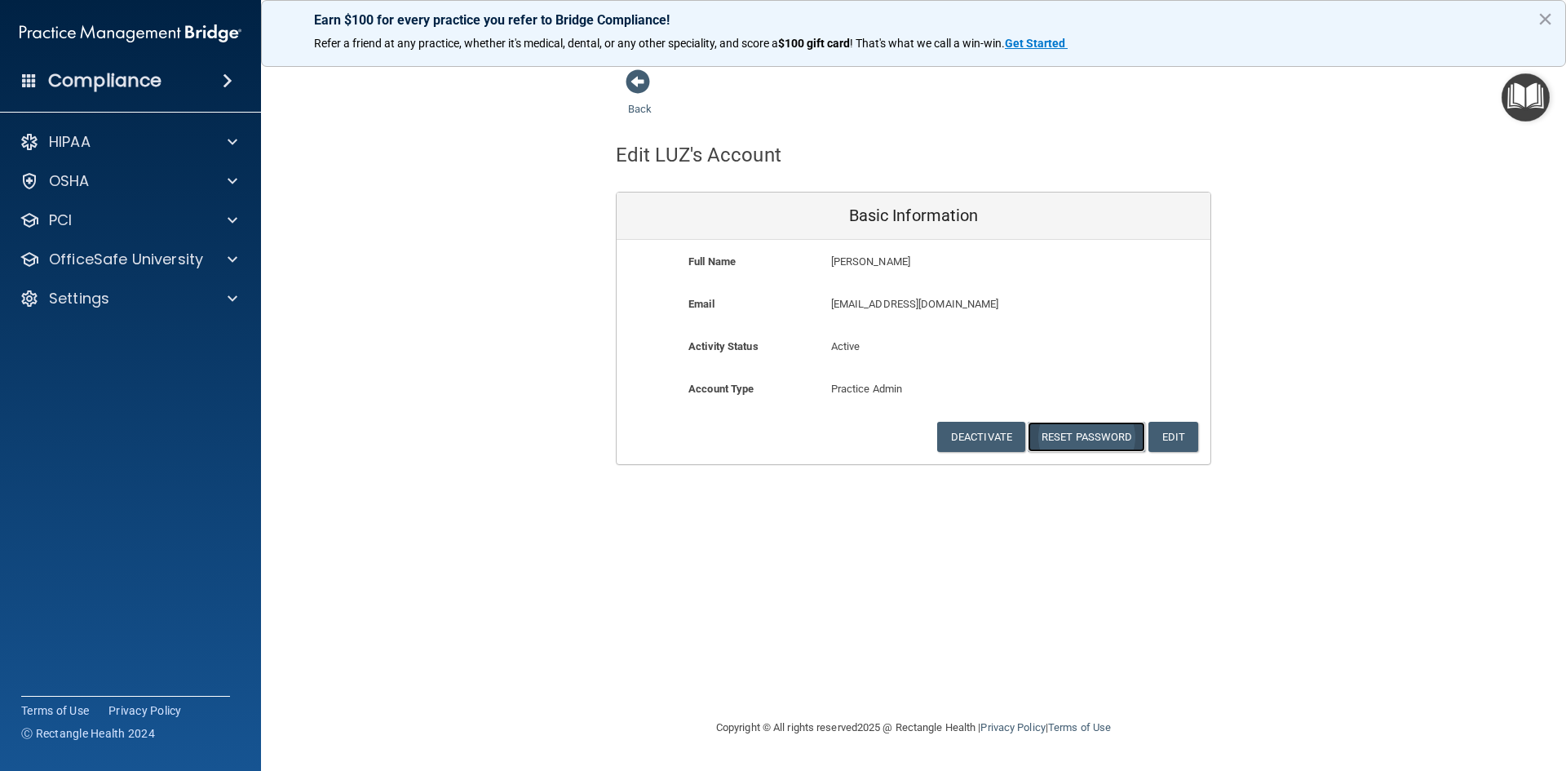
click at [1090, 452] on button "Reset Password" at bounding box center [1086, 437] width 117 height 30
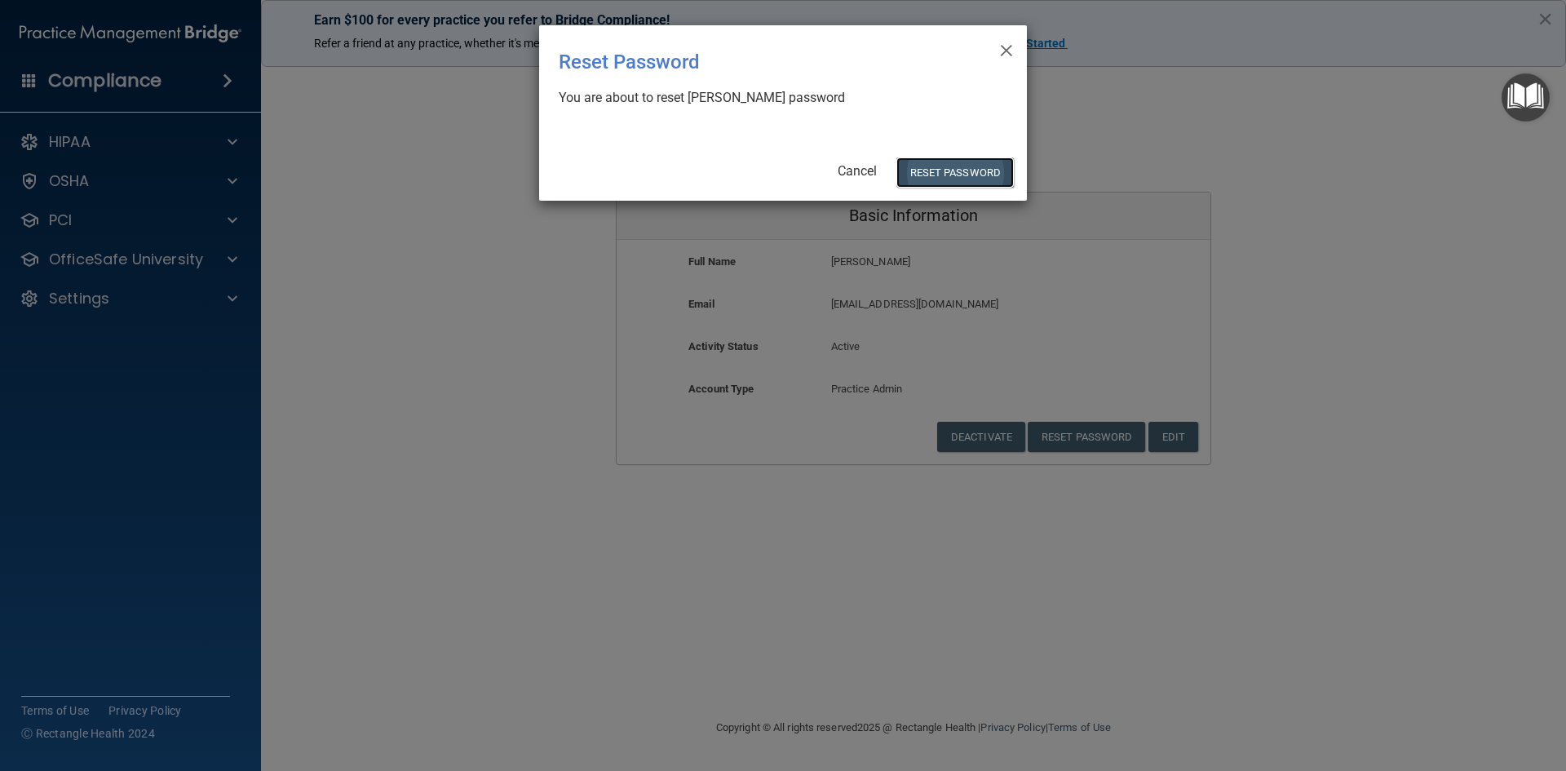
click at [911, 171] on button "Reset Password" at bounding box center [954, 172] width 117 height 30
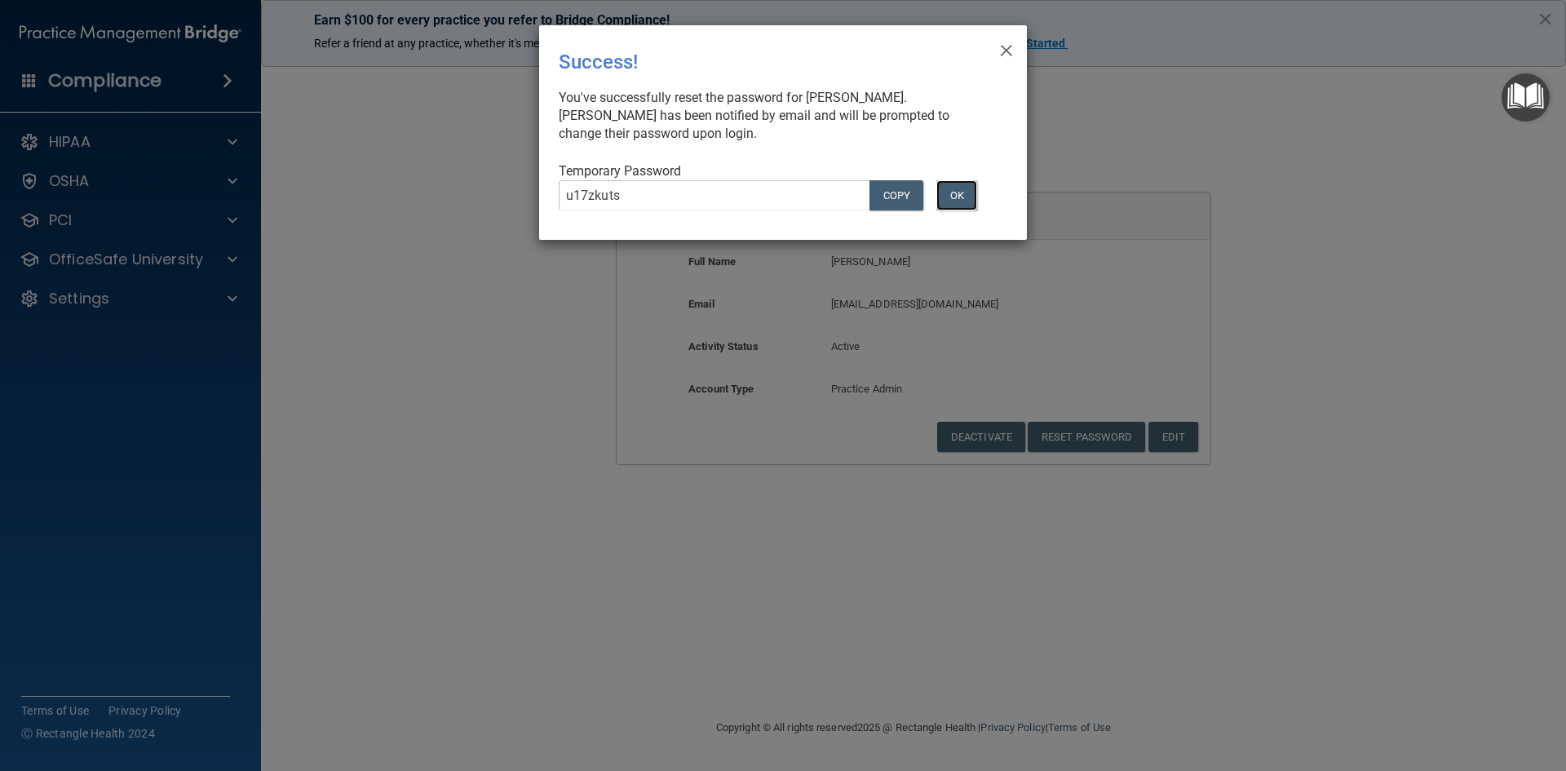
click at [953, 191] on button "OK" at bounding box center [956, 195] width 41 height 30
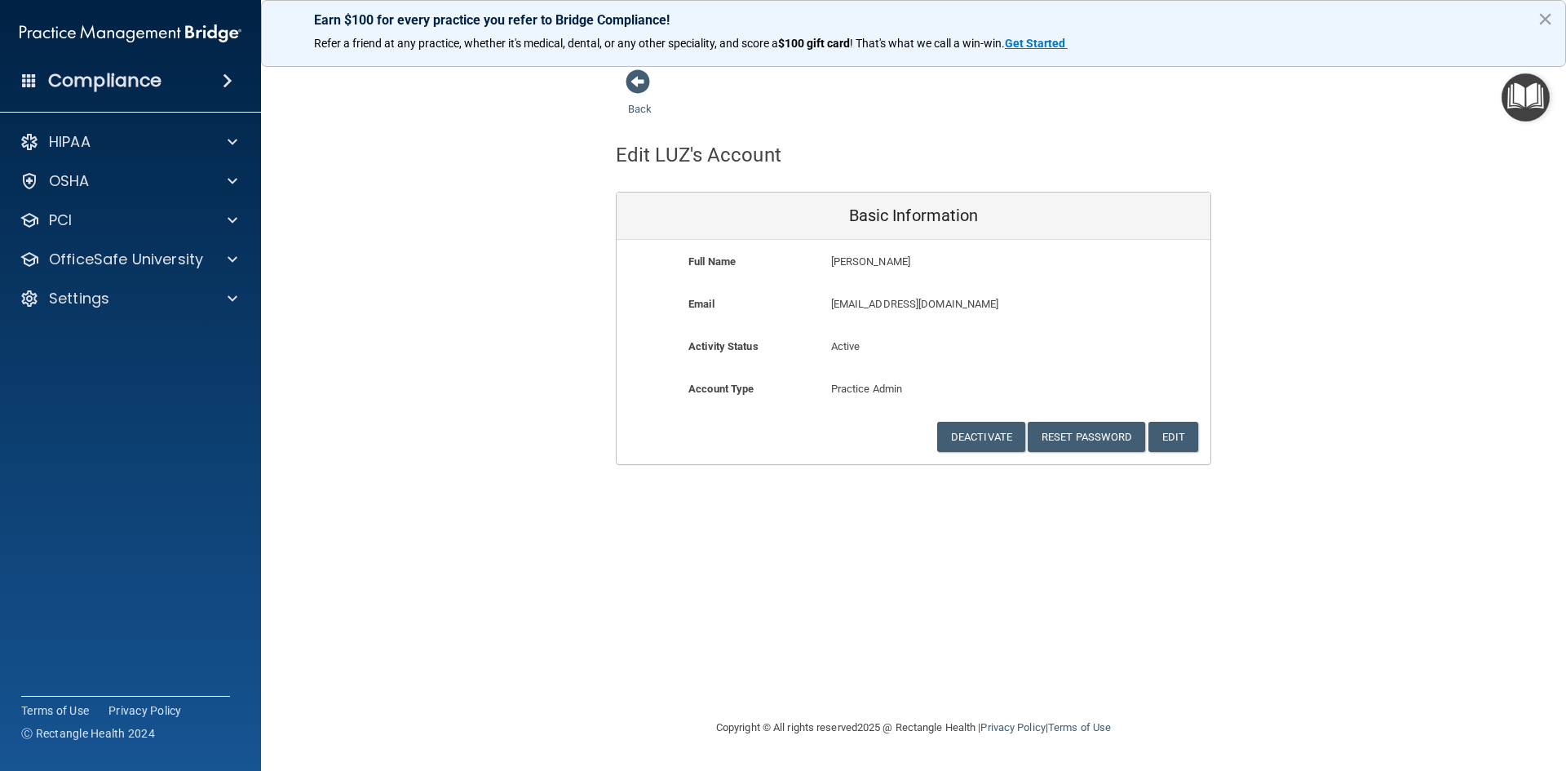
click at [1075, 187] on div "Edit LUZ's Account Basic Information Full Name LUZ GONZALEZ LUZ Last Name GONZA…" at bounding box center [913, 292] width 595 height 346
